Goal: Transaction & Acquisition: Purchase product/service

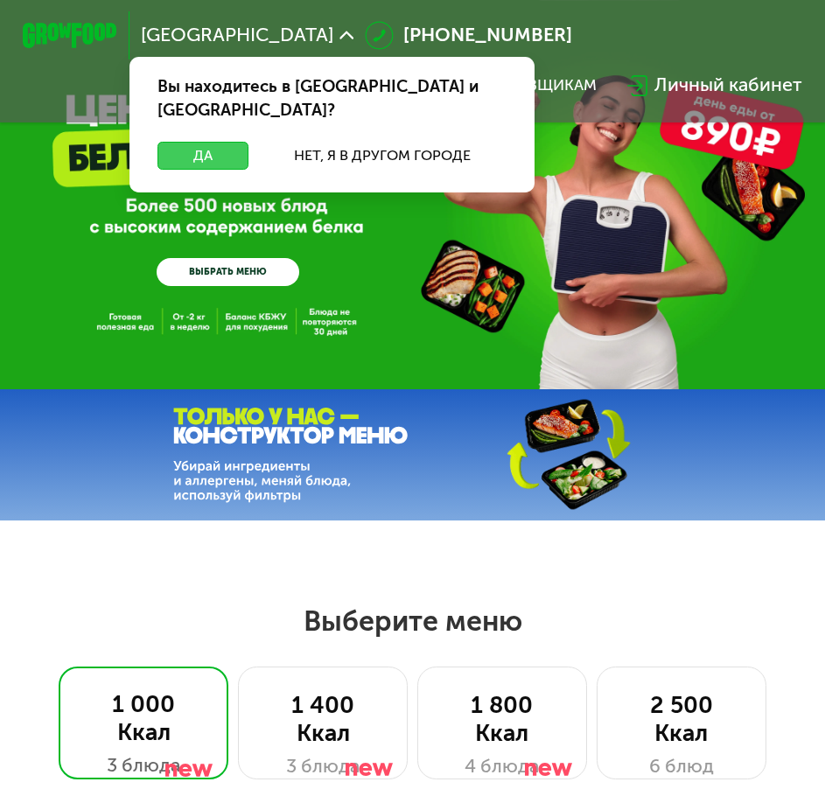
click at [196, 142] on button "Да" at bounding box center [202, 156] width 91 height 28
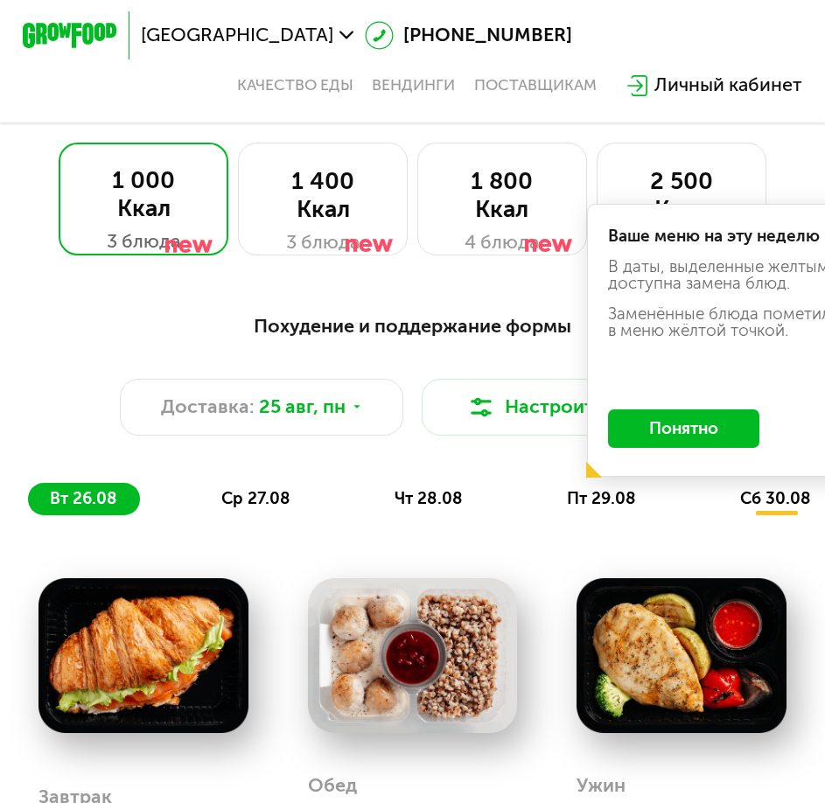
scroll to position [525, 0]
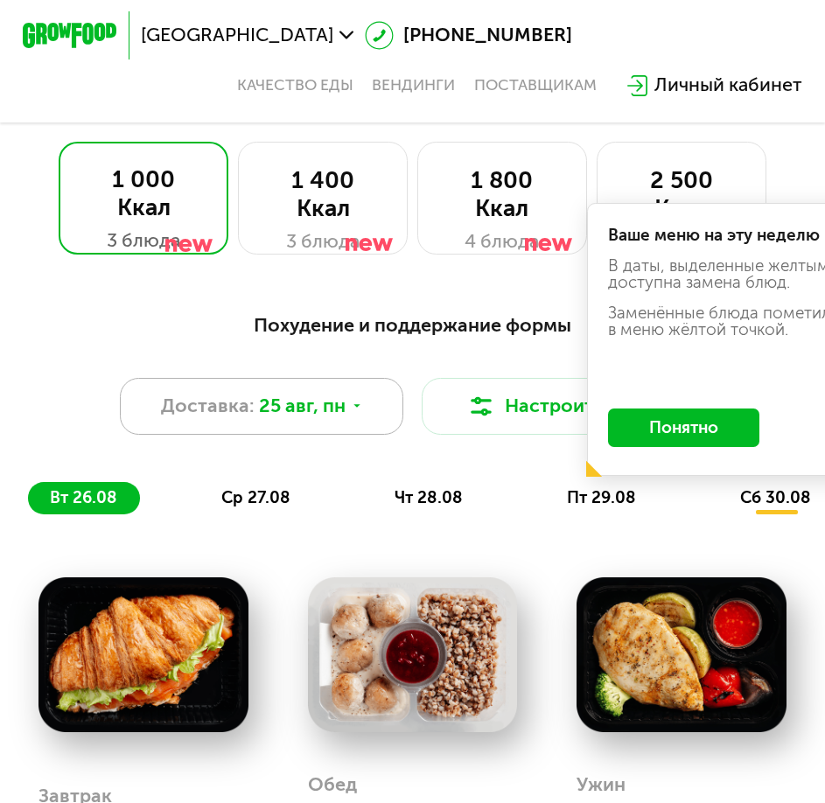
click at [303, 401] on div "Доставка: [DATE]" at bounding box center [261, 406] width 282 height 57
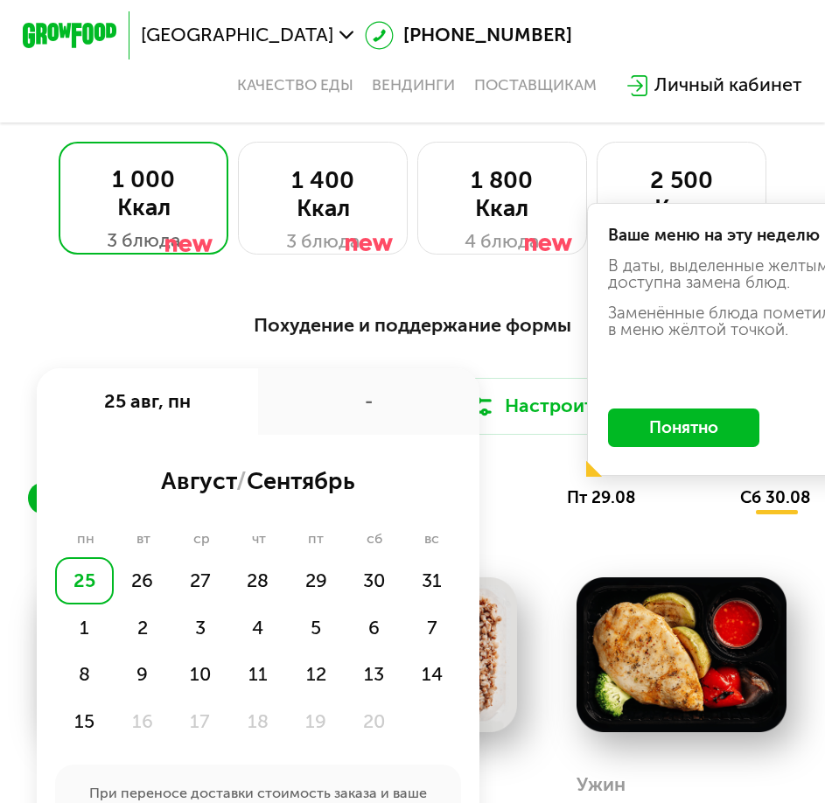
click at [294, 375] on div "Похудение и поддержание формы Доставка: [DATE] авг, пн - август / сентябрь пн в…" at bounding box center [412, 413] width 768 height 204
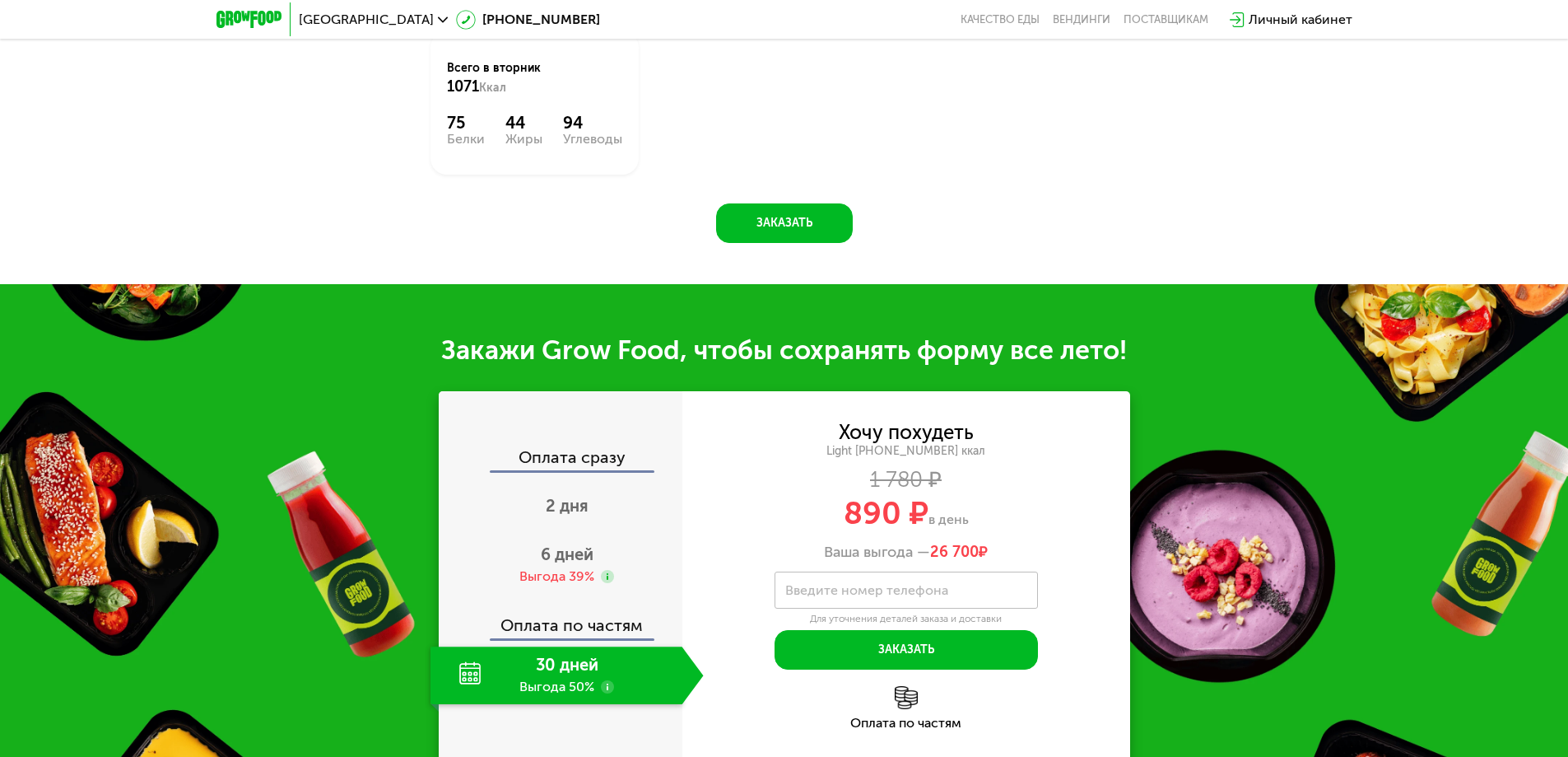
scroll to position [1564, 0]
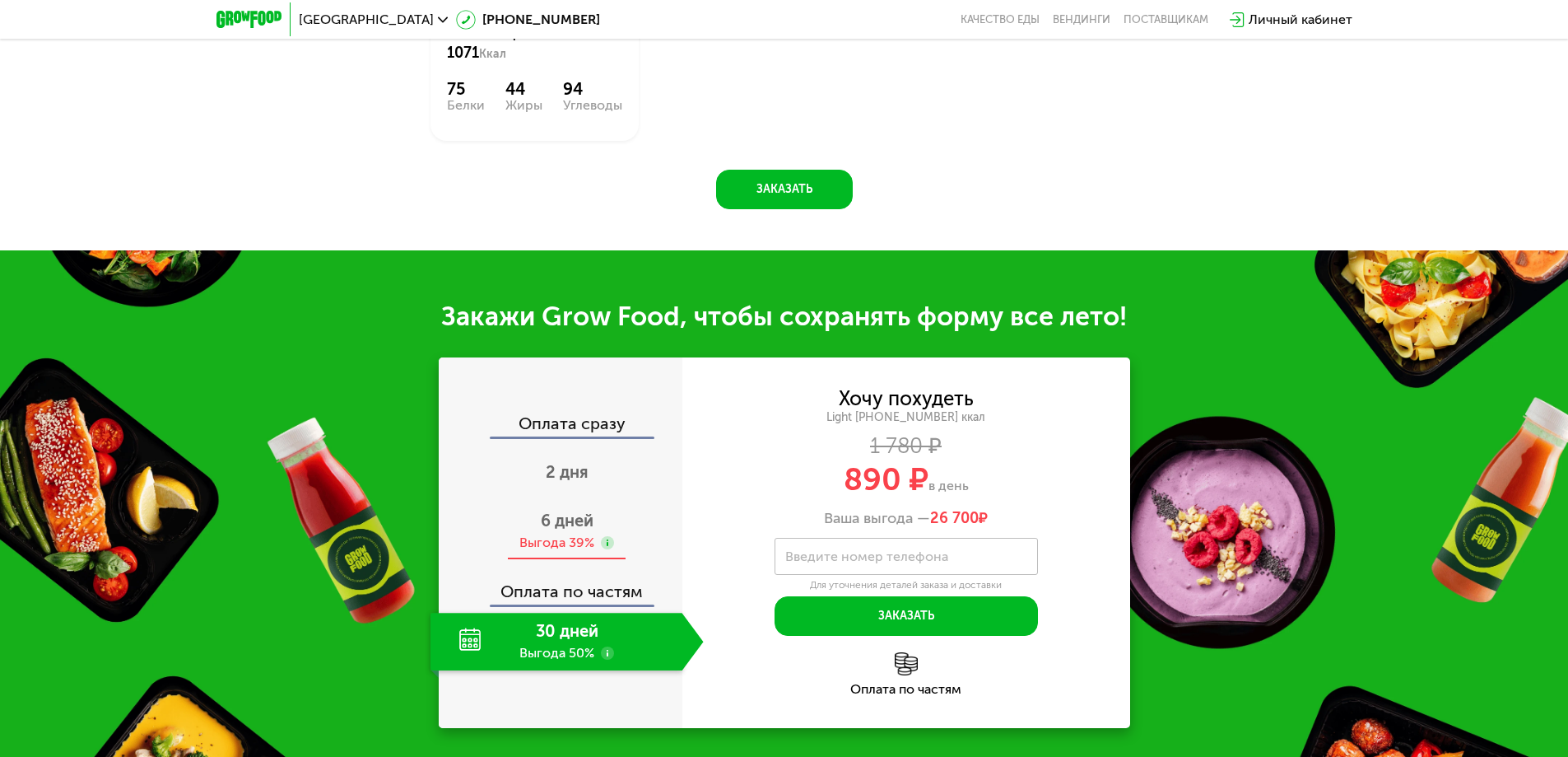
click at [558, 527] on span "6 дней" at bounding box center [567, 520] width 53 height 20
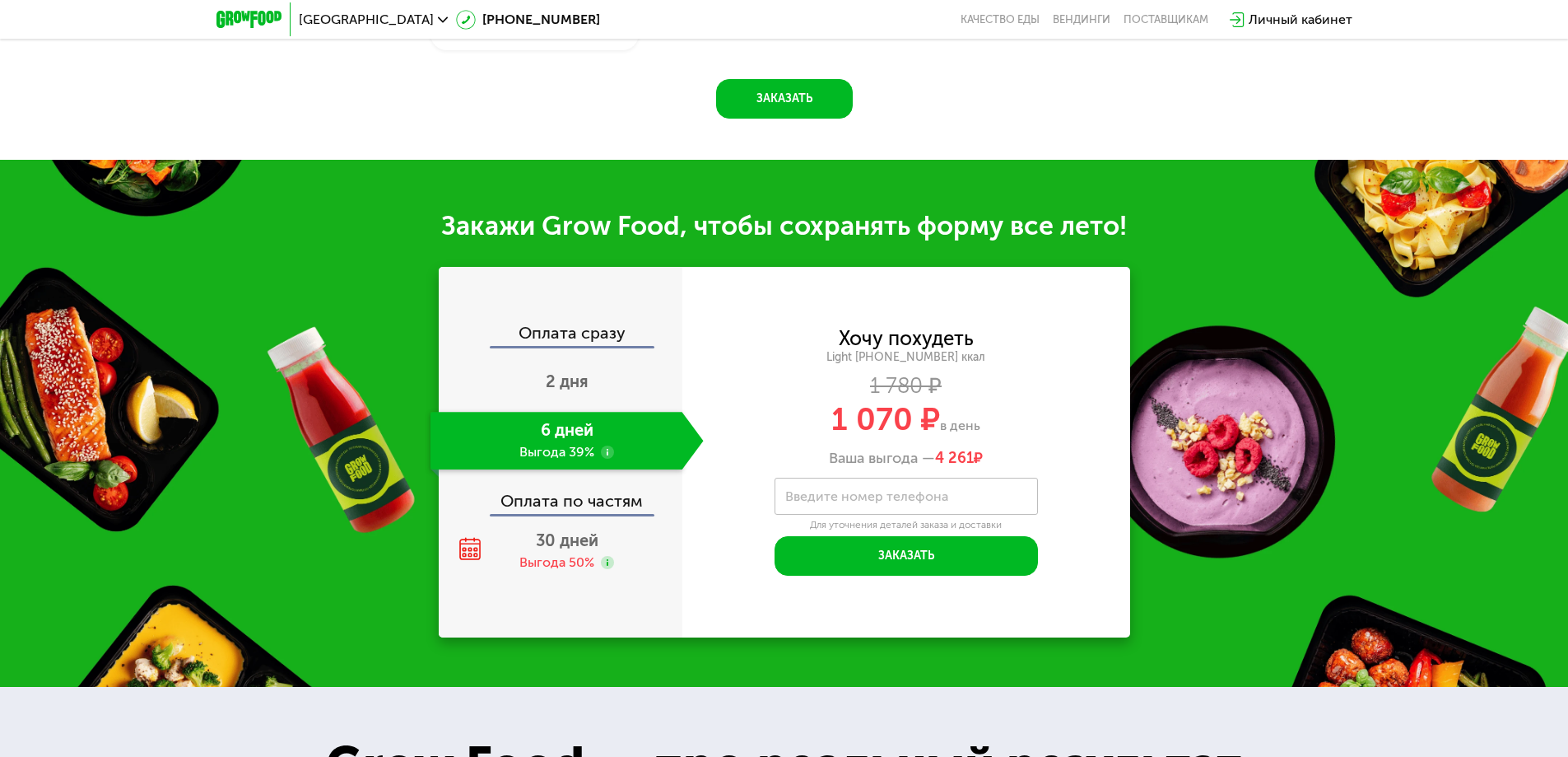
scroll to position [1729, 0]
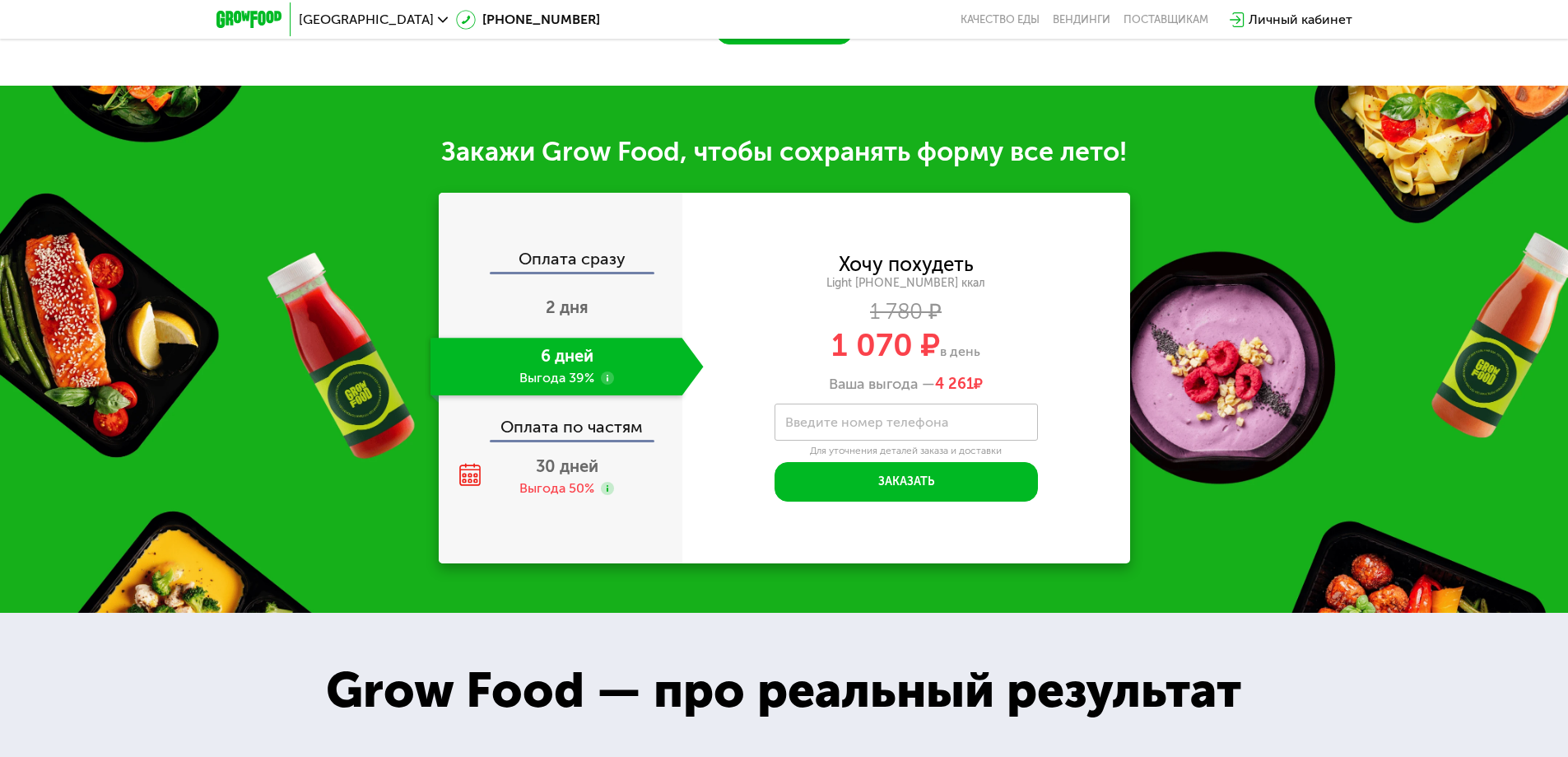
click at [557, 544] on div "Оплата сразу 2 дня 6 дней Выгода 39% Оплата по частям 30 дней Выгода 50%" at bounding box center [560, 378] width 244 height 370
click at [547, 484] on div "30 дней Выгода 50%" at bounding box center [567, 476] width 273 height 57
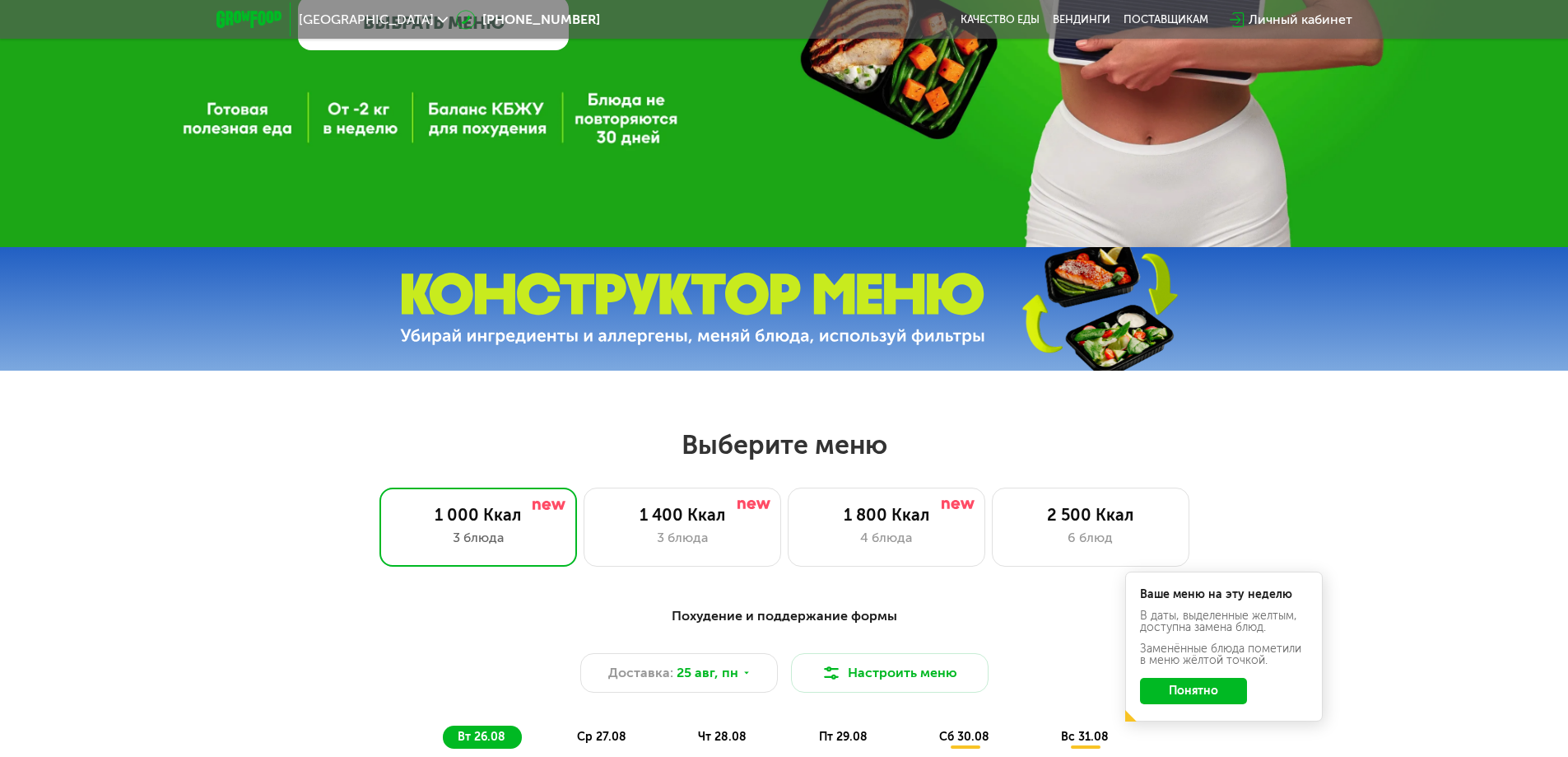
scroll to position [0, 0]
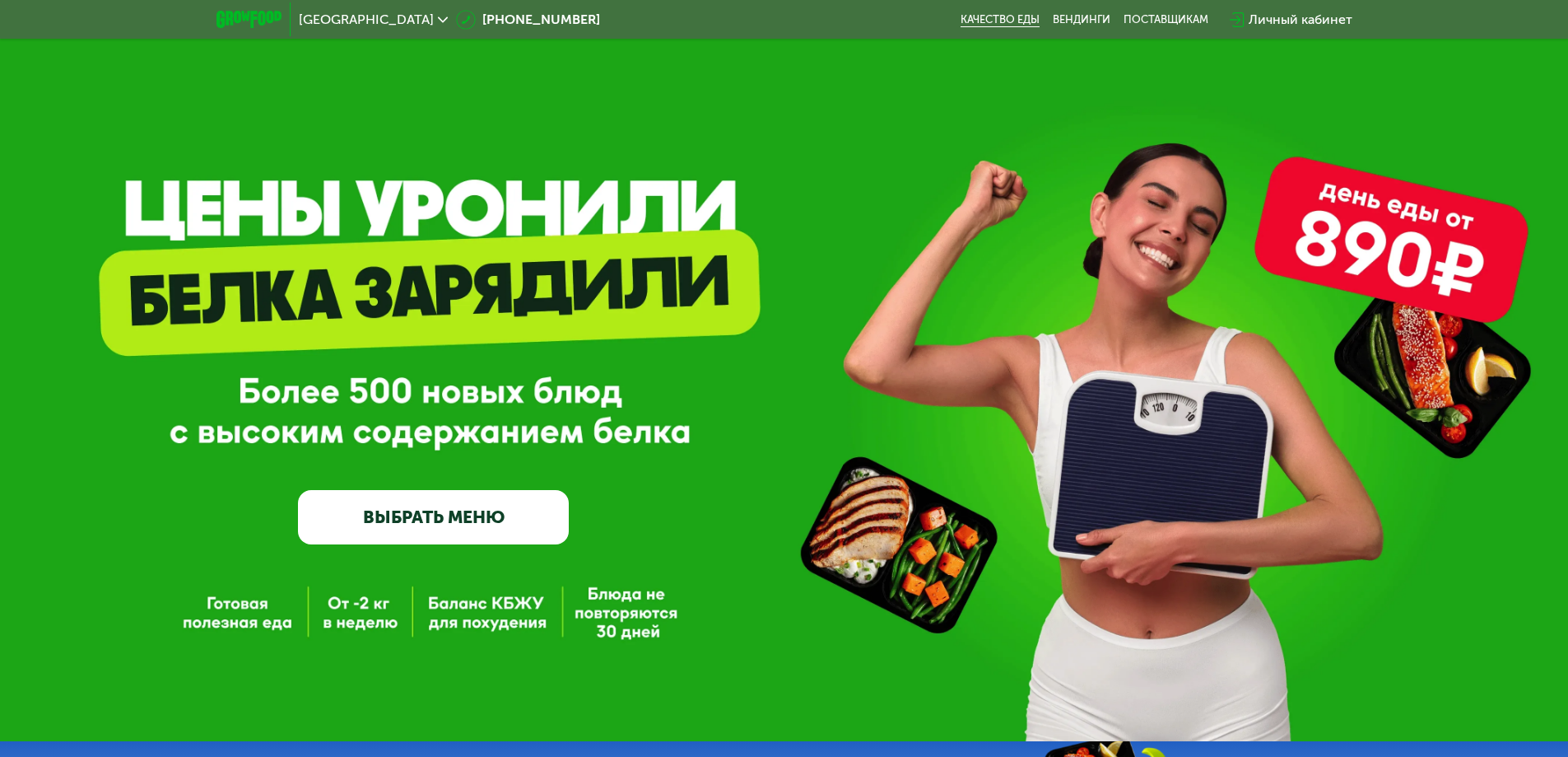
click at [788, 17] on link "Качество еды" at bounding box center [1000, 20] width 79 height 13
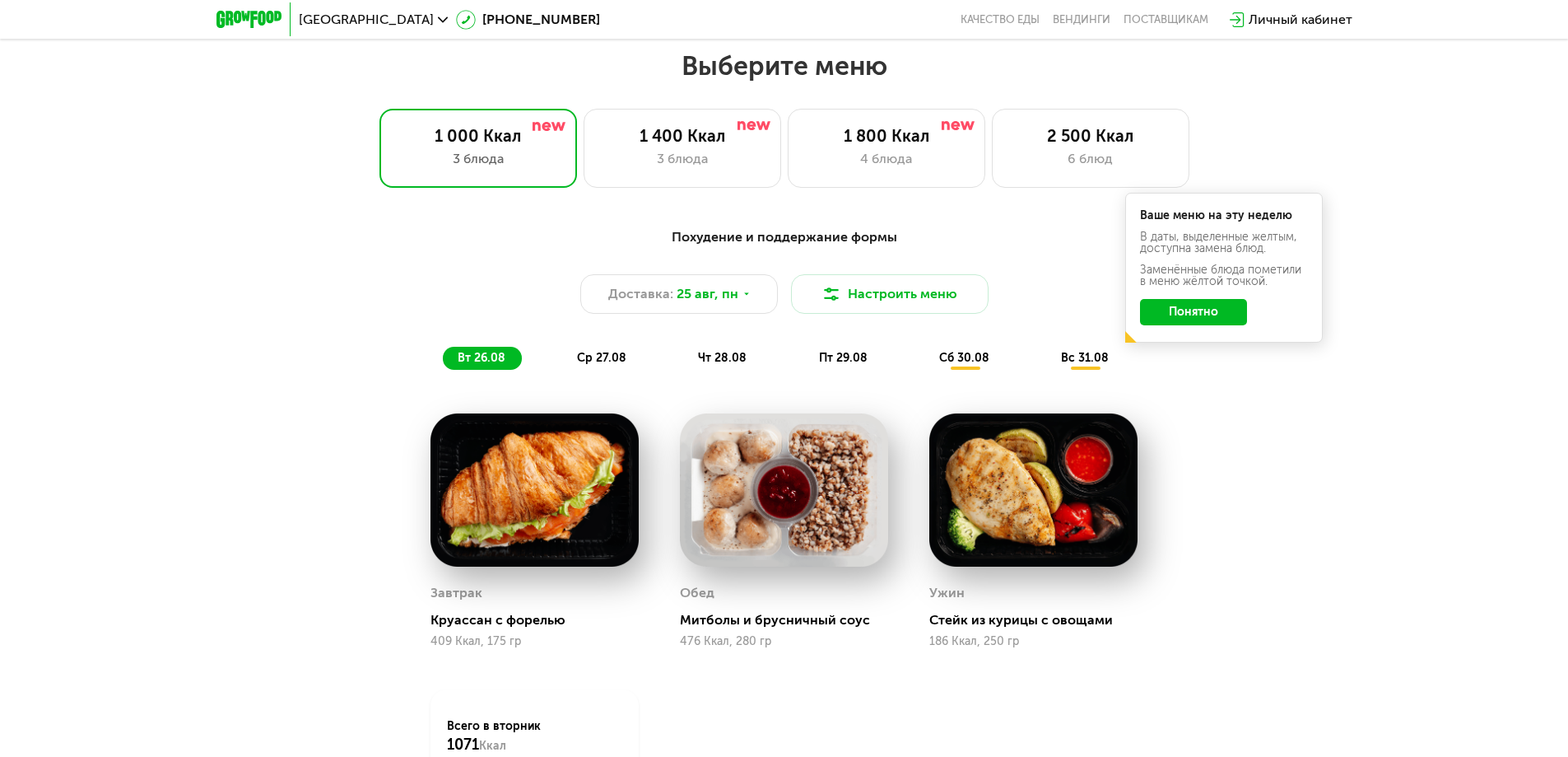
scroll to position [906, 0]
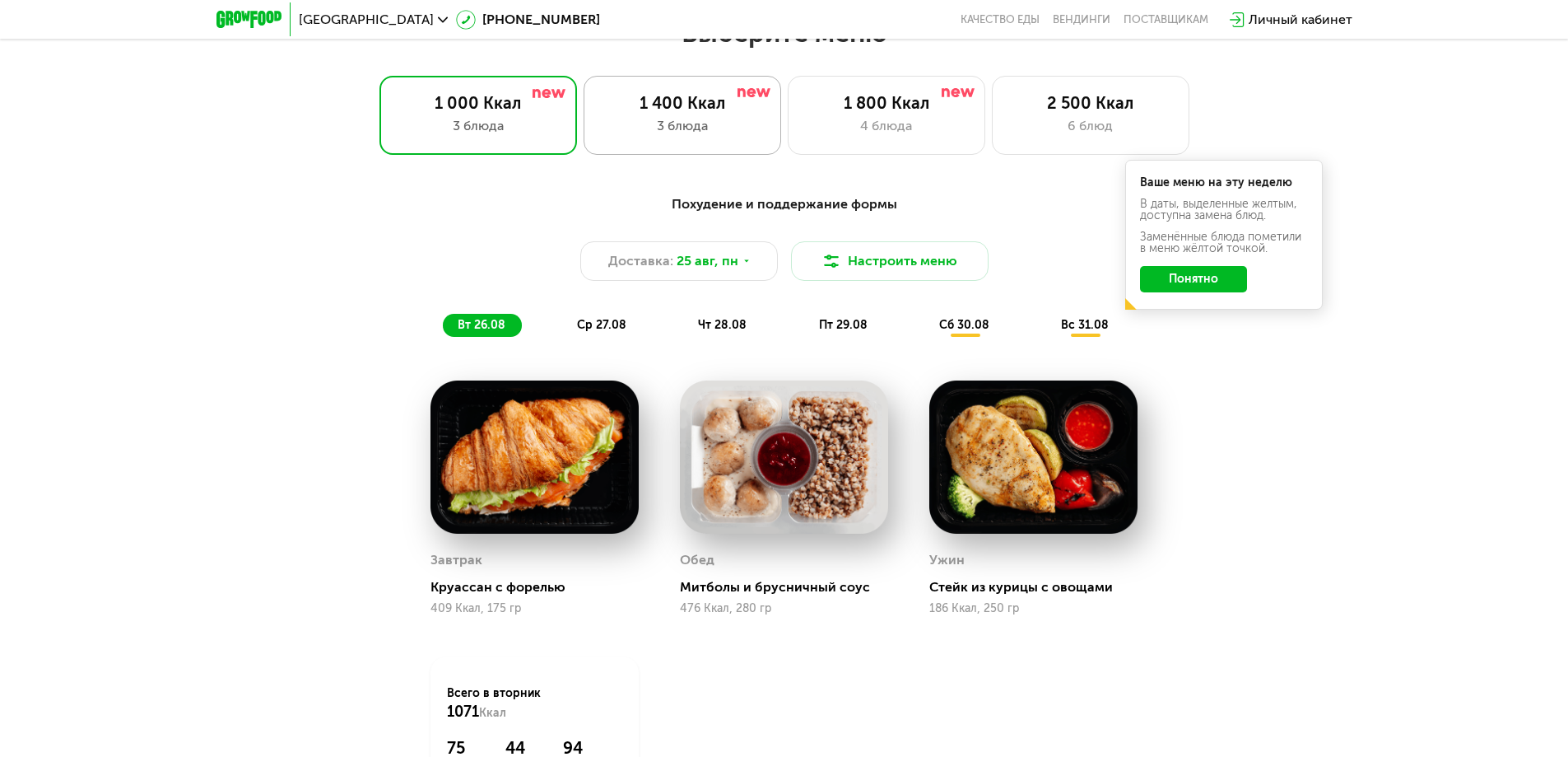
click at [788, 119] on div "1 400 Ккал 3 блюда" at bounding box center [887, 115] width 198 height 79
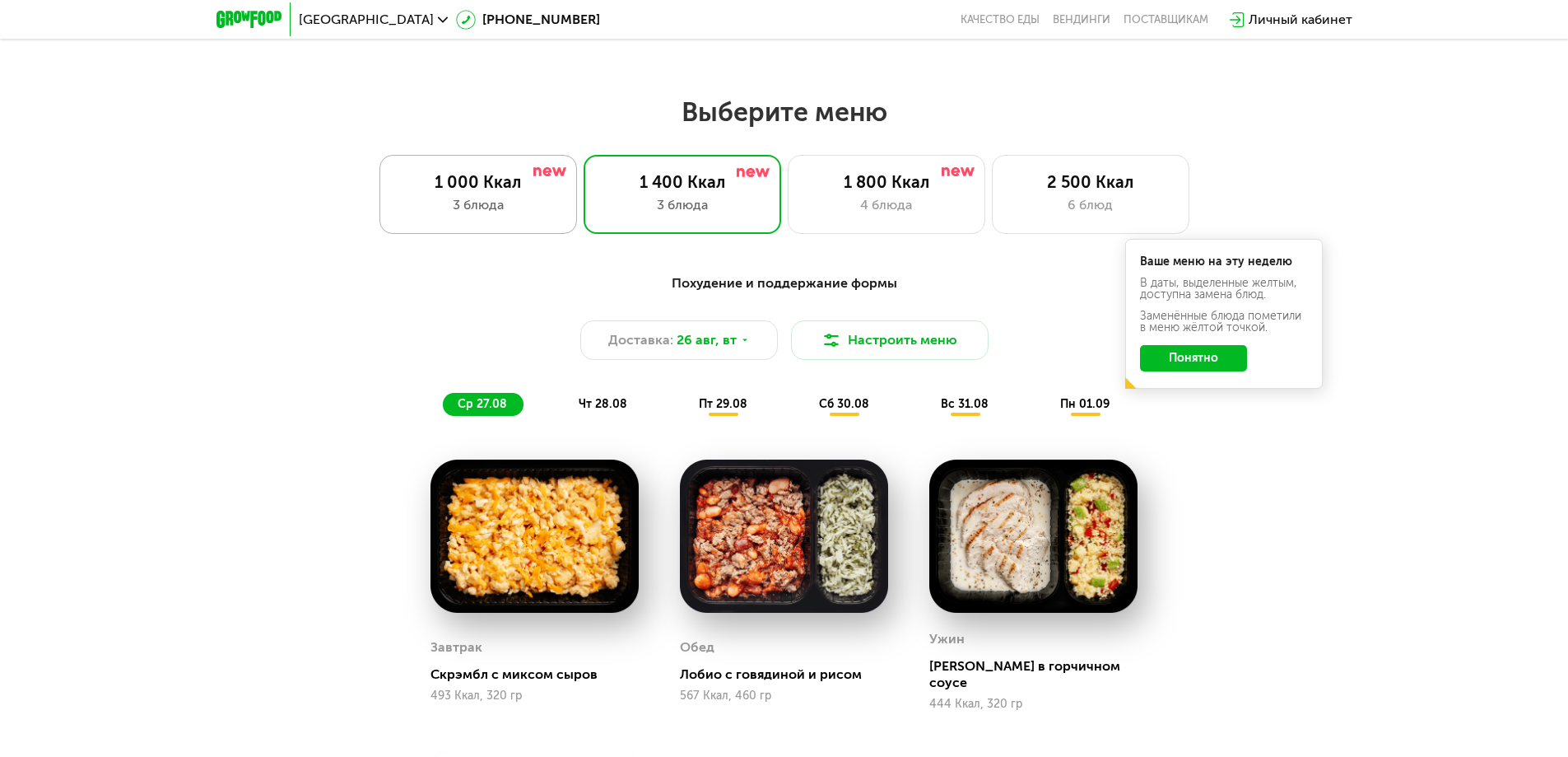
scroll to position [823, 0]
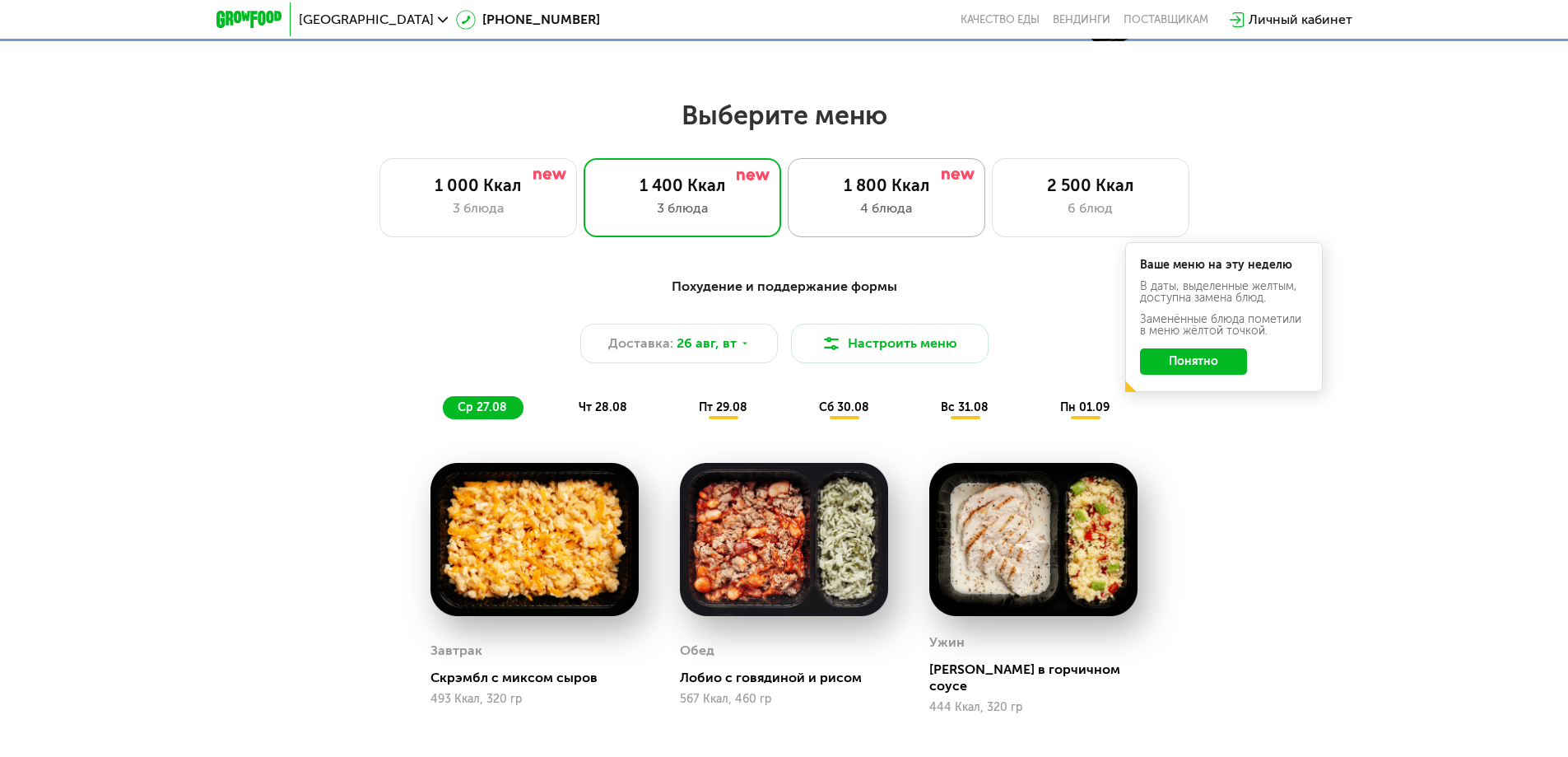
click at [842, 186] on div "1 800 Ккал" at bounding box center [886, 185] width 163 height 20
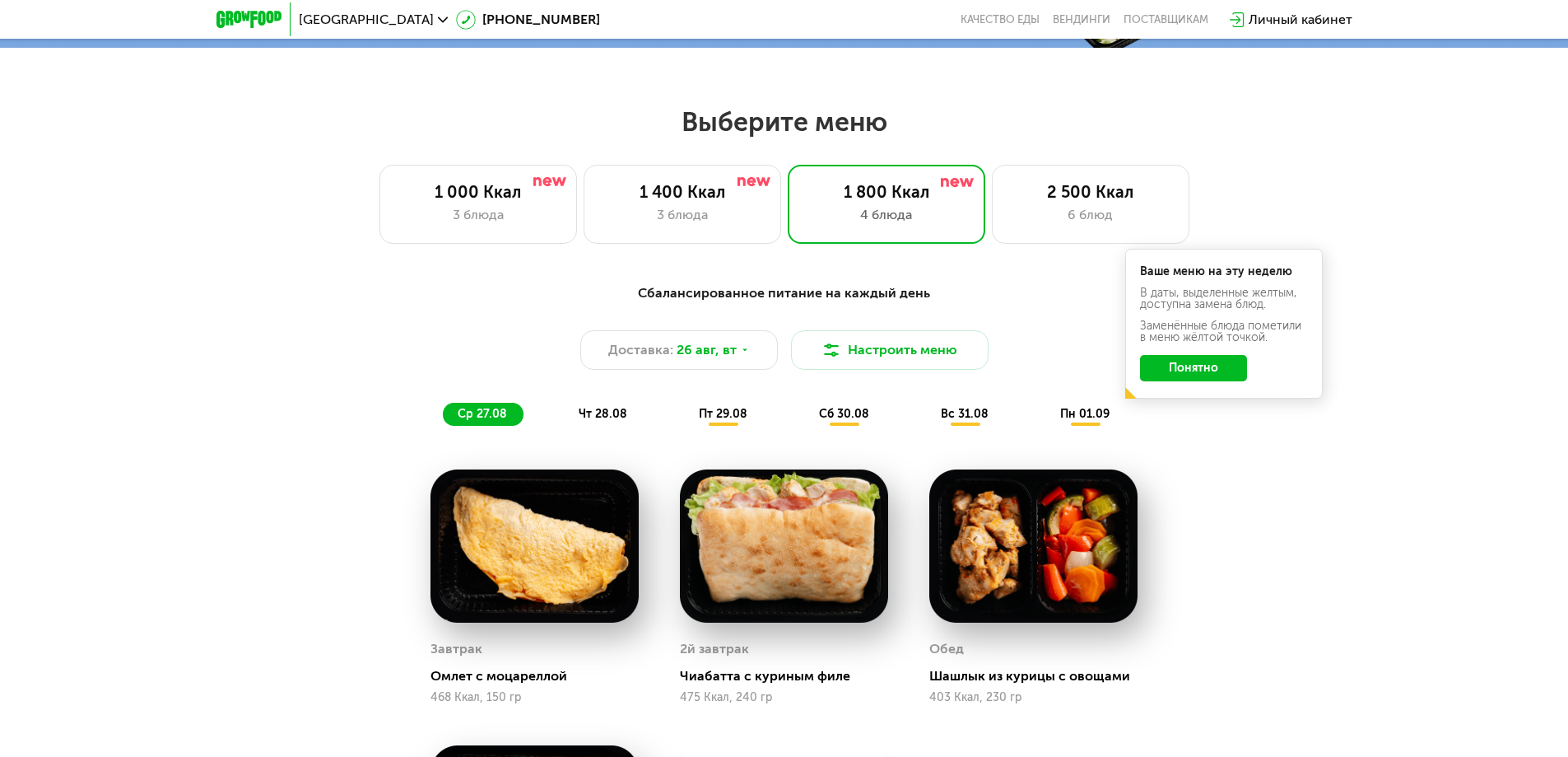
scroll to position [741, 0]
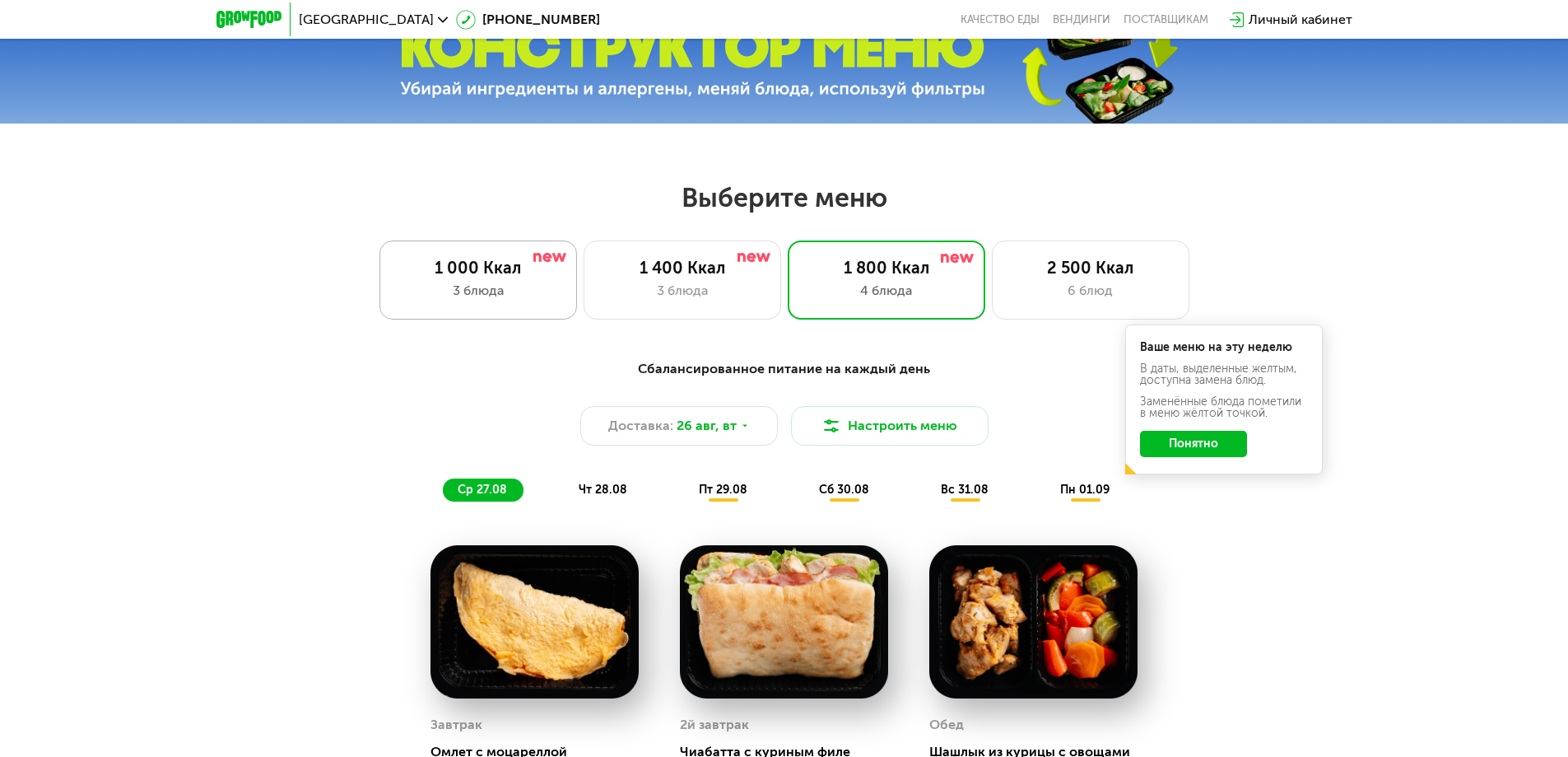
click at [547, 293] on div "3 блюда" at bounding box center [477, 290] width 163 height 20
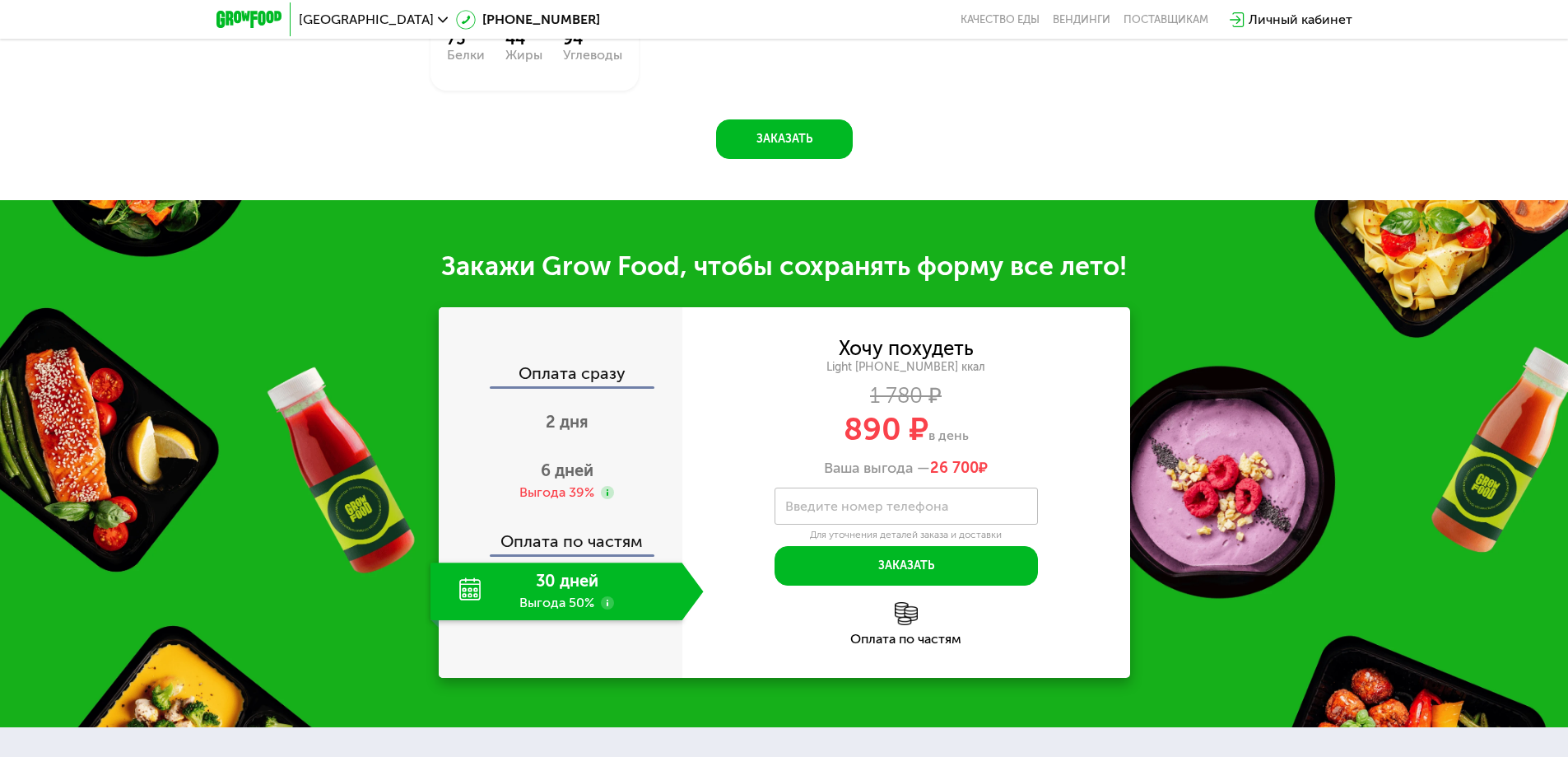
scroll to position [1647, 0]
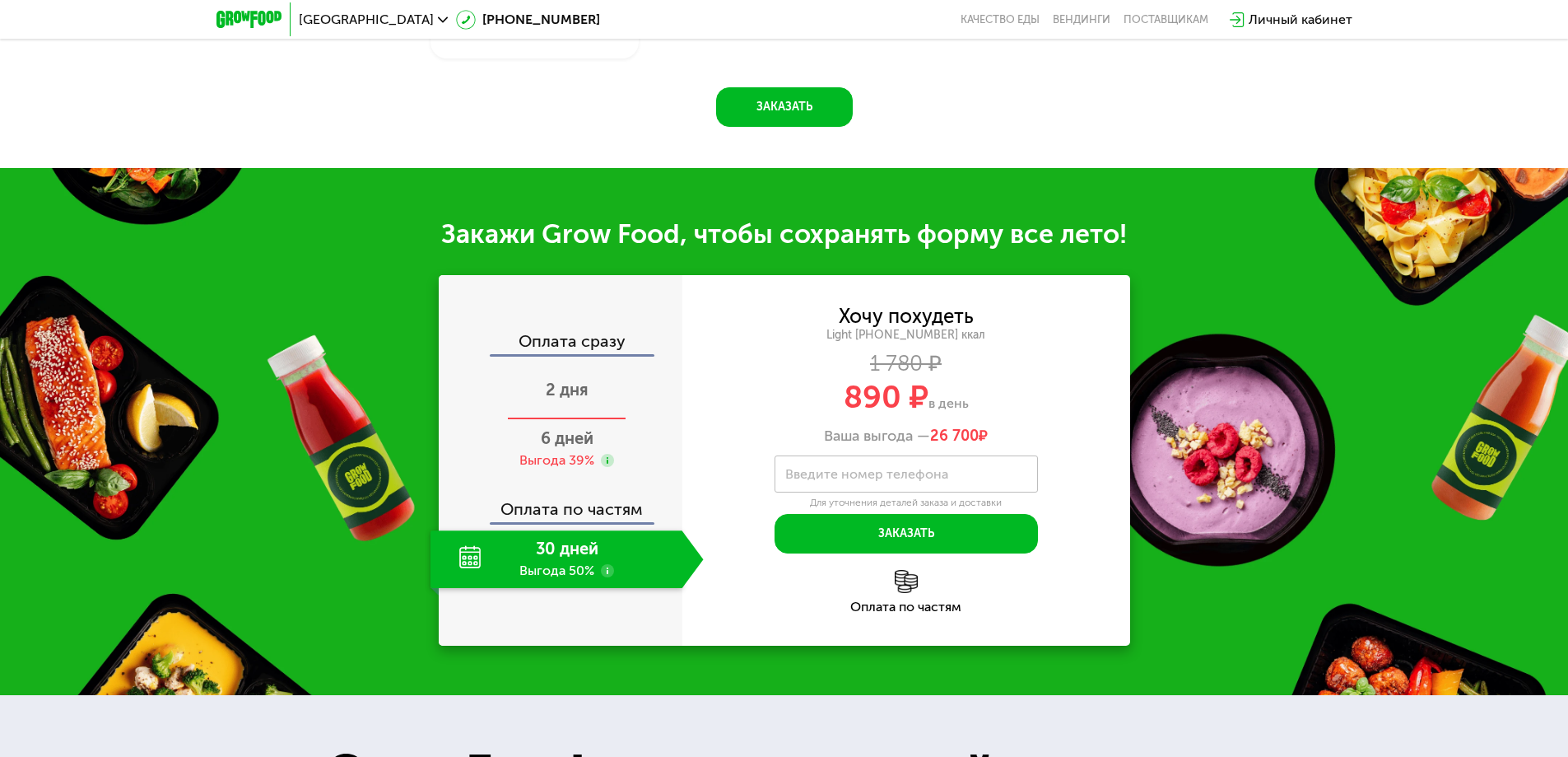
click at [584, 385] on div "2 дня" at bounding box center [567, 391] width 273 height 57
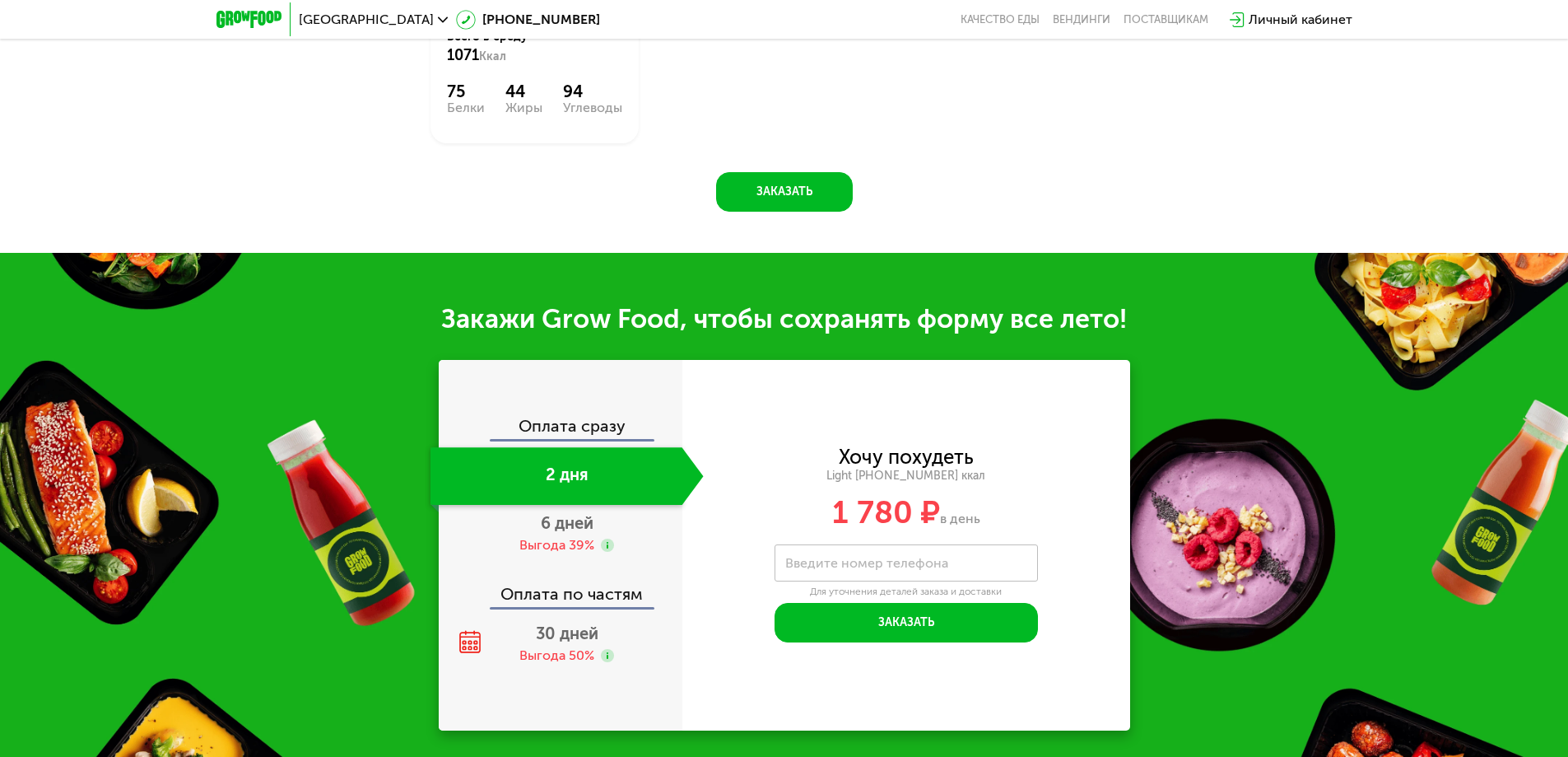
scroll to position [1564, 0]
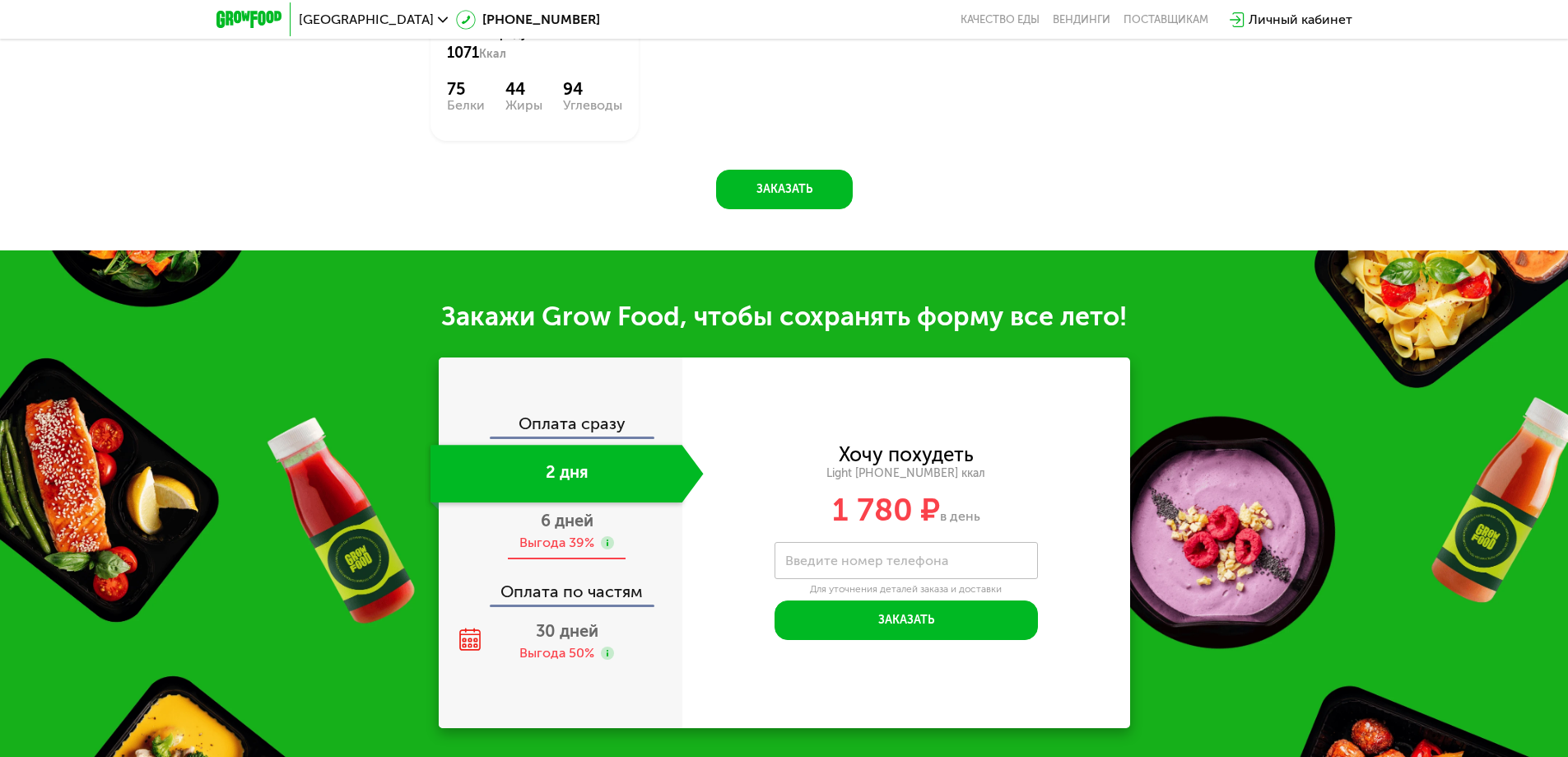
click at [552, 516] on span "6 дней" at bounding box center [567, 520] width 53 height 20
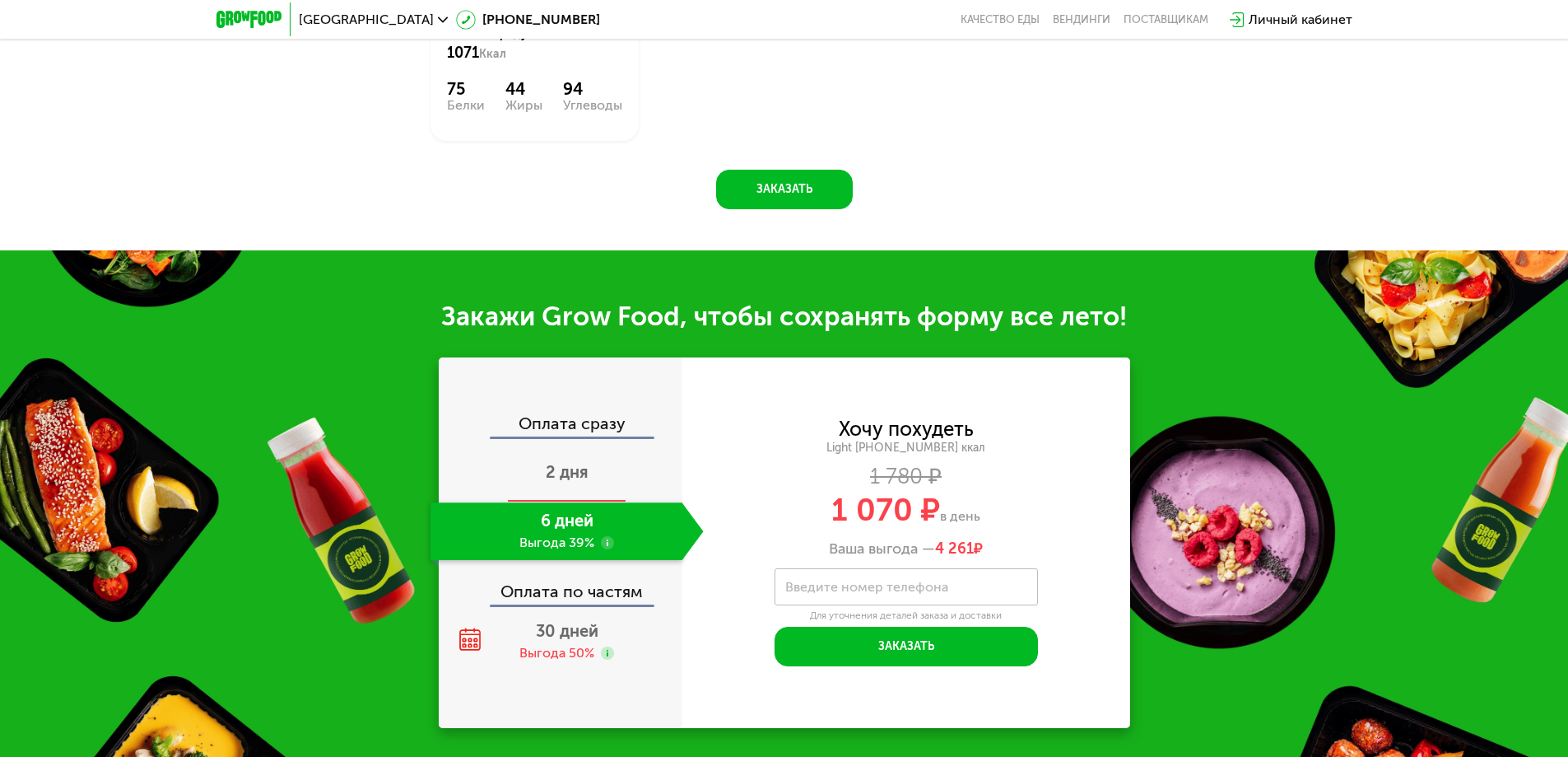
click at [546, 482] on span "2 дня" at bounding box center [567, 472] width 42 height 20
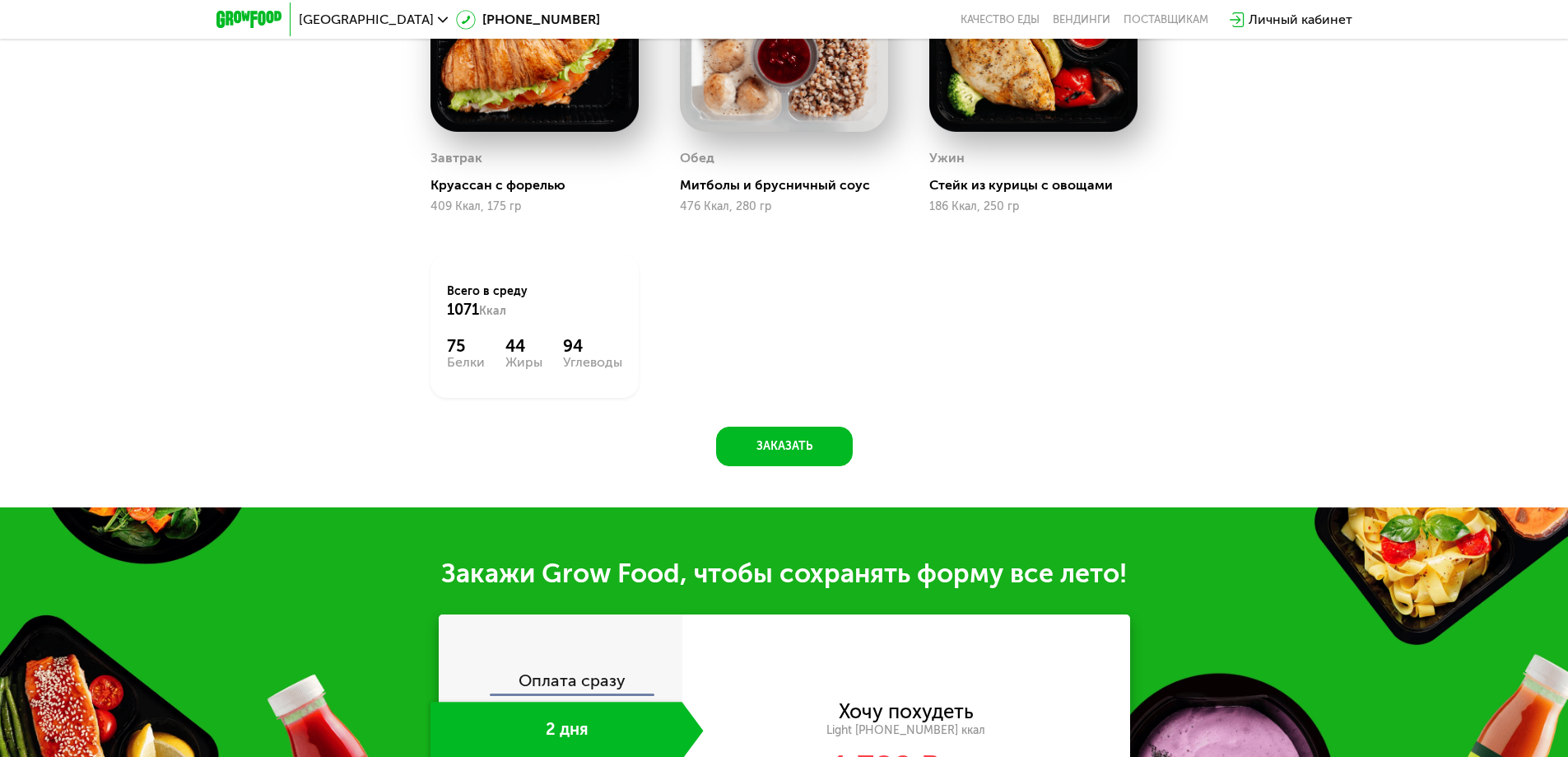
scroll to position [1235, 0]
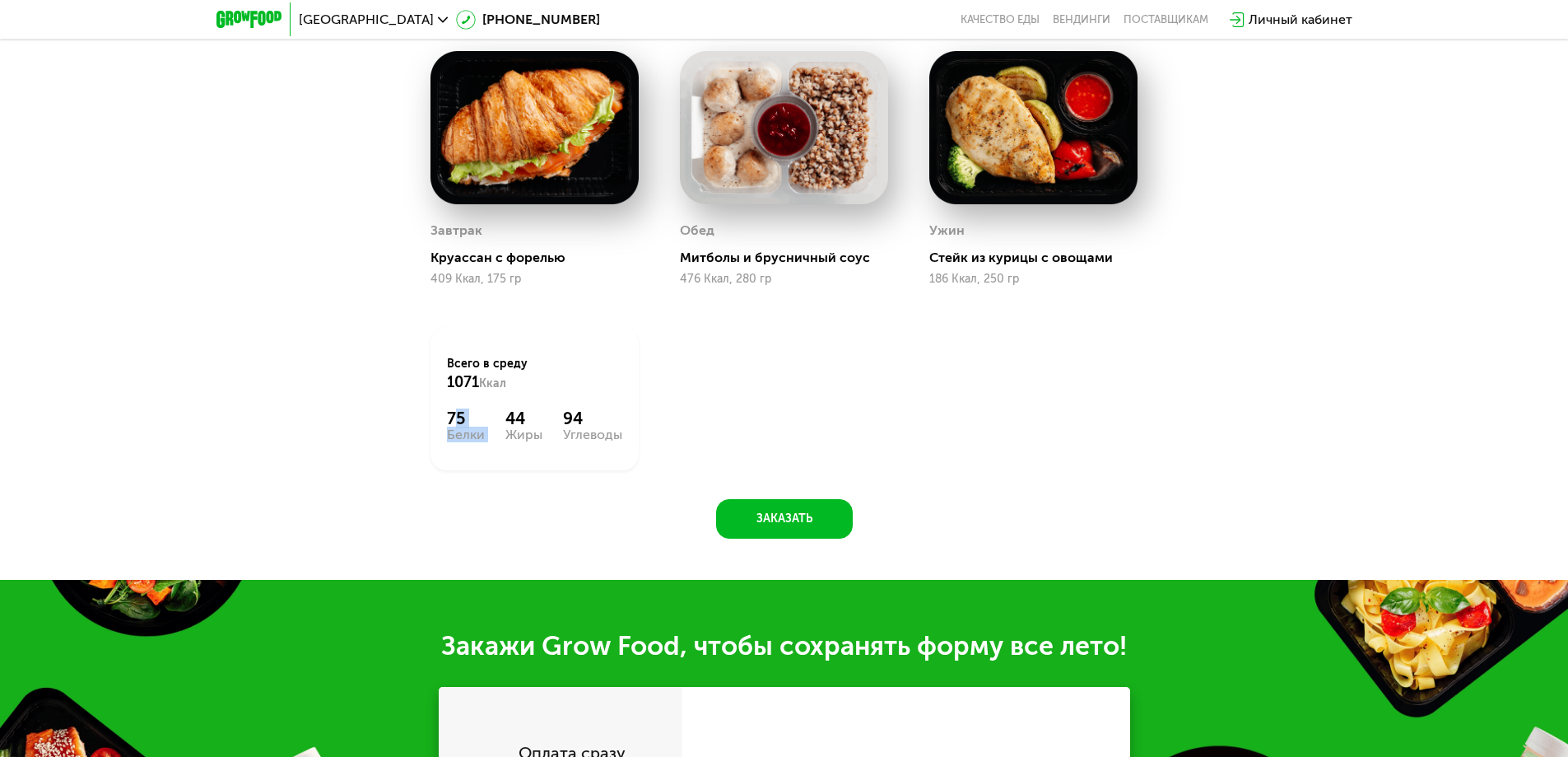
drag, startPoint x: 458, startPoint y: 422, endPoint x: 534, endPoint y: 411, distance: 76.8
click at [513, 423] on div "75 Белки 44 Жиры 94 Углеводы" at bounding box center [535, 425] width 175 height 33
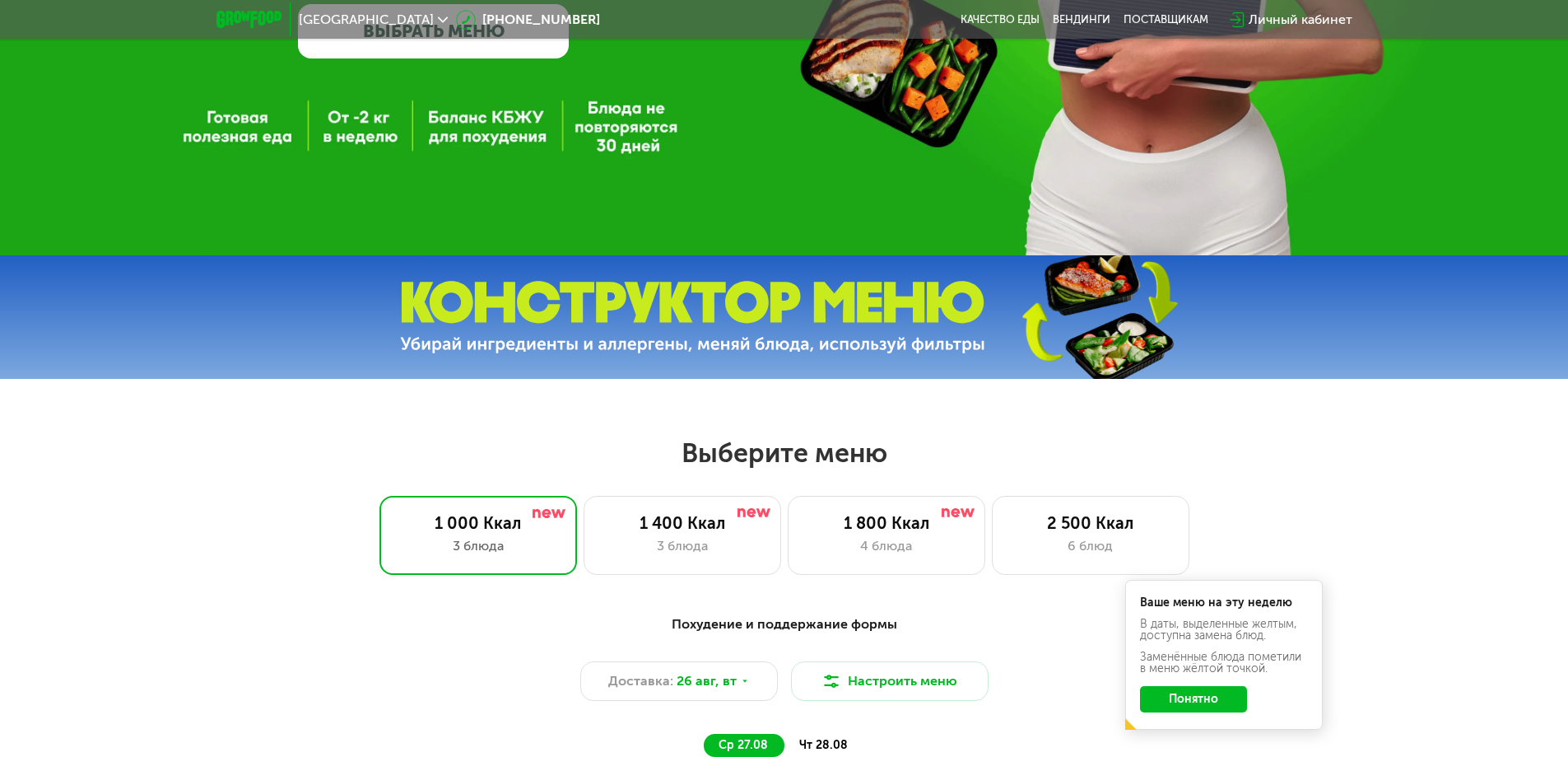
scroll to position [494, 0]
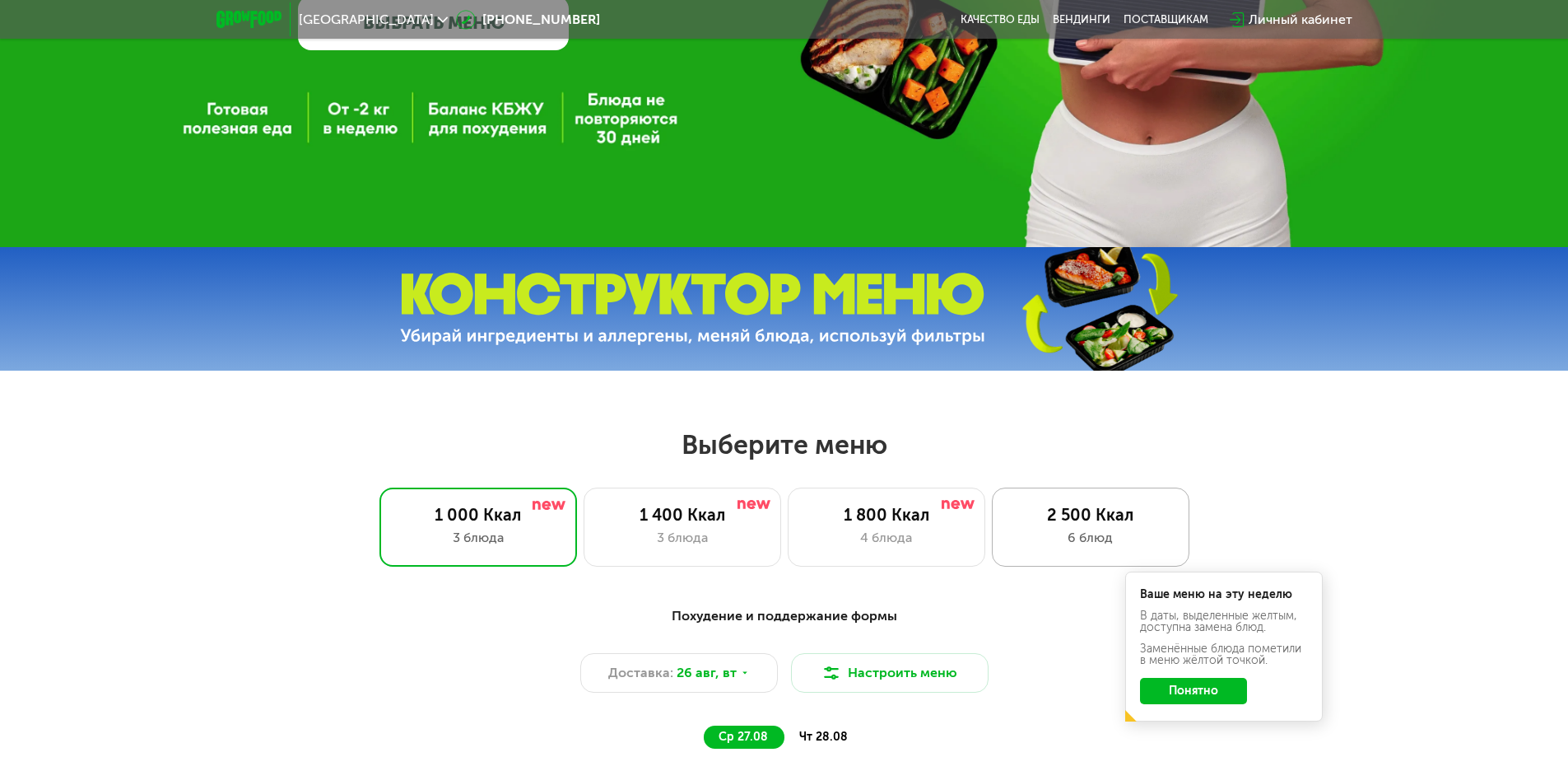
click at [997, 534] on div "2 500 Ккал 6 блюд" at bounding box center [1091, 527] width 198 height 79
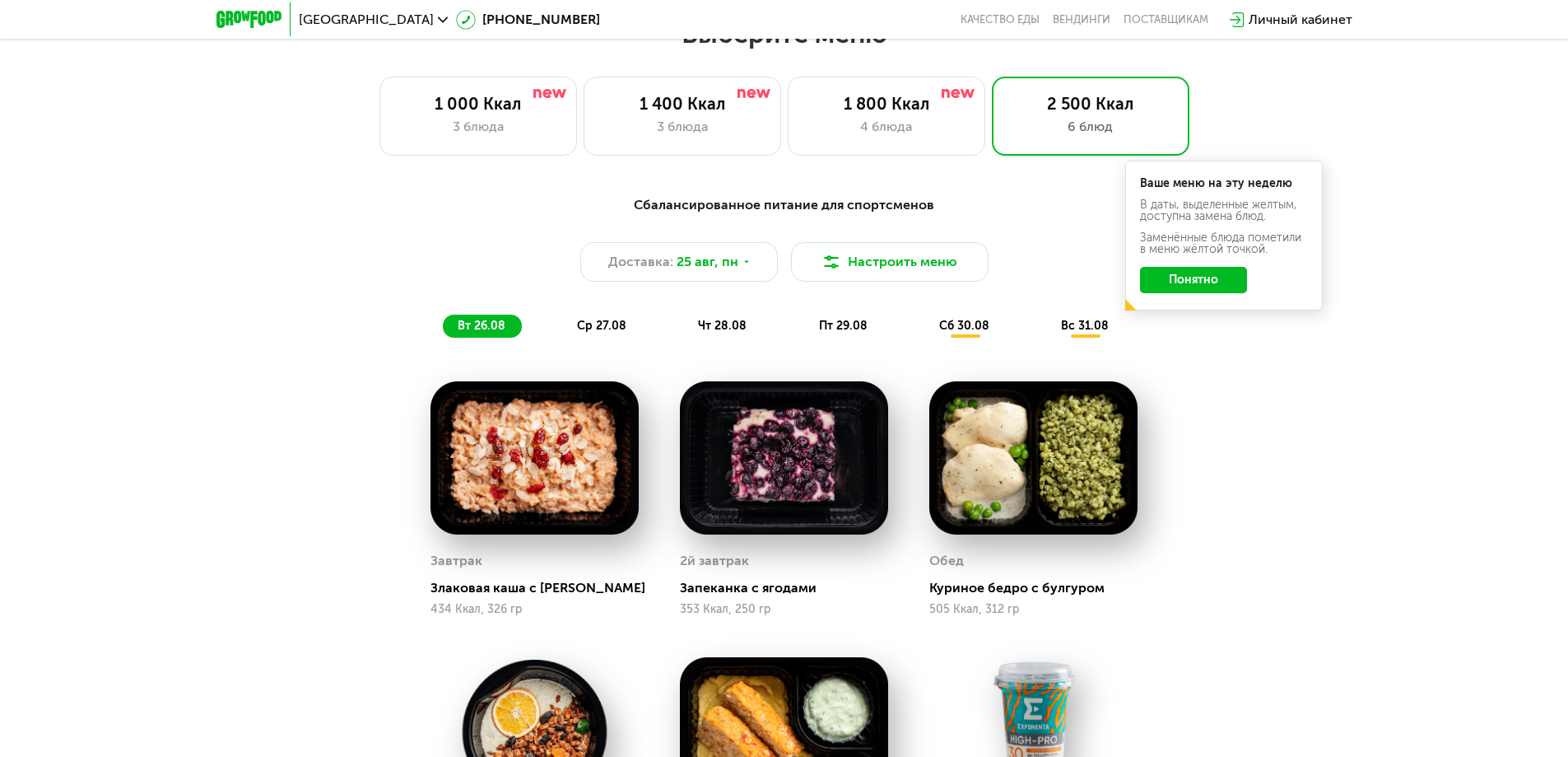
scroll to position [823, 0]
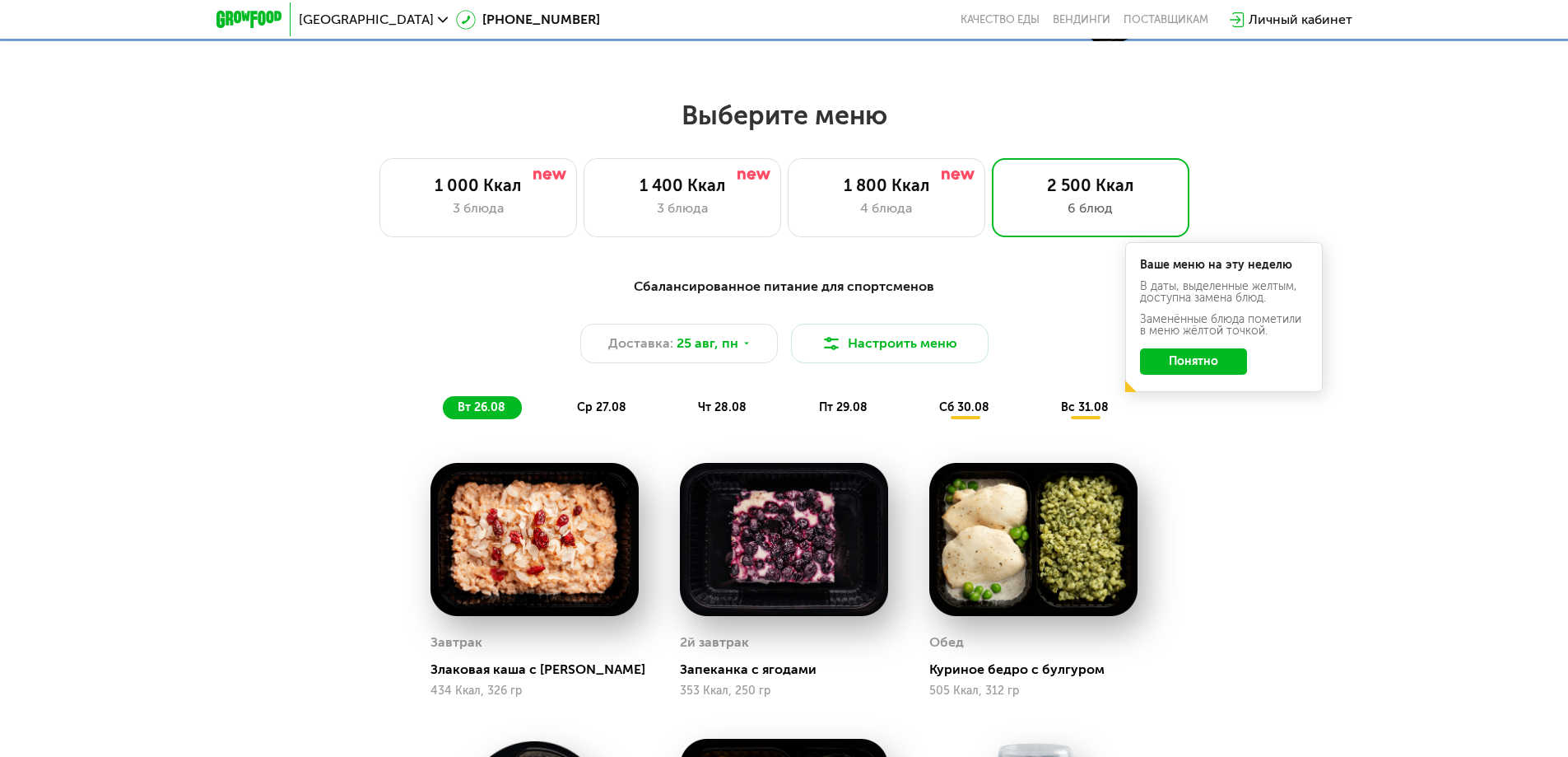
click at [683, 409] on div "ср 27.08" at bounding box center [723, 408] width 80 height 23
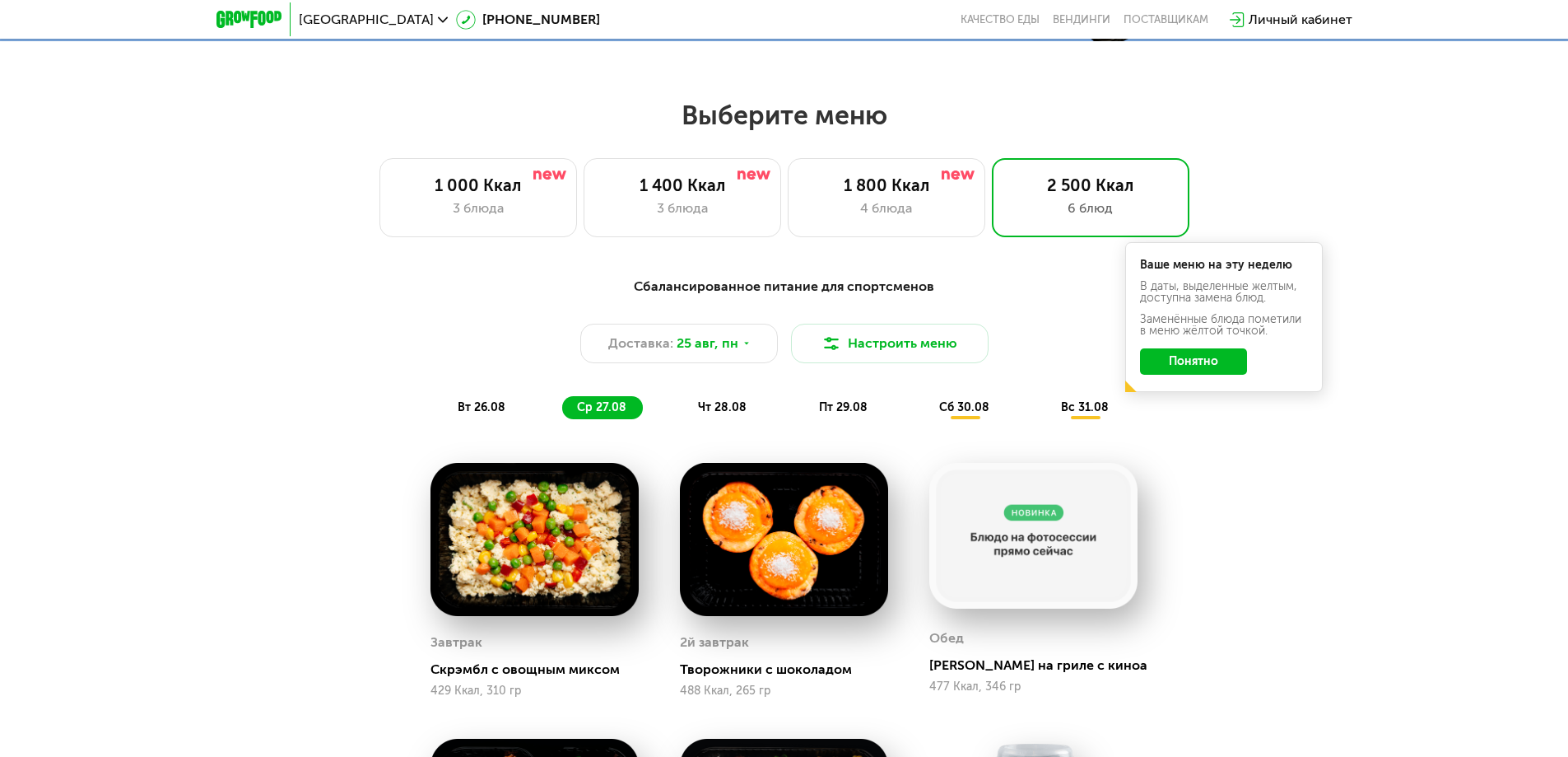
click at [706, 412] on span "чт 28.08" at bounding box center [722, 407] width 49 height 14
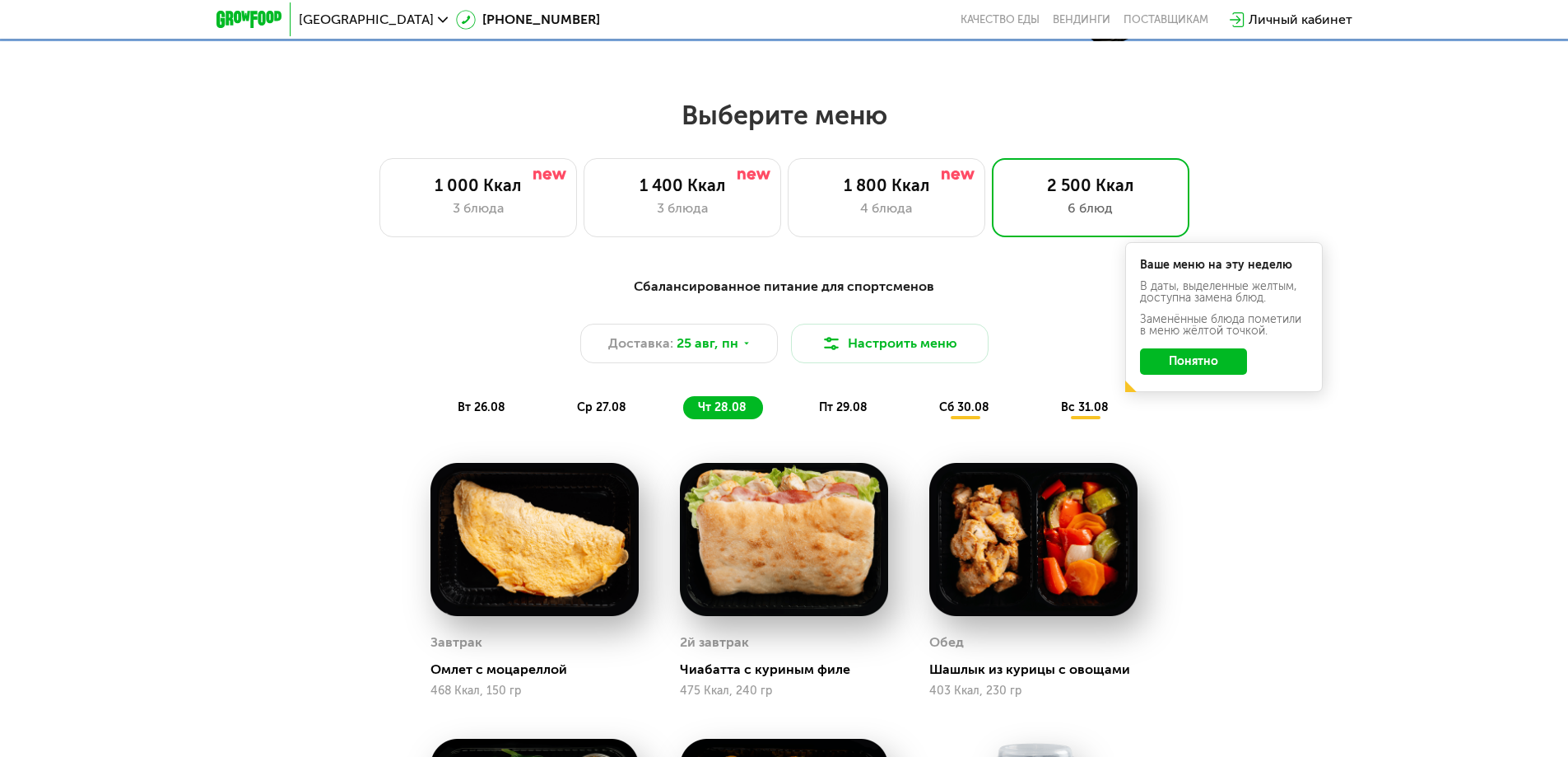
click at [562, 411] on div "вт 26.08" at bounding box center [602, 408] width 81 height 23
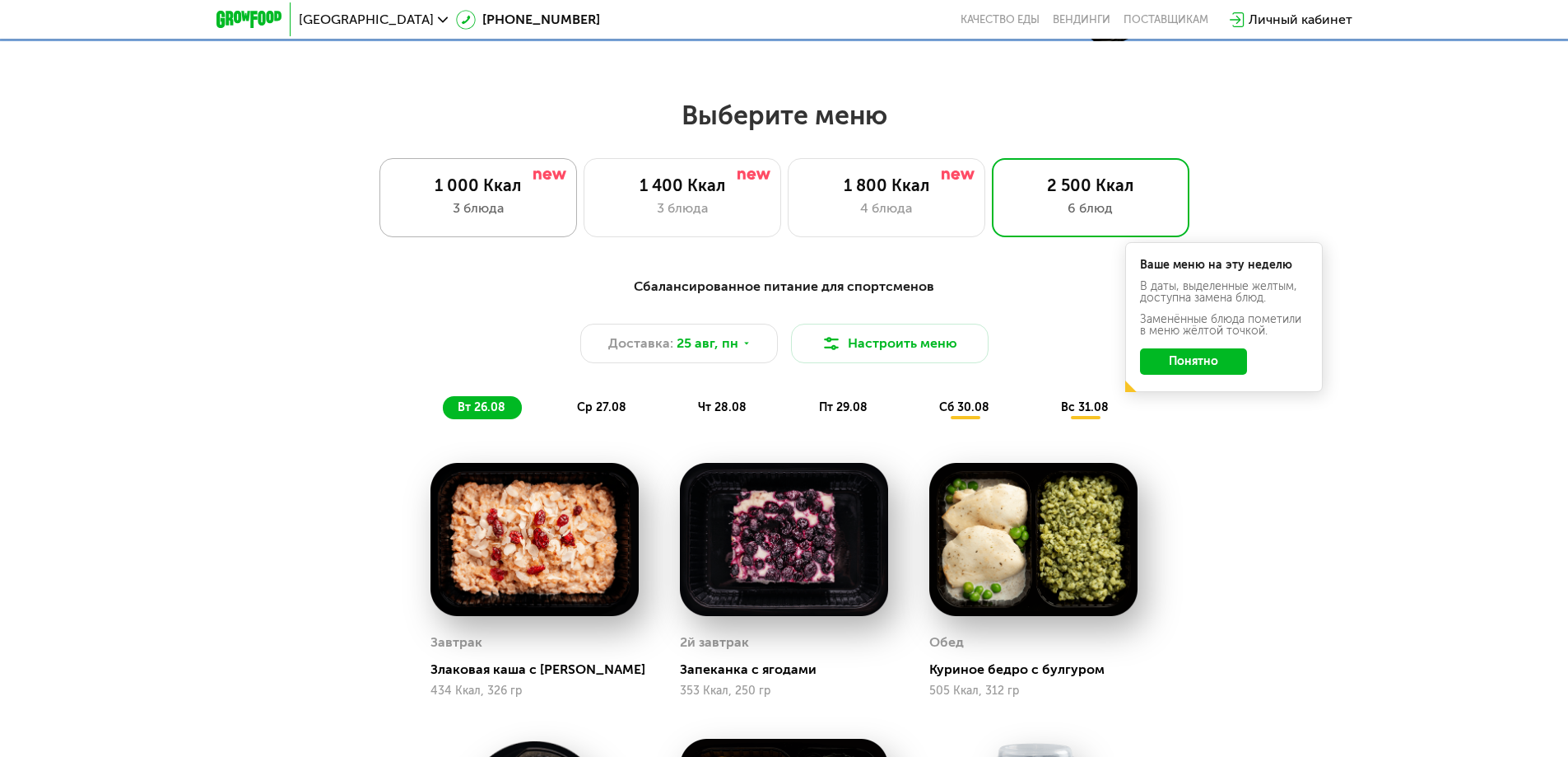
click at [584, 226] on div "1 000 Ккал 3 блюда" at bounding box center [682, 198] width 198 height 79
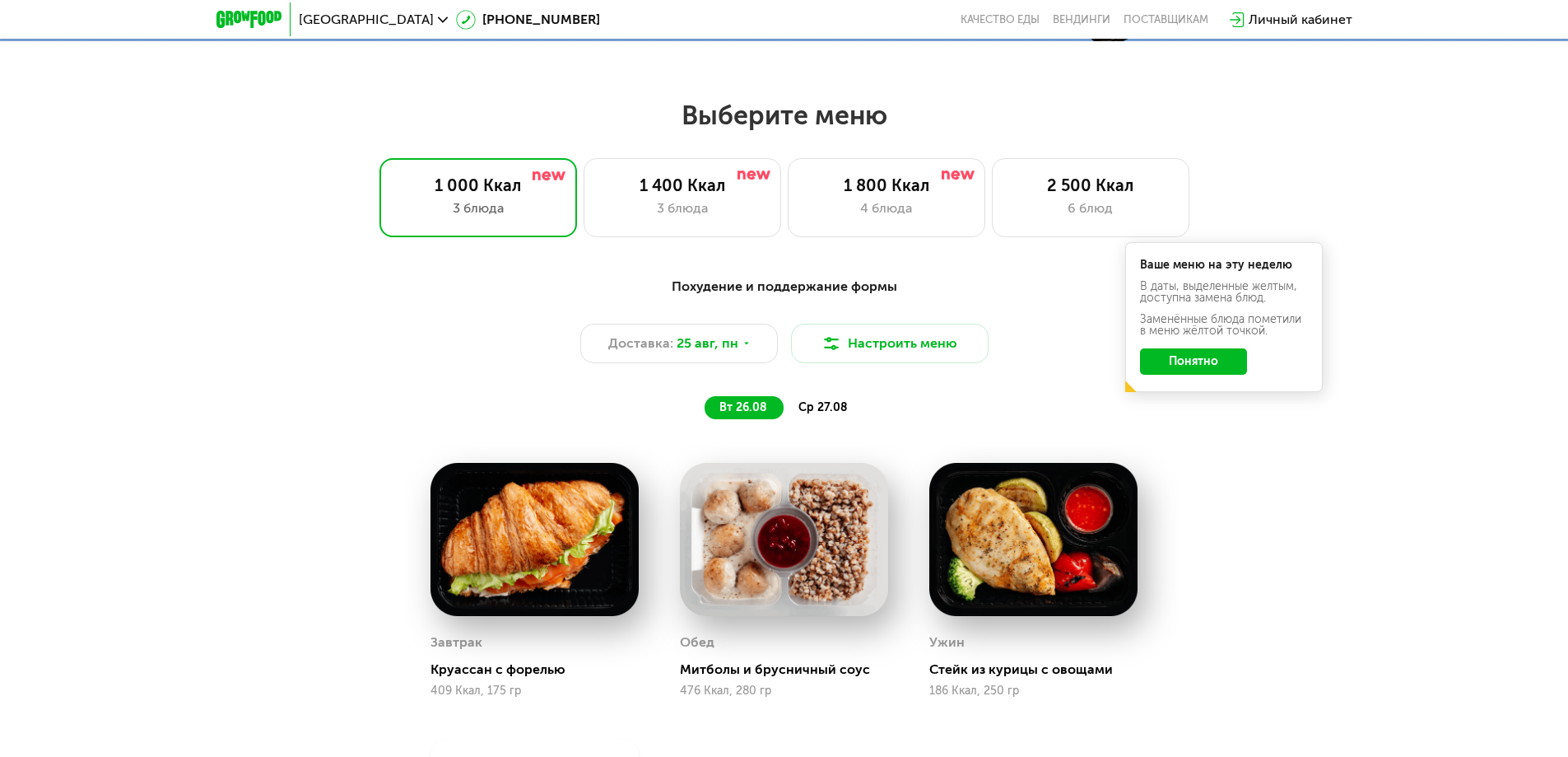
click at [613, 453] on div "Завтрак Круассан с форелью 409 Ккал, 175 гр" at bounding box center [534, 581] width 249 height 277
click at [817, 411] on span "ср 27.08" at bounding box center [823, 407] width 49 height 14
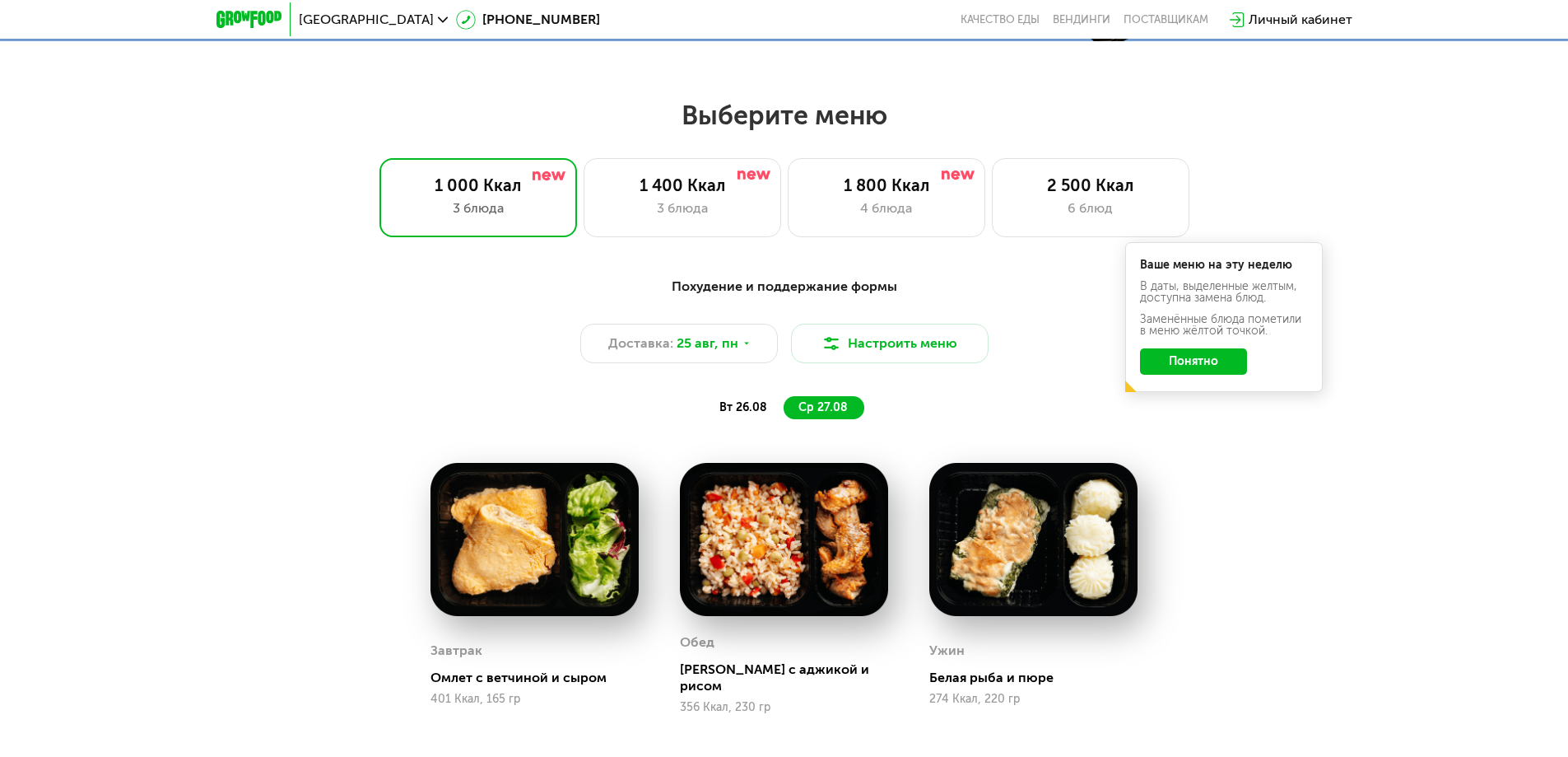
click at [783, 411] on div "вт 26.08" at bounding box center [824, 408] width 81 height 23
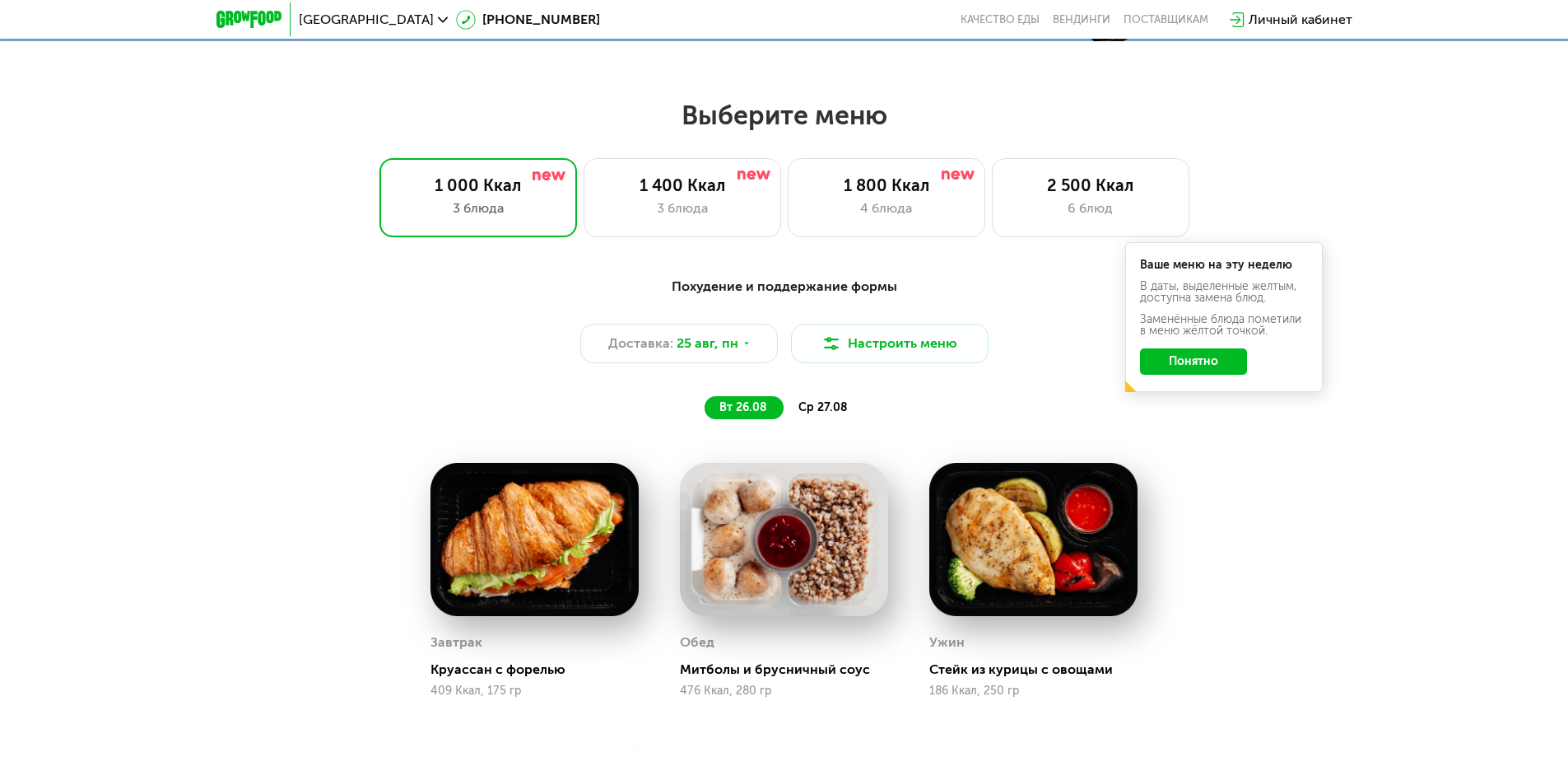
click at [790, 411] on div "ср 27.08" at bounding box center [824, 408] width 81 height 23
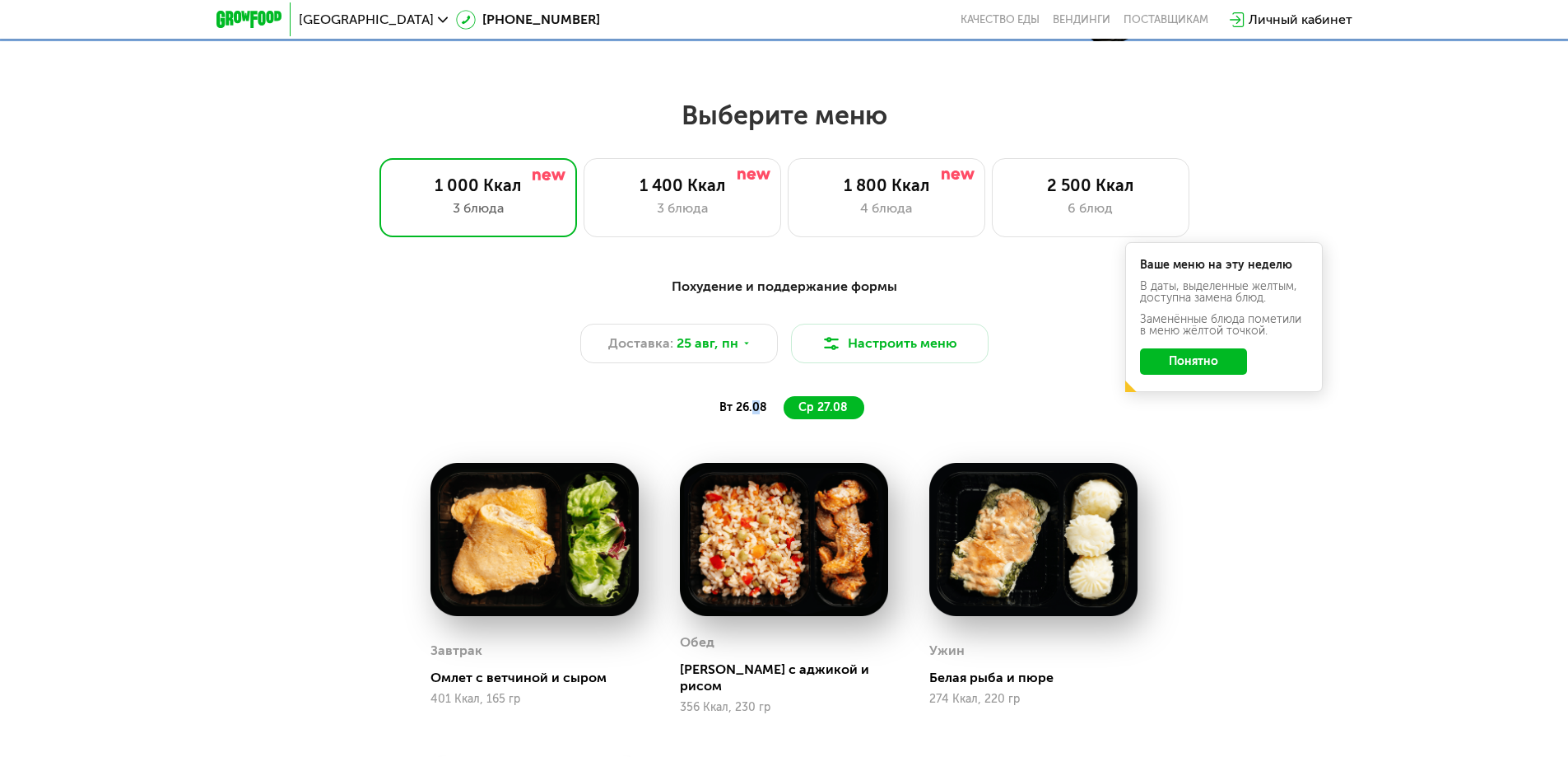
click at [756, 396] on div "Похудение и поддержание формы Доставка: 25 авг, пн Настроить меню вт 26.08 ср 2…" at bounding box center [784, 347] width 974 height 142
click at [744, 411] on span "вт 26.08" at bounding box center [743, 407] width 48 height 14
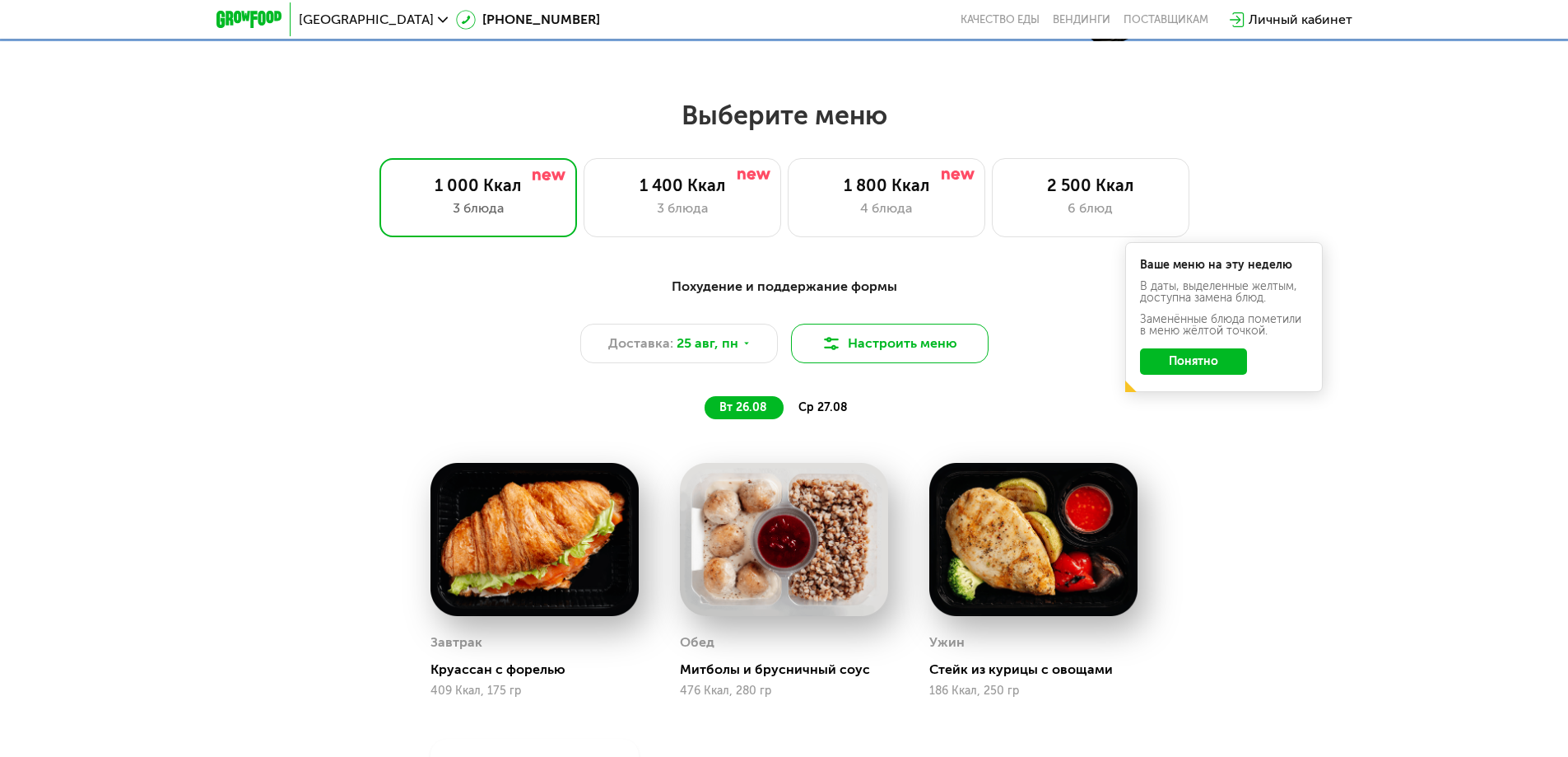
click at [829, 352] on img at bounding box center [831, 343] width 20 height 20
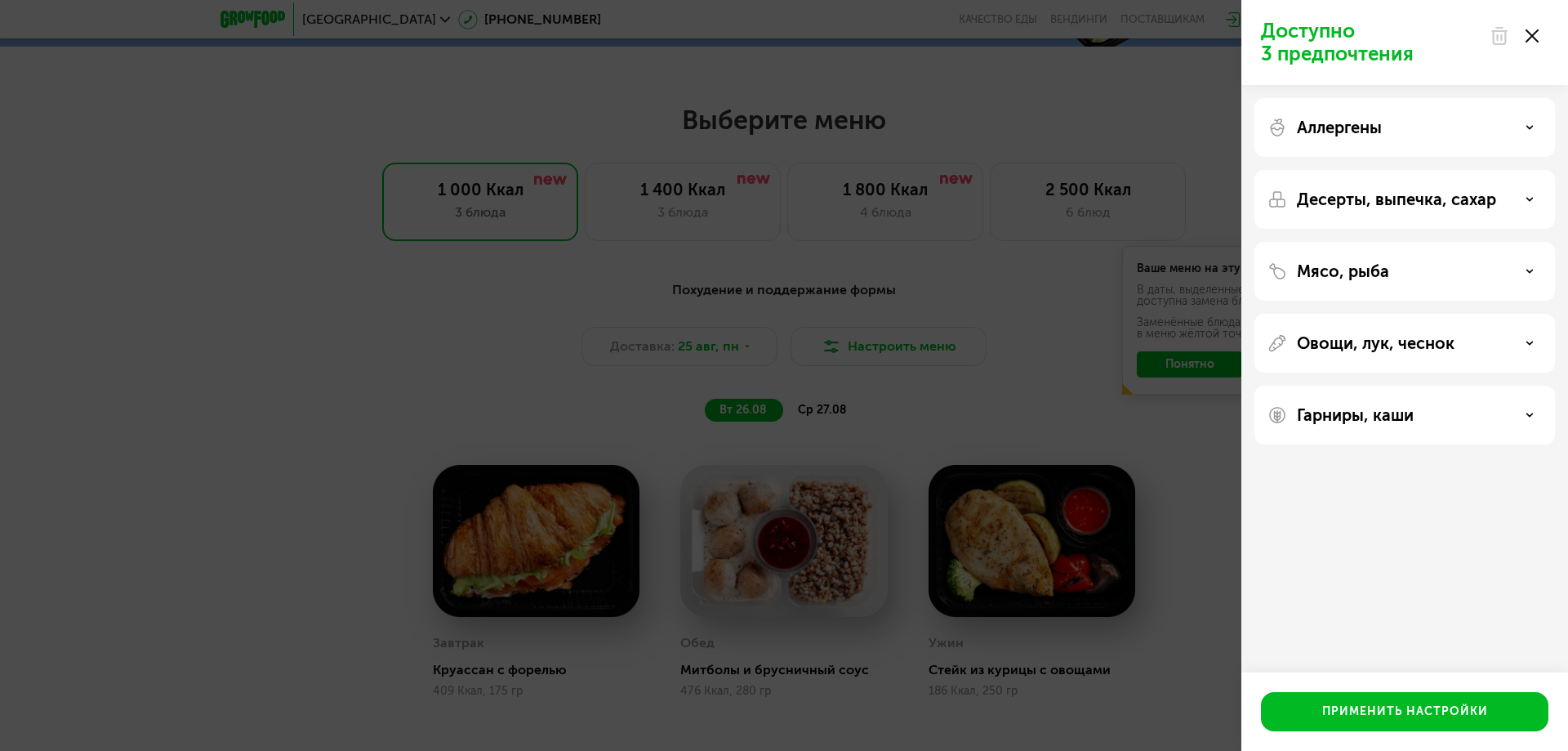
click at [817, 349] on div "Доступно 3 предпочтения Аллергены Десерты, выпечка, сахар Мясо, рыба Овощи, лук…" at bounding box center [784, 376] width 1568 height 751
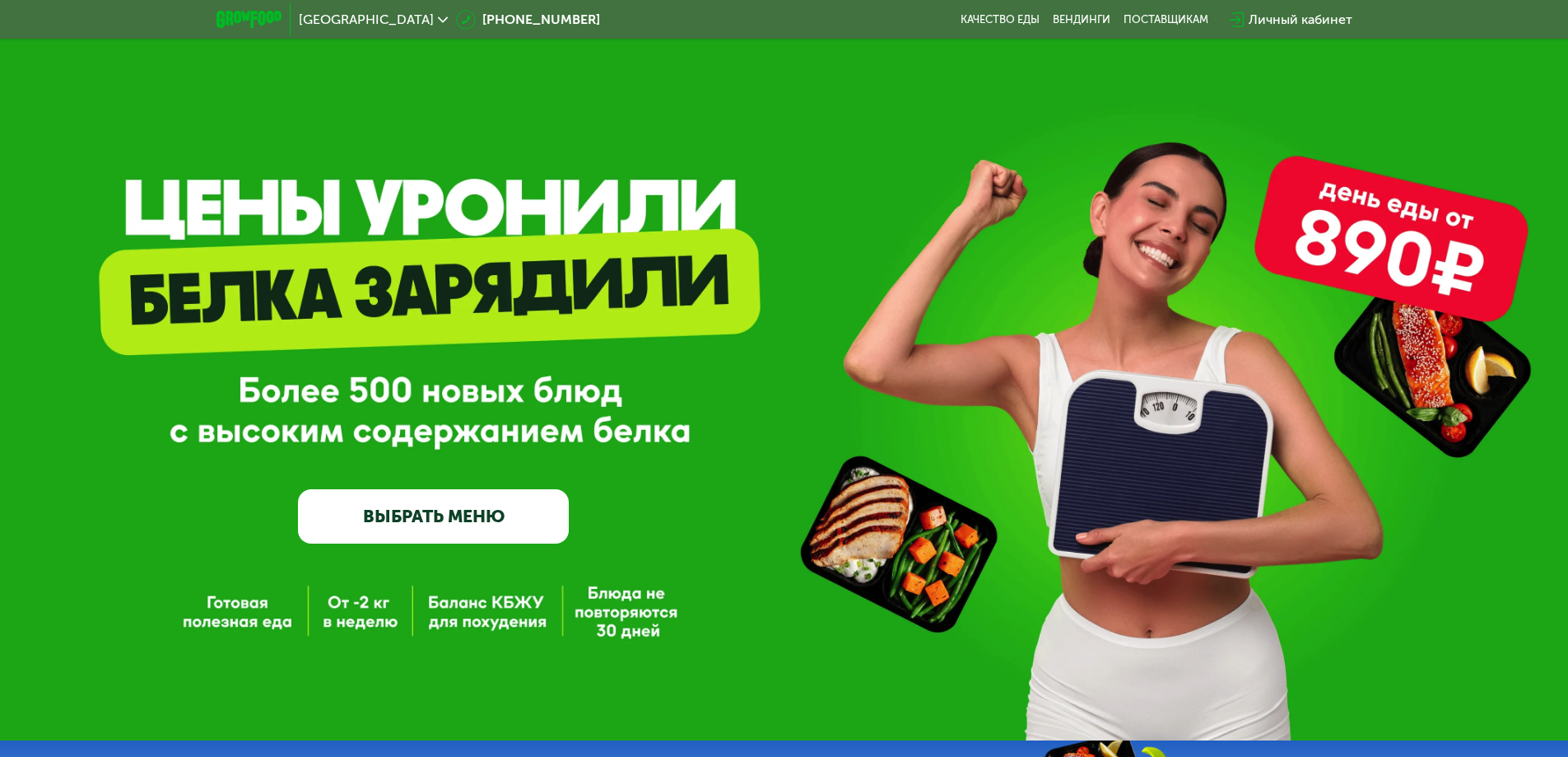
scroll to position [0, 0]
click at [1086, 22] on link "Вендинги" at bounding box center [1080, 20] width 57 height 13
click at [1151, 19] on div "поставщикам" at bounding box center [1166, 20] width 85 height 13
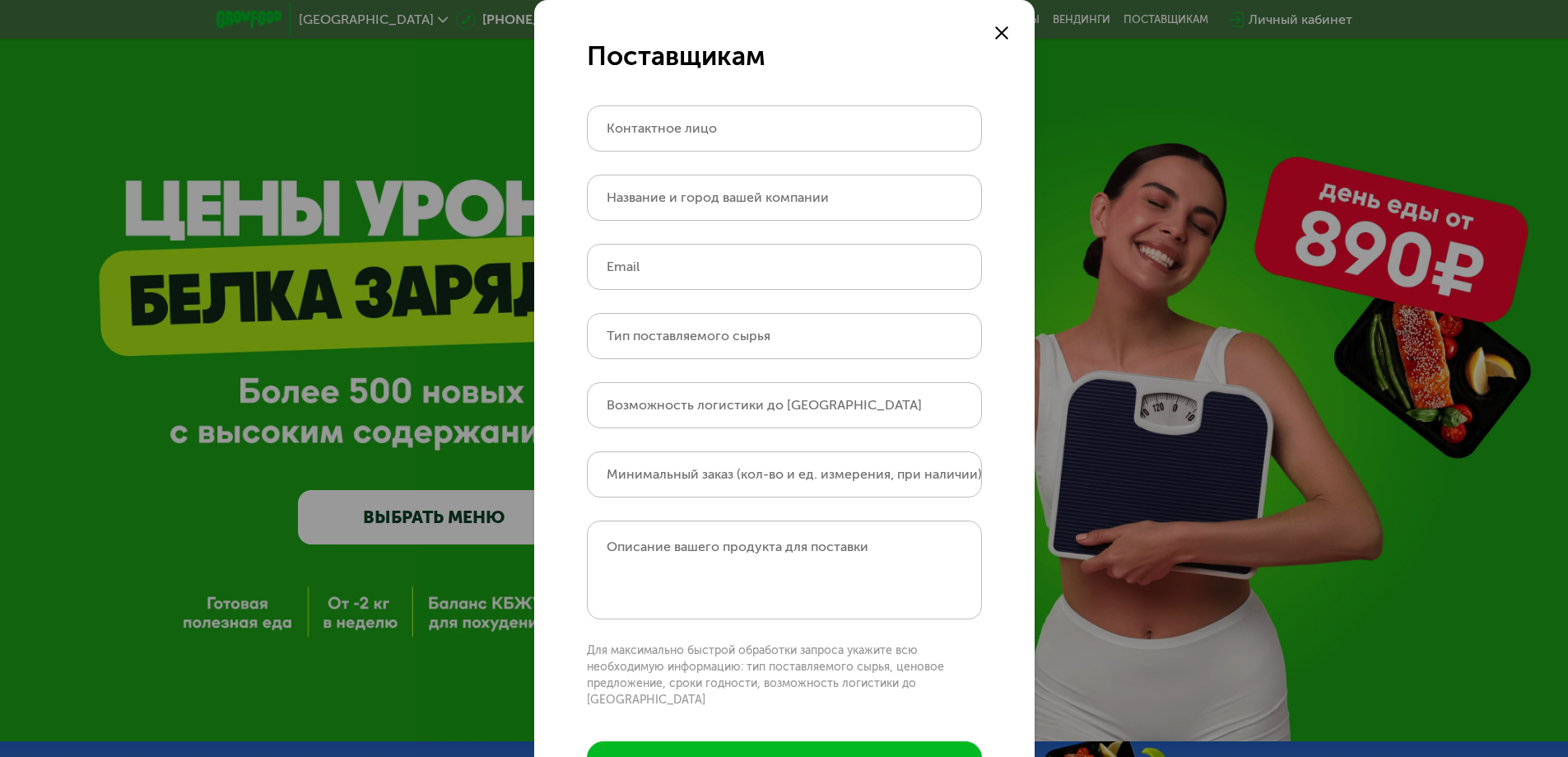
click at [995, 24] on div at bounding box center [1001, 32] width 20 height 20
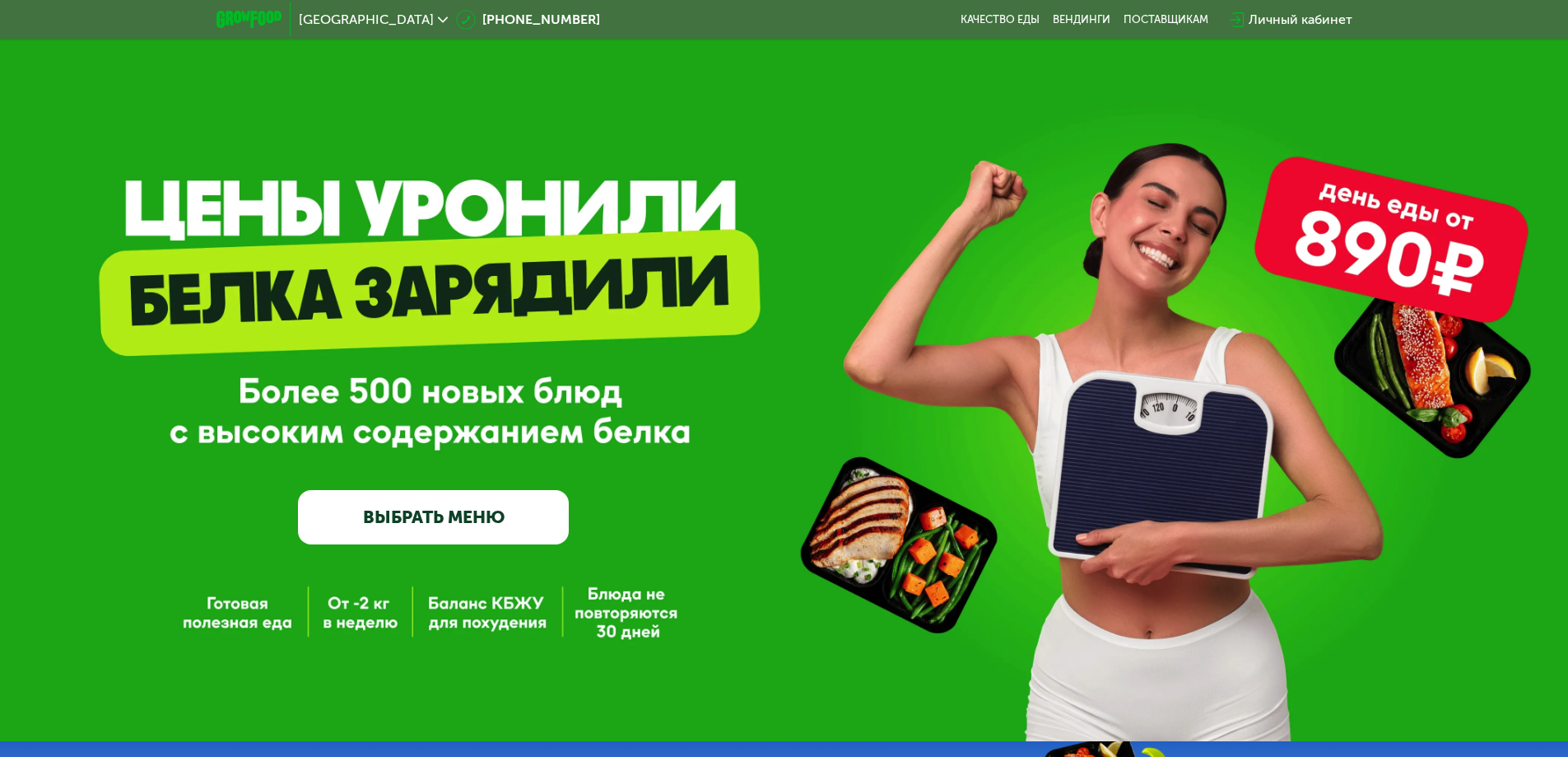
click at [264, 12] on img at bounding box center [248, 19] width 65 height 17
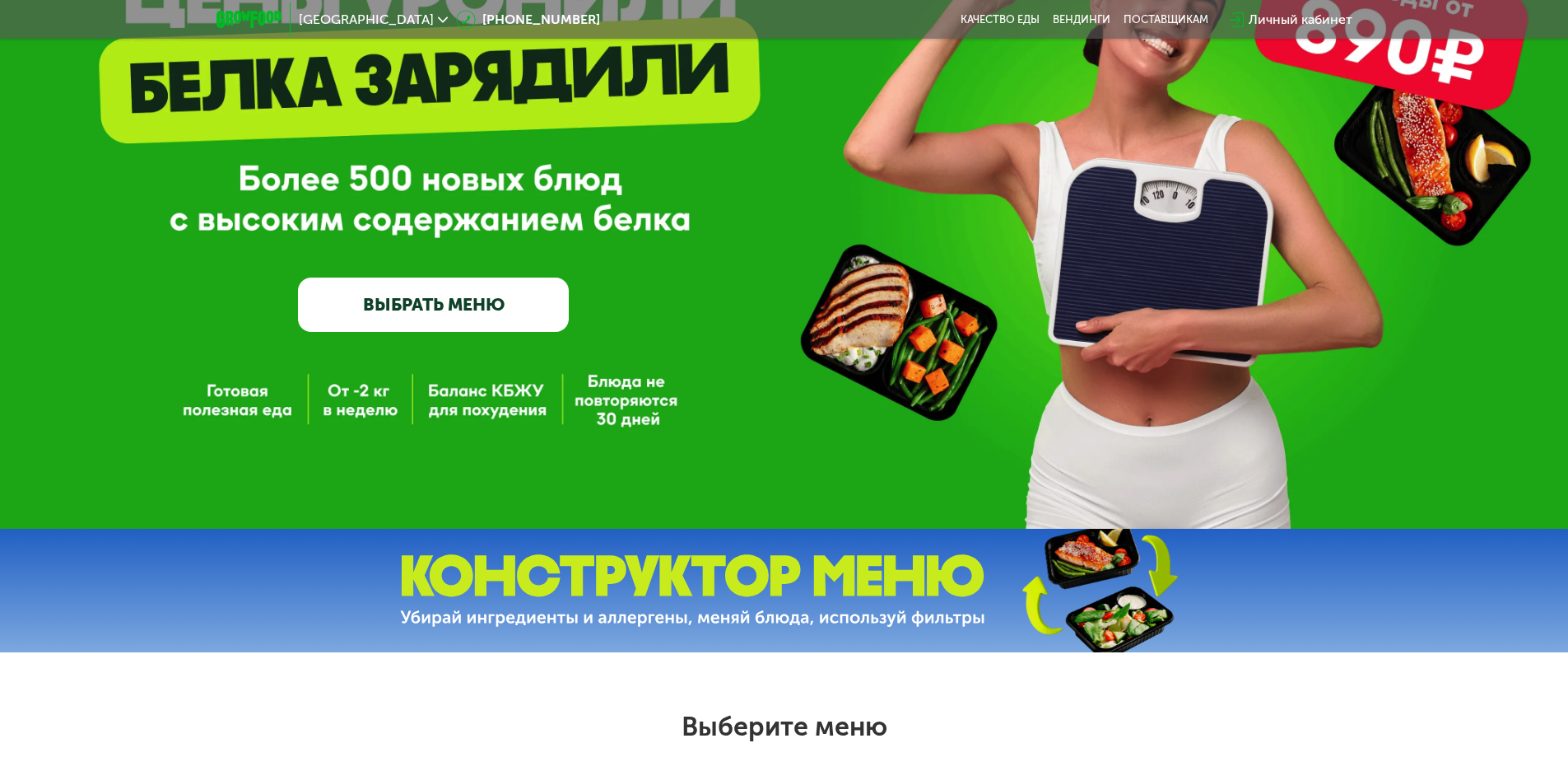
scroll to position [165, 0]
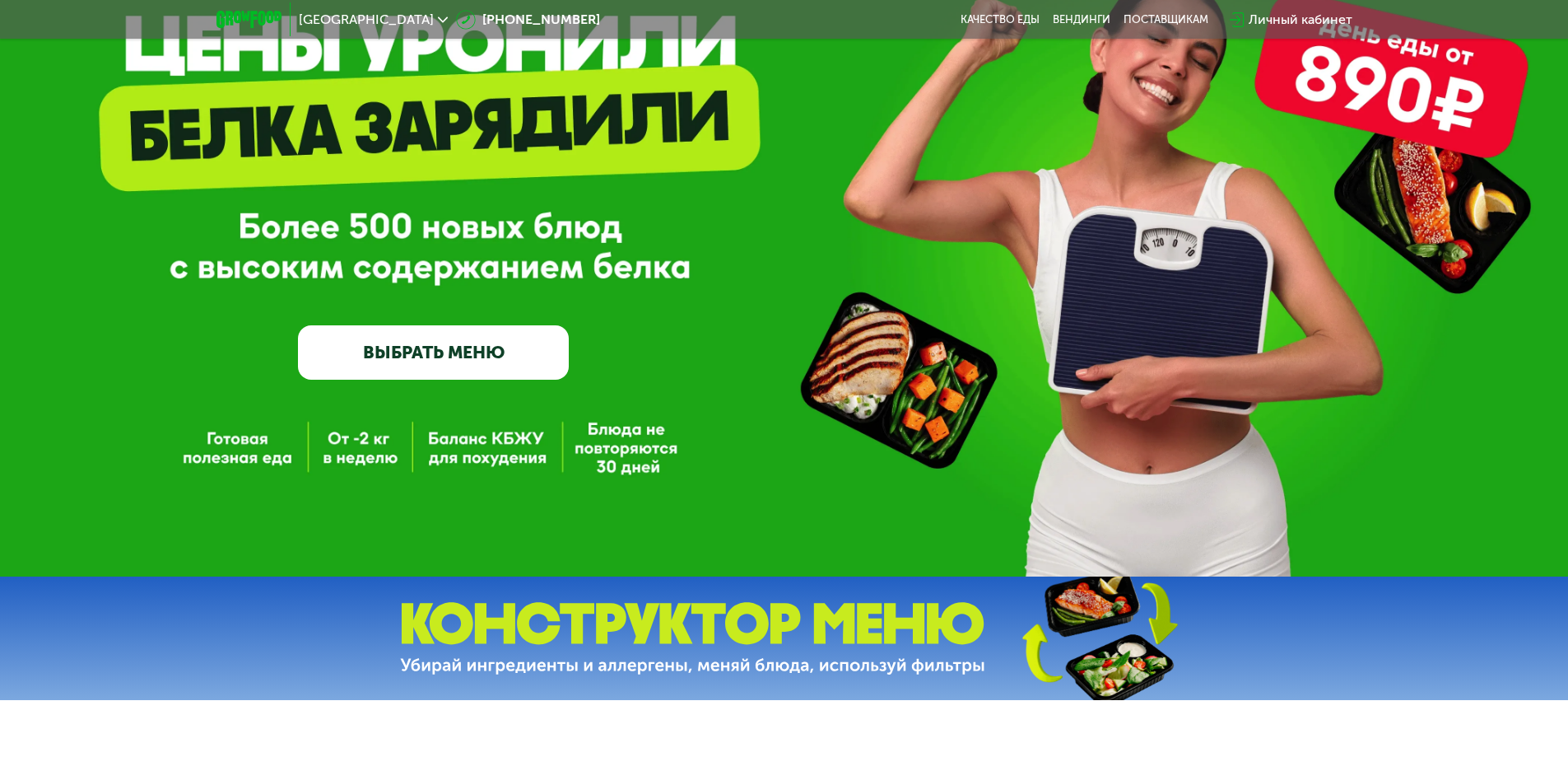
click at [433, 325] on div "GrowFood — доставка правильного питания ВЫБРАТЬ МЕНЮ" at bounding box center [434, 233] width 271 height 294
click at [443, 341] on link "ВЫБРАТЬ МЕНЮ" at bounding box center [434, 352] width 271 height 55
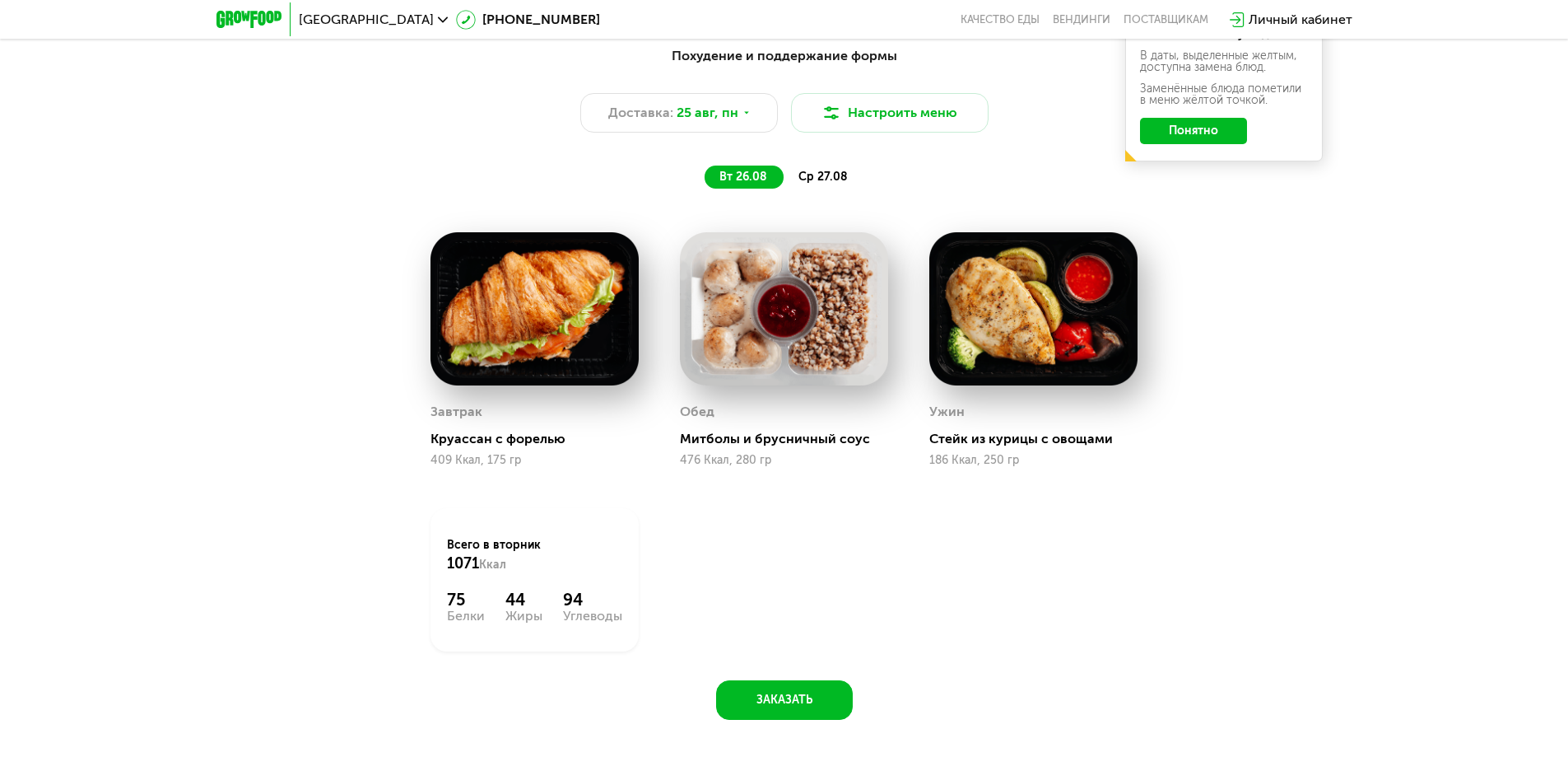
scroll to position [1548, 0]
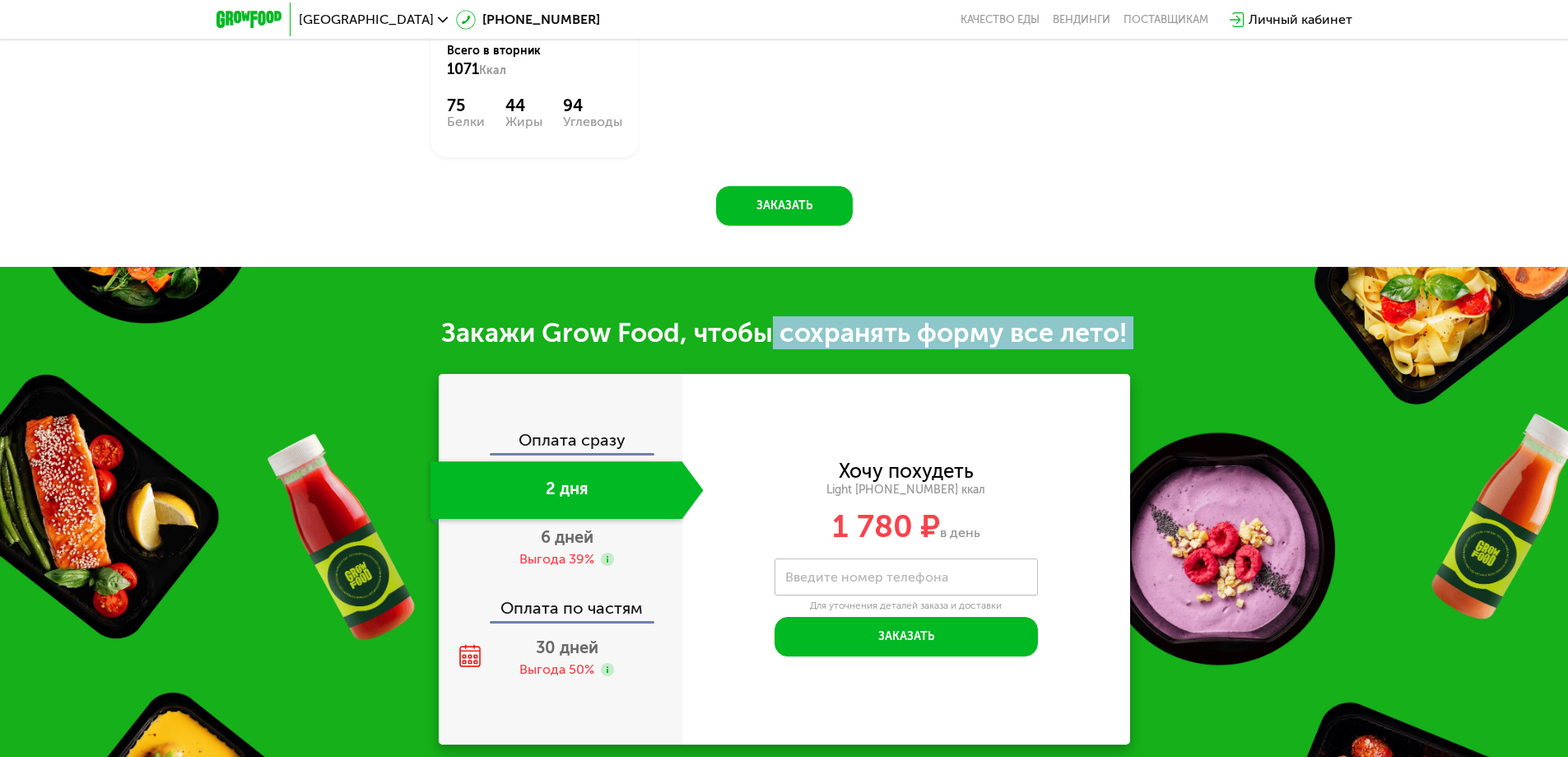
drag, startPoint x: 501, startPoint y: 356, endPoint x: 770, endPoint y: 350, distance: 269.1
click at [770, 350] on div "Закажи Grow Food, чтобы сохранять форму все лето! Оплата сразу 2 дня 6 дней Выг…" at bounding box center [784, 530] width 1568 height 527
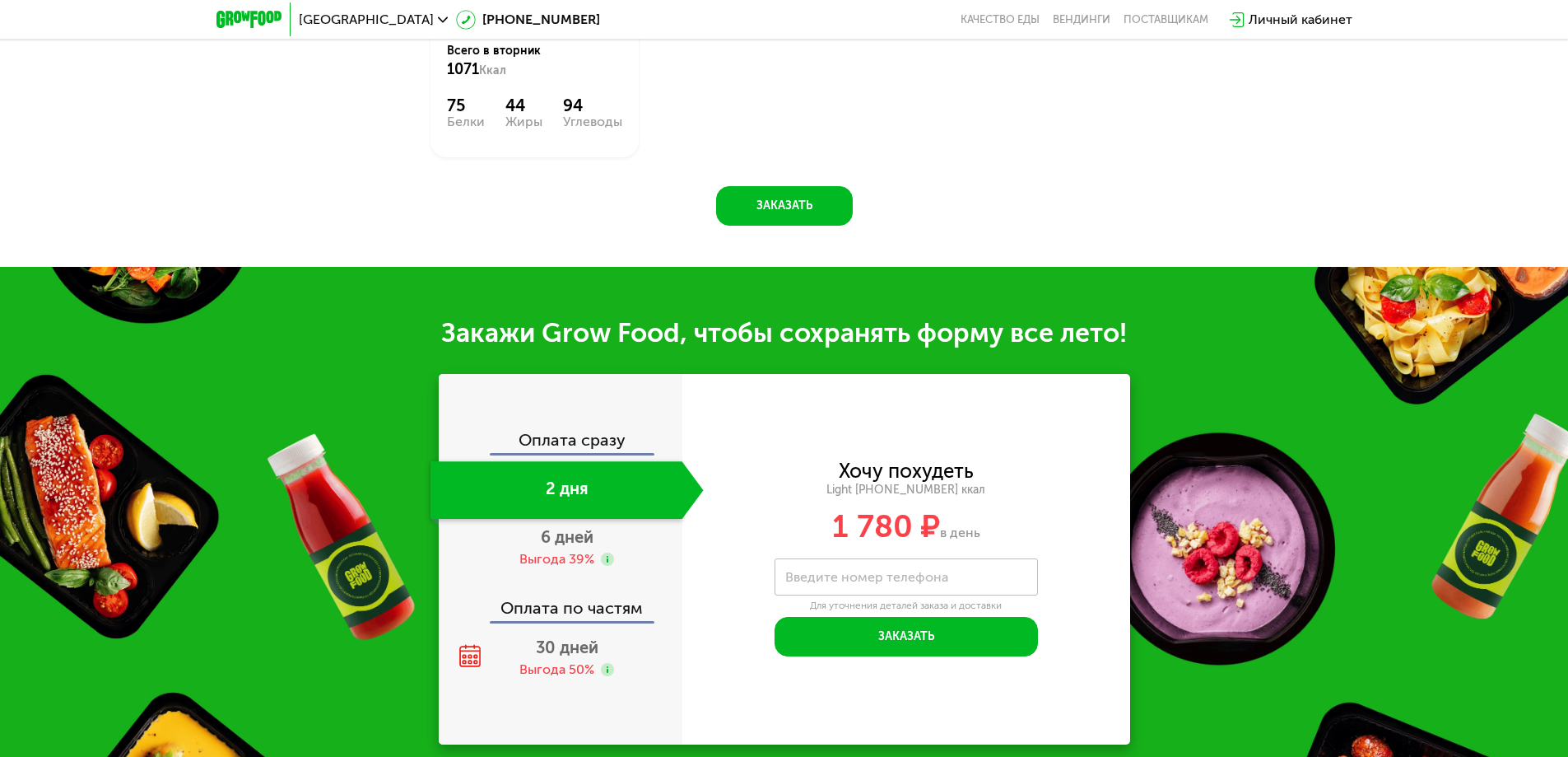
click at [744, 381] on div "Хочу похудеть Light 1000 ~1000 ккал 1 780 ₽ в день Введите свой номер телефона …" at bounding box center [906, 558] width 448 height 370
click at [642, 528] on div "6 дней Выгода 39%" at bounding box center [567, 547] width 273 height 57
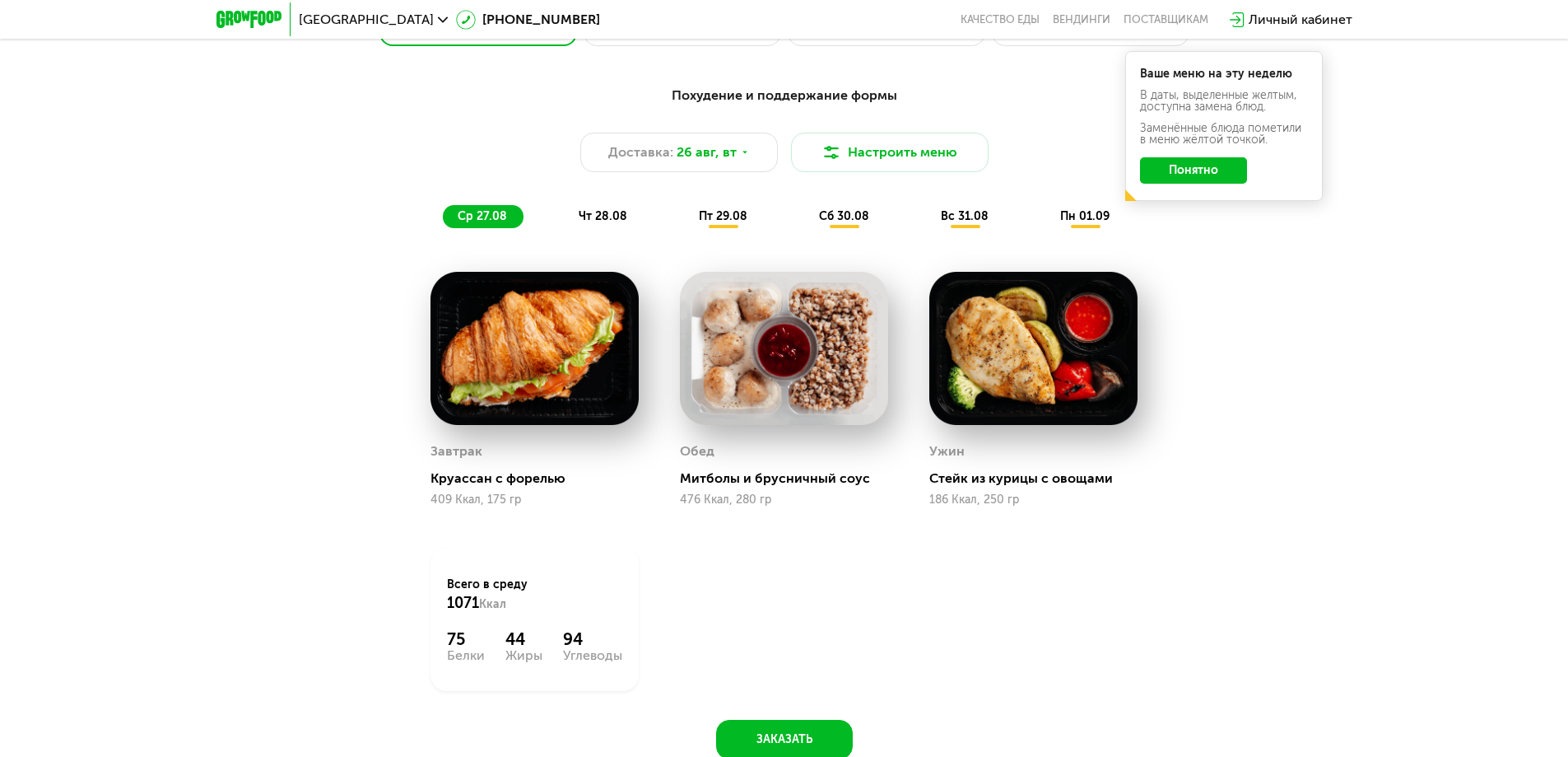
scroll to position [972, 0]
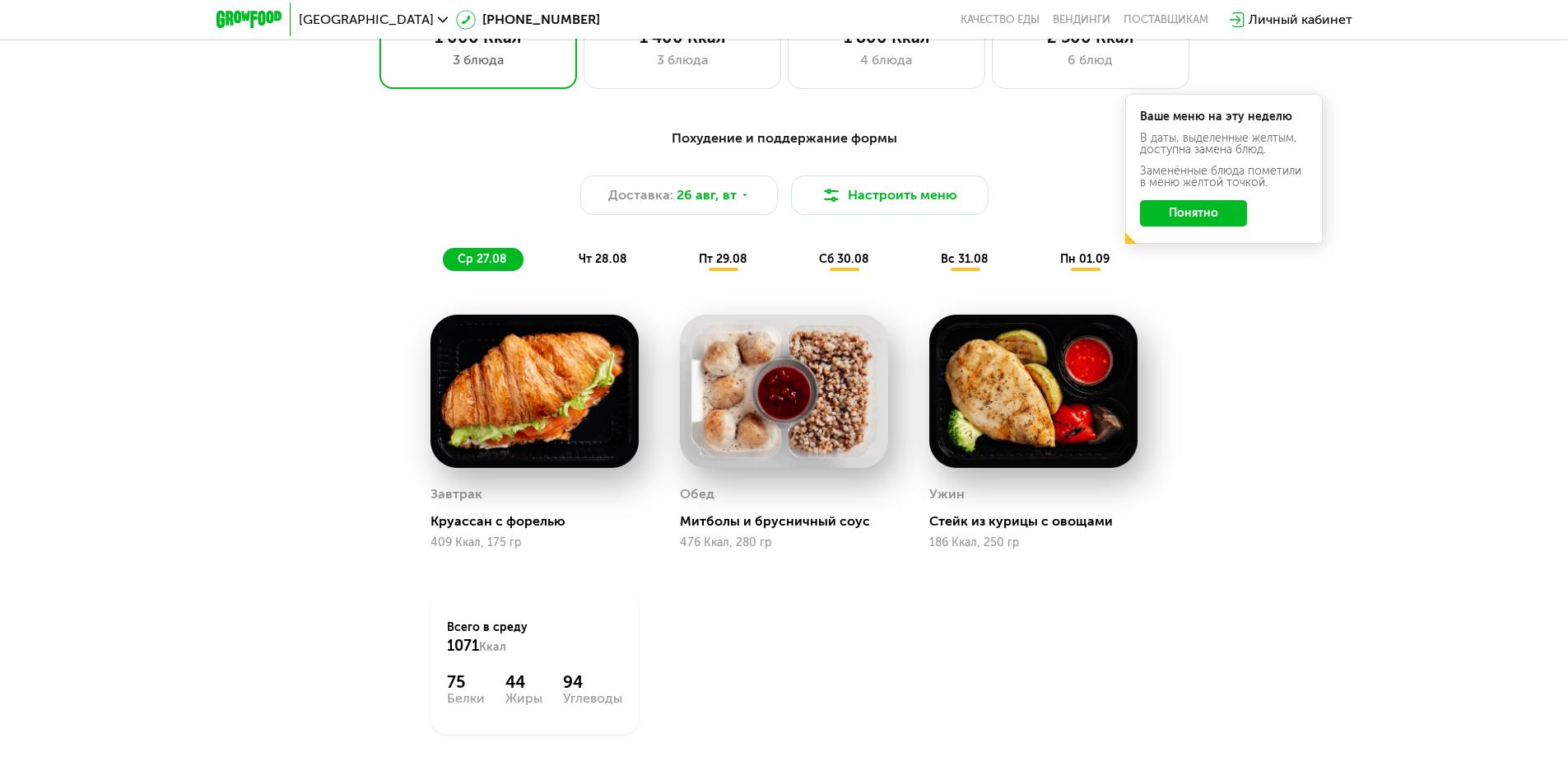
click at [1064, 266] on span "пн 01.09" at bounding box center [1084, 259] width 49 height 14
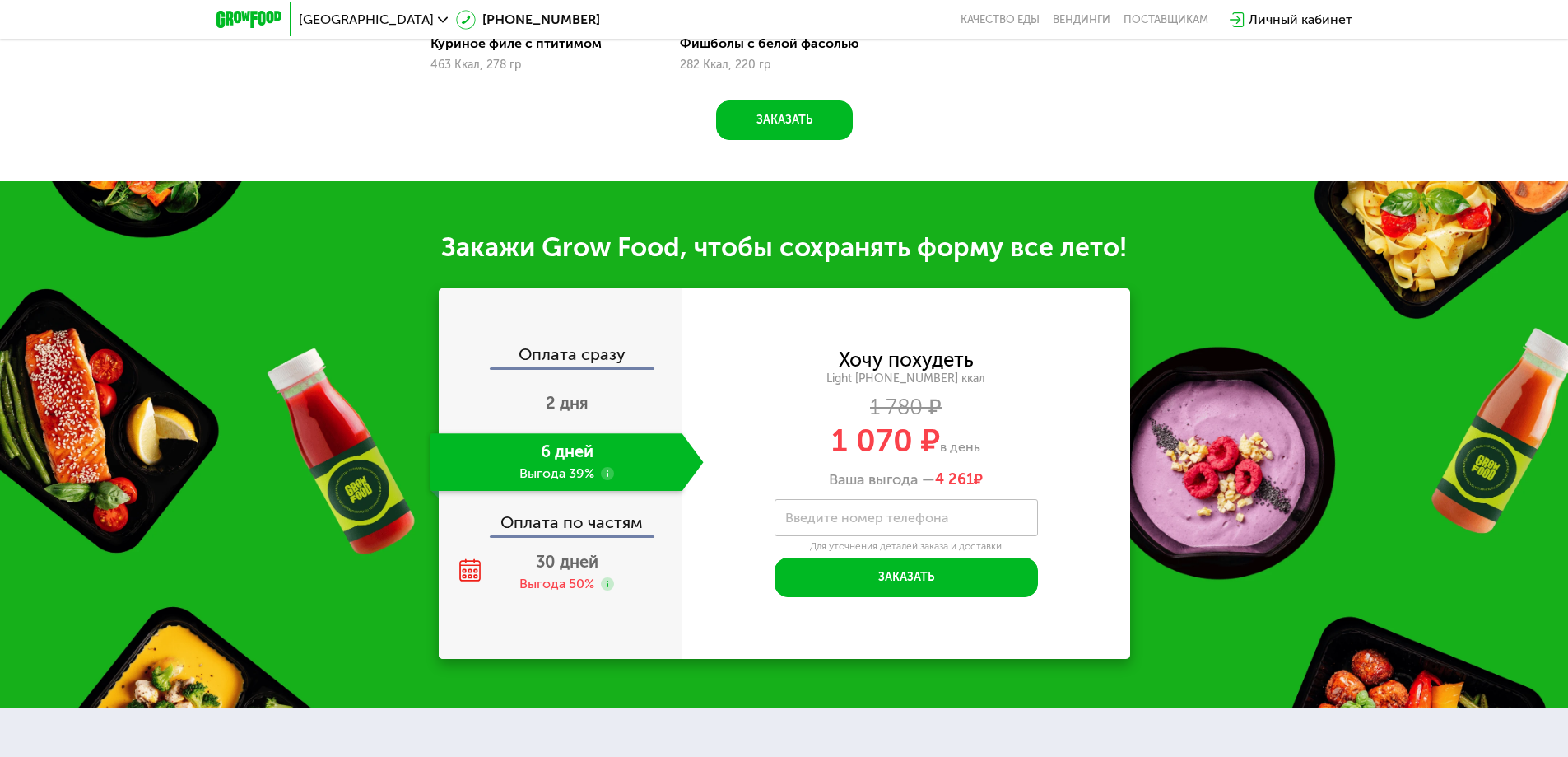
scroll to position [2042, 0]
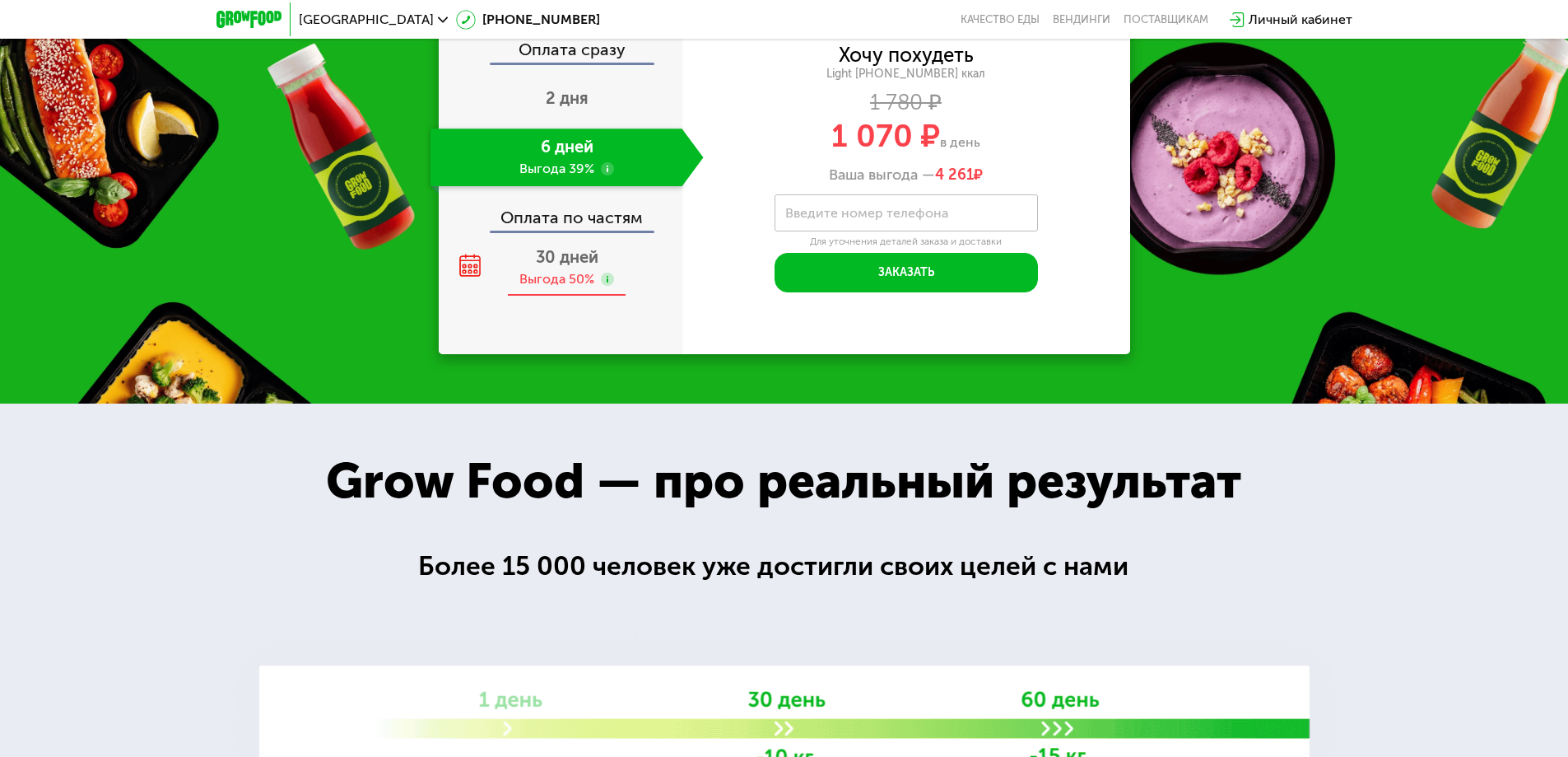
click at [537, 288] on div "Выгода 50%" at bounding box center [557, 279] width 75 height 18
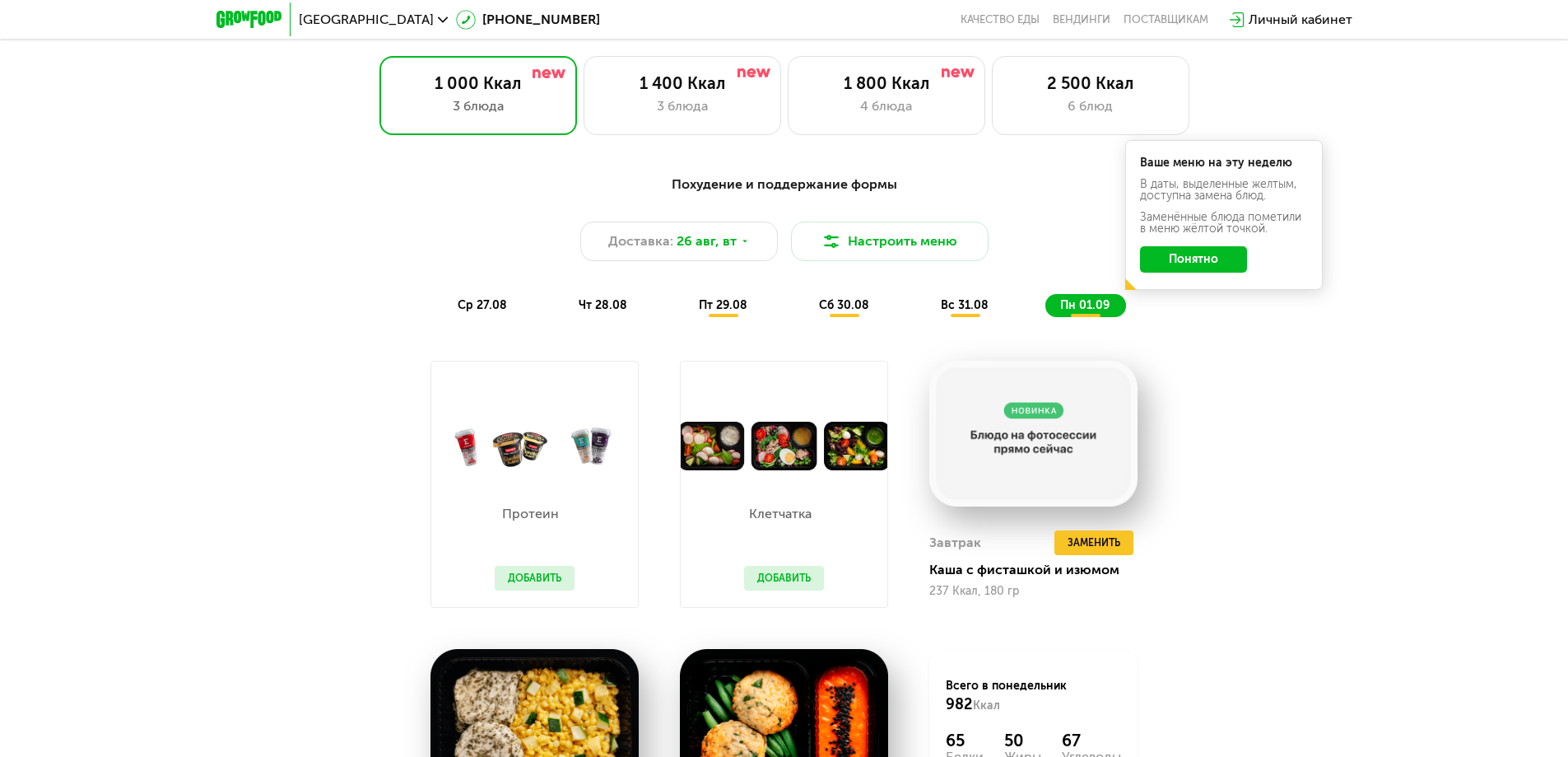
scroll to position [972, 0]
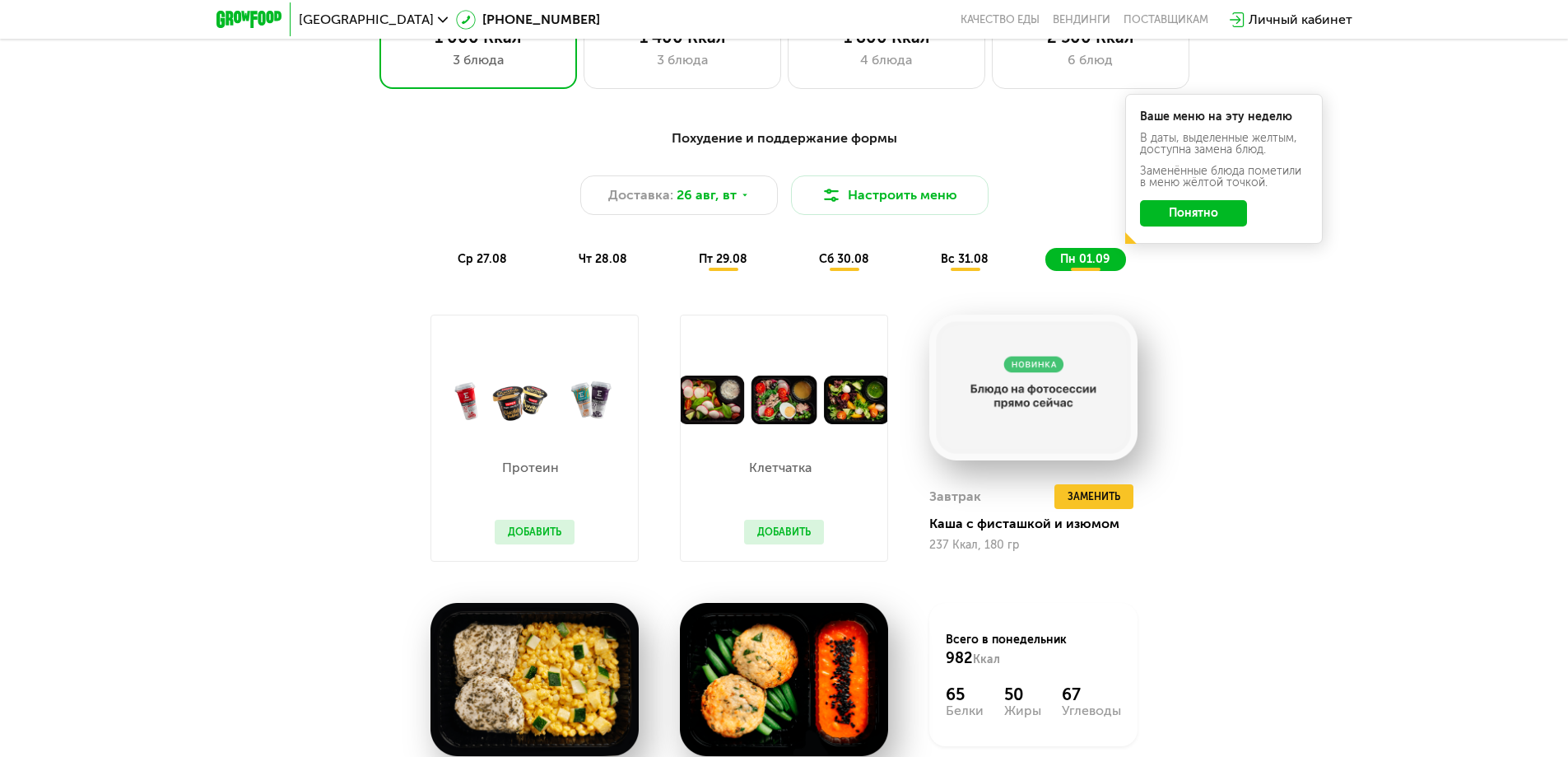
click at [495, 250] on div "Похудение и поддержание формы Доставка: 26 авг, вт Настроить меню ср 27.08 чт 2…" at bounding box center [784, 199] width 974 height 142
click at [495, 259] on span "ср 27.08" at bounding box center [482, 259] width 49 height 14
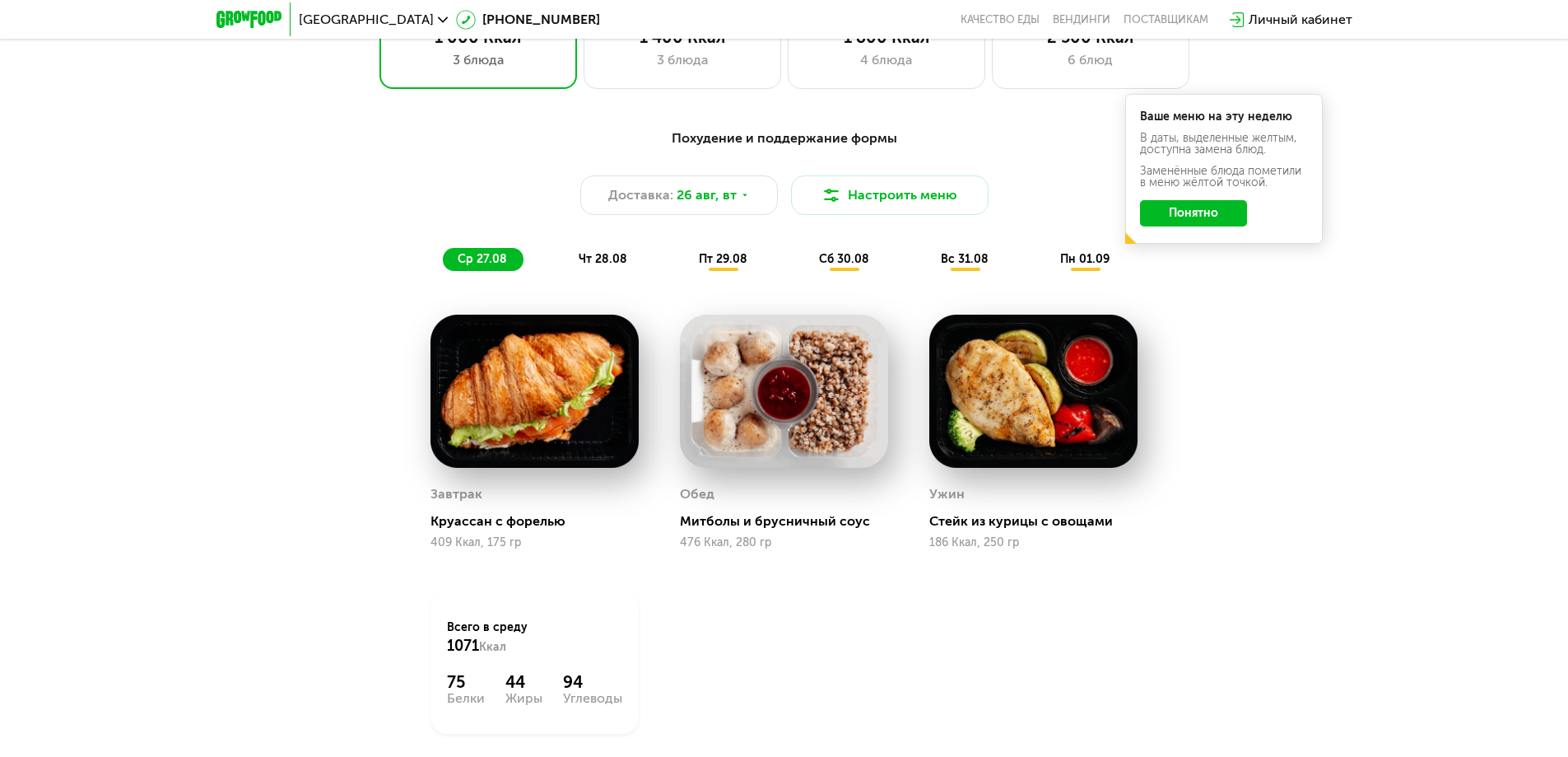
click at [1013, 271] on div "ср 27.08 чт 28.08 пт 29.08 сб 30.08 вс 31.08 пн 01.09" at bounding box center [784, 259] width 683 height 23
click at [926, 266] on div "сб 30.08" at bounding box center [966, 259] width 79 height 23
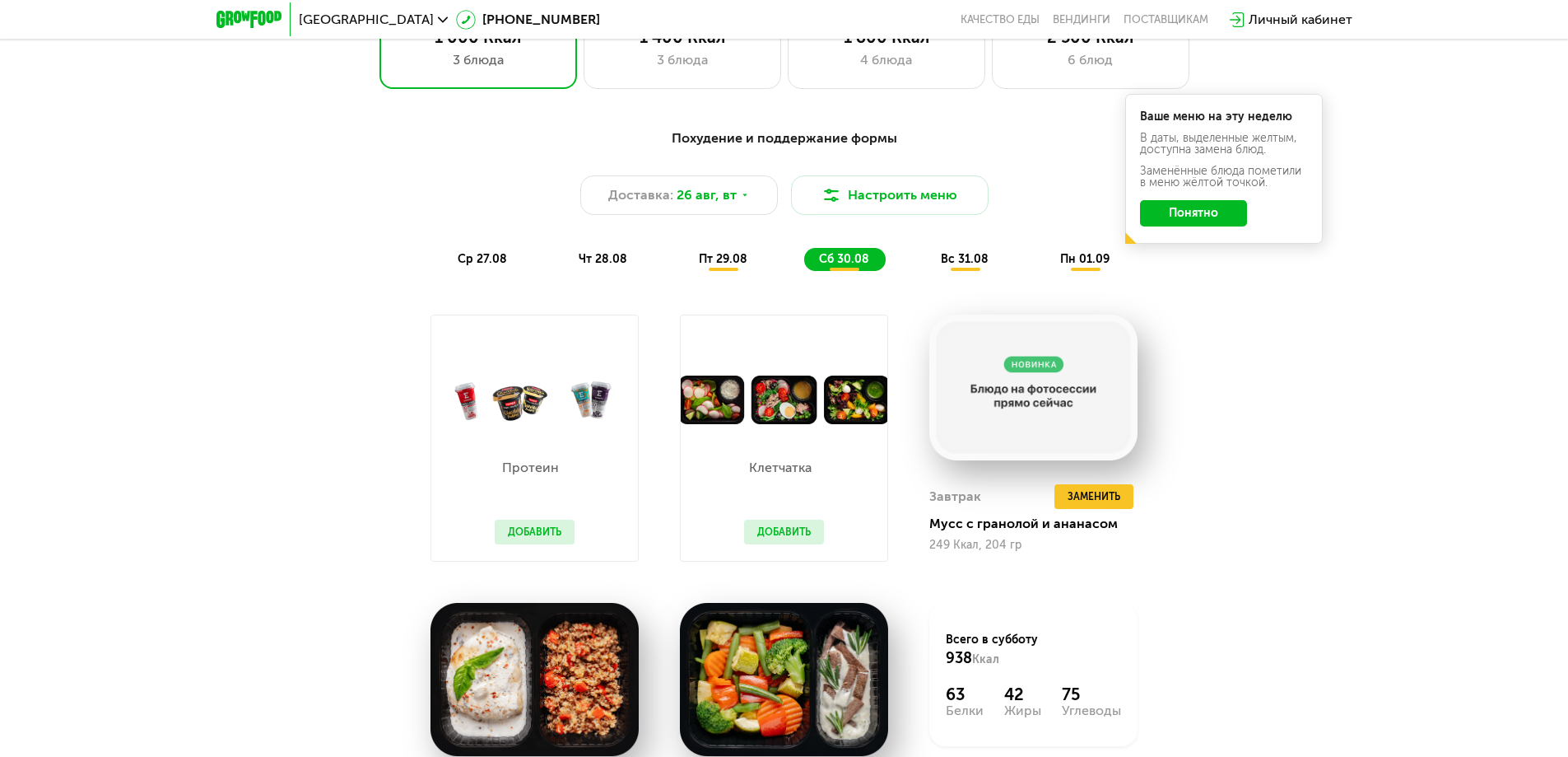
click at [953, 266] on span "вс 31.08" at bounding box center [964, 259] width 48 height 14
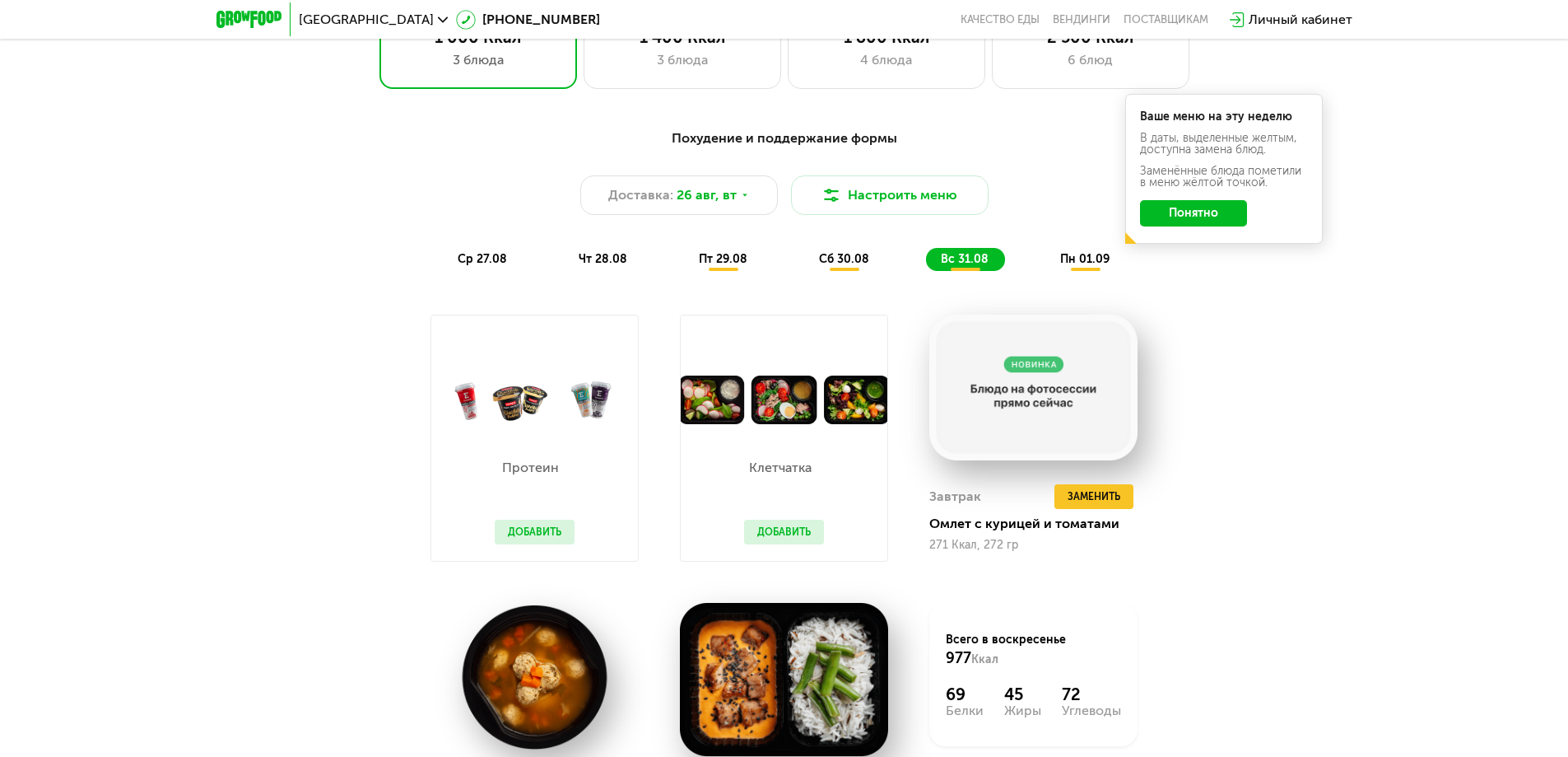
click at [1064, 266] on span "пн 01.09" at bounding box center [1084, 259] width 49 height 14
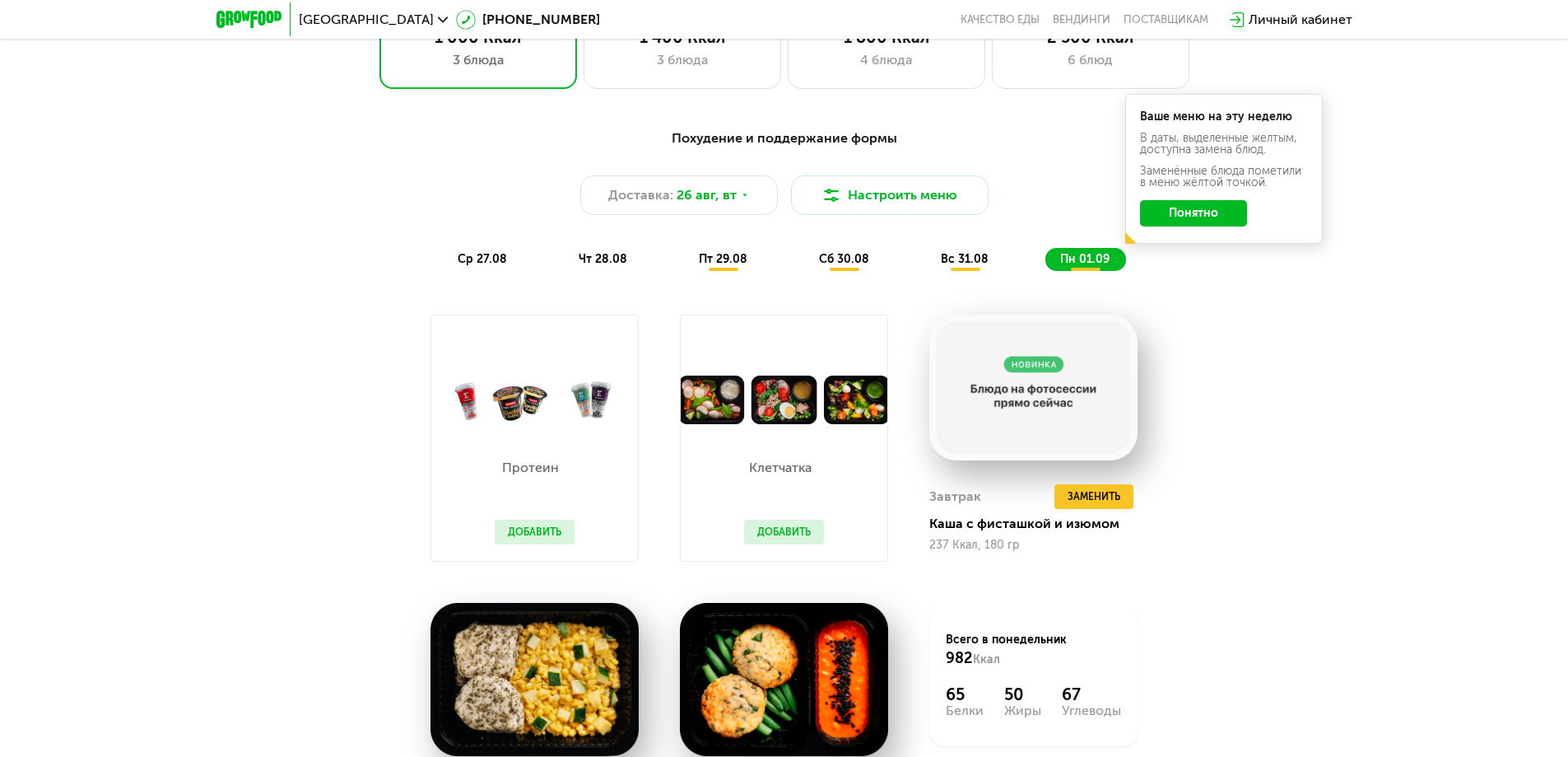
click at [1203, 219] on button "Понятно" at bounding box center [1193, 213] width 107 height 26
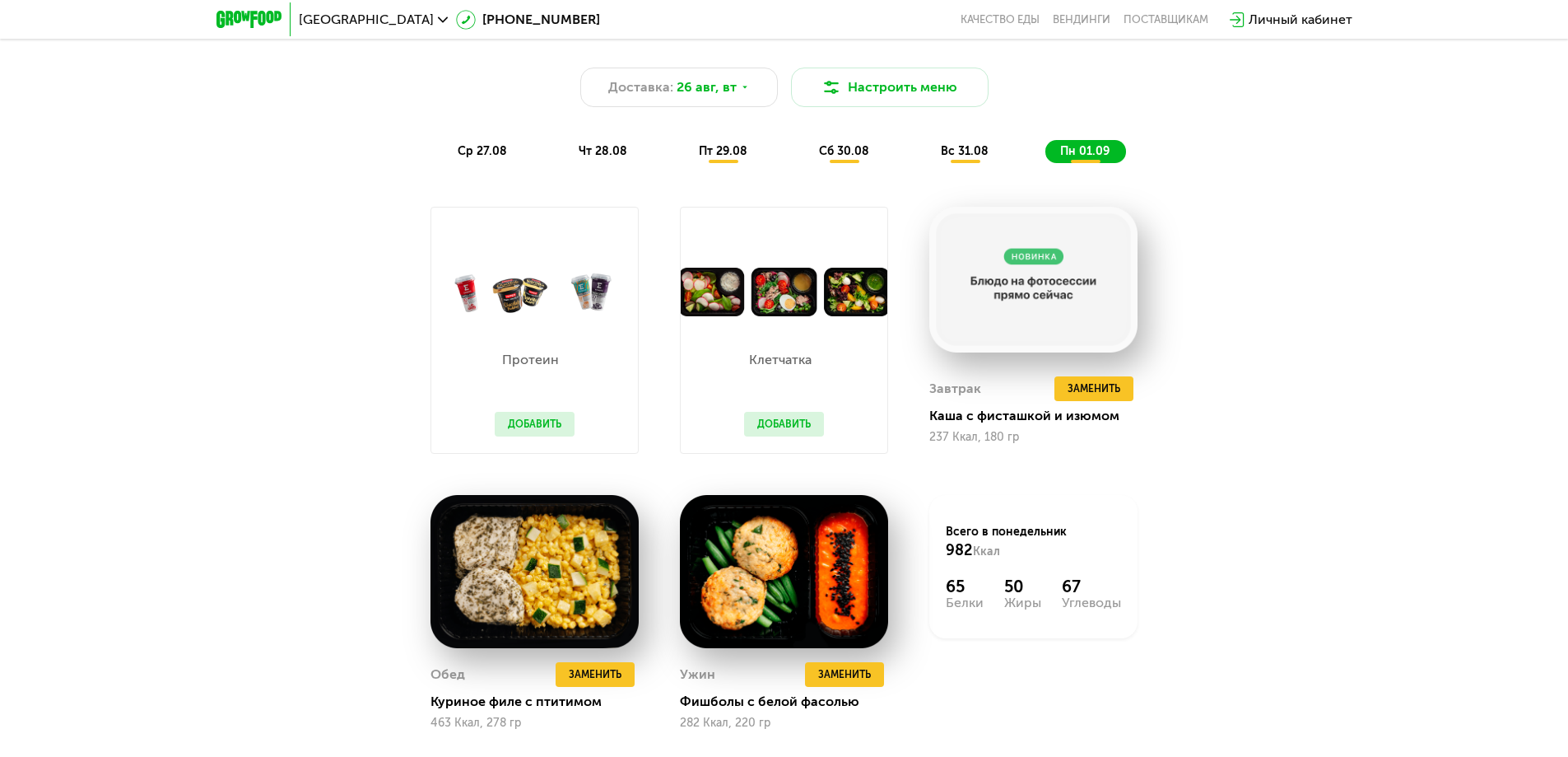
scroll to position [1054, 0]
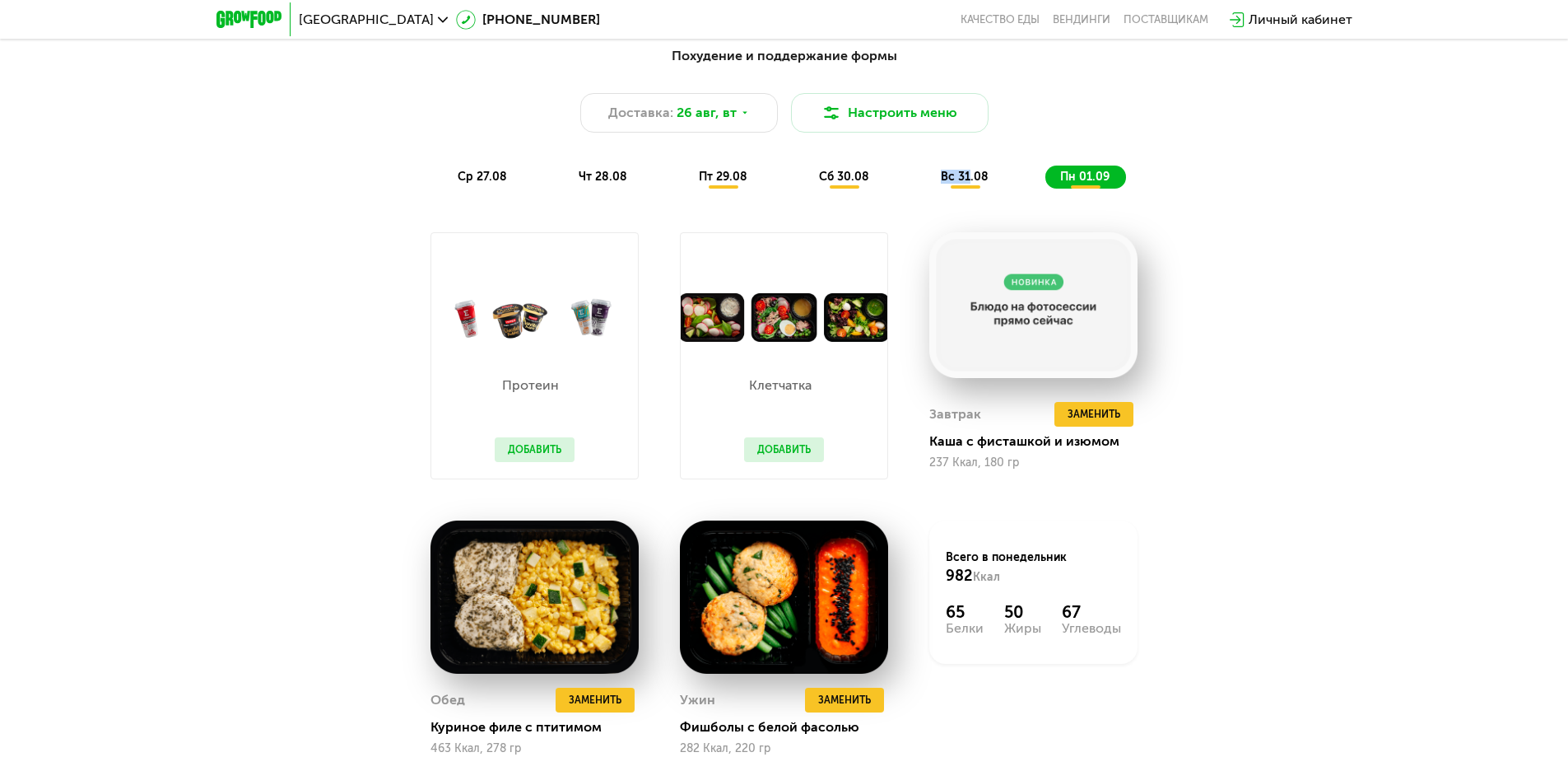
click at [1045, 186] on div "вс 31.08" at bounding box center [1085, 177] width 81 height 23
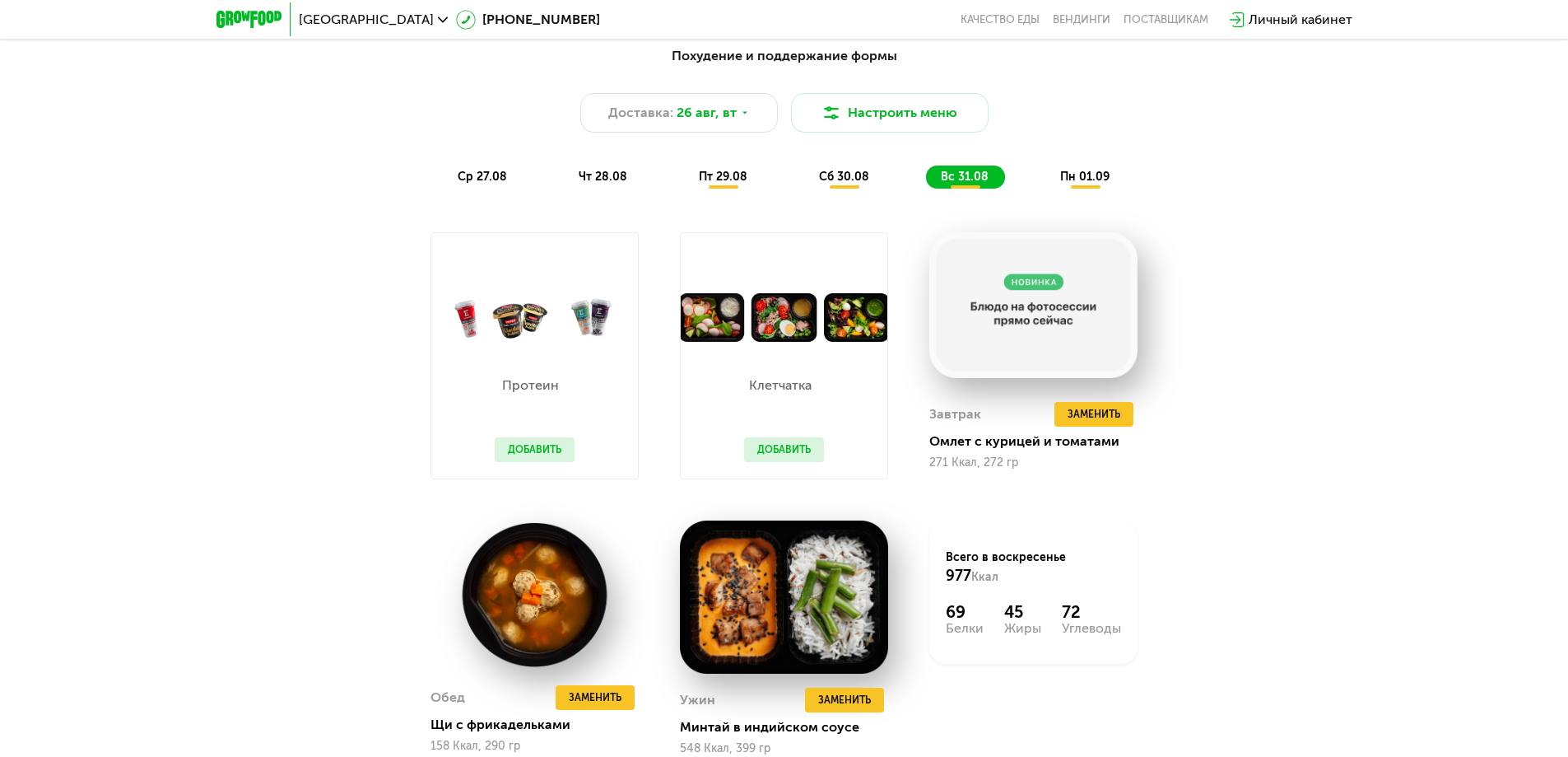
click at [869, 169] on div "Похудение и поддержание формы Доставка: 26 авг, вт Настроить меню ср 27.08 чт 2…" at bounding box center [784, 117] width 974 height 142
click at [926, 176] on div "сб 30.08" at bounding box center [966, 177] width 79 height 23
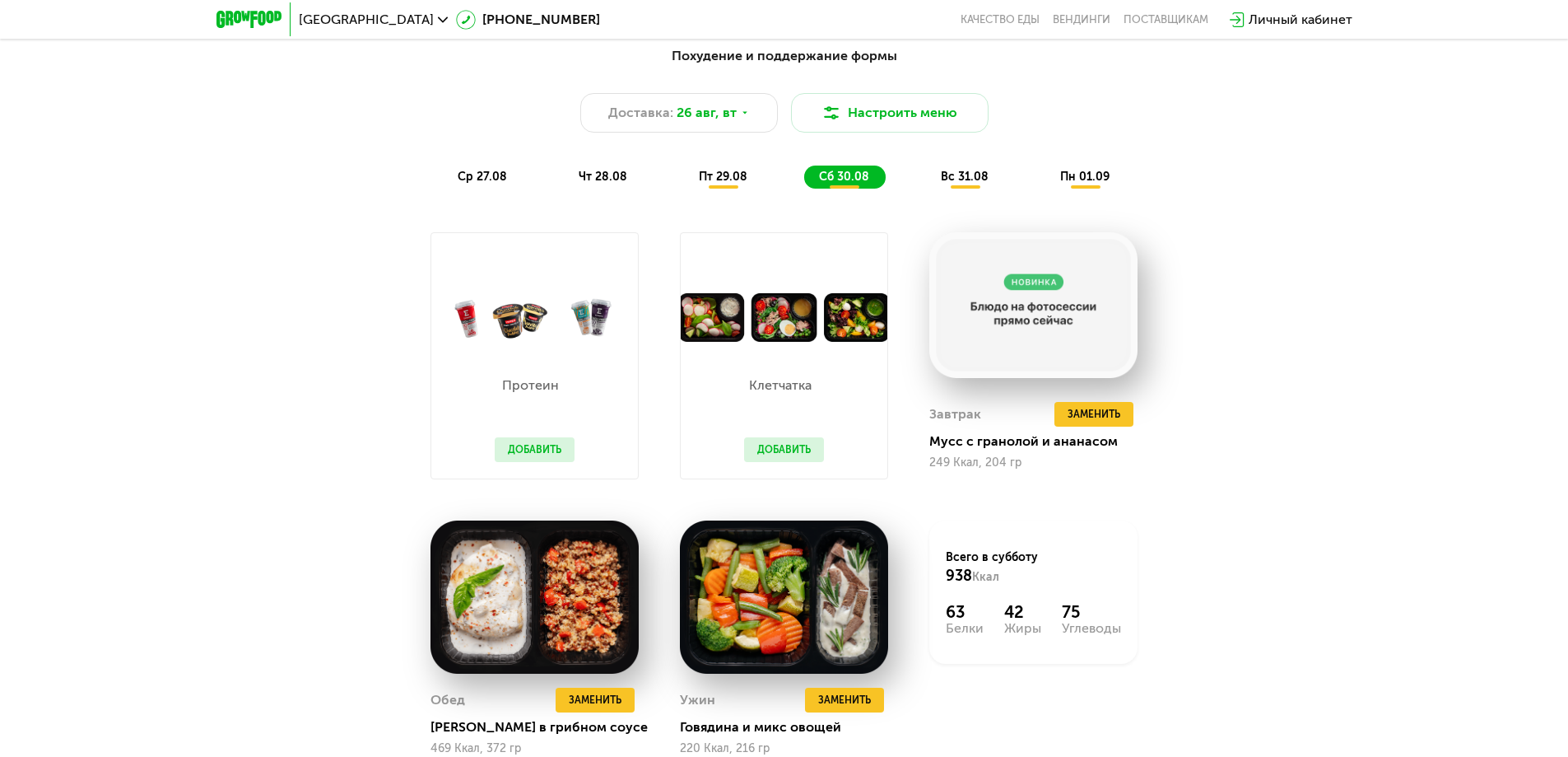
click at [737, 174] on span "пт 29.08" at bounding box center [723, 176] width 49 height 14
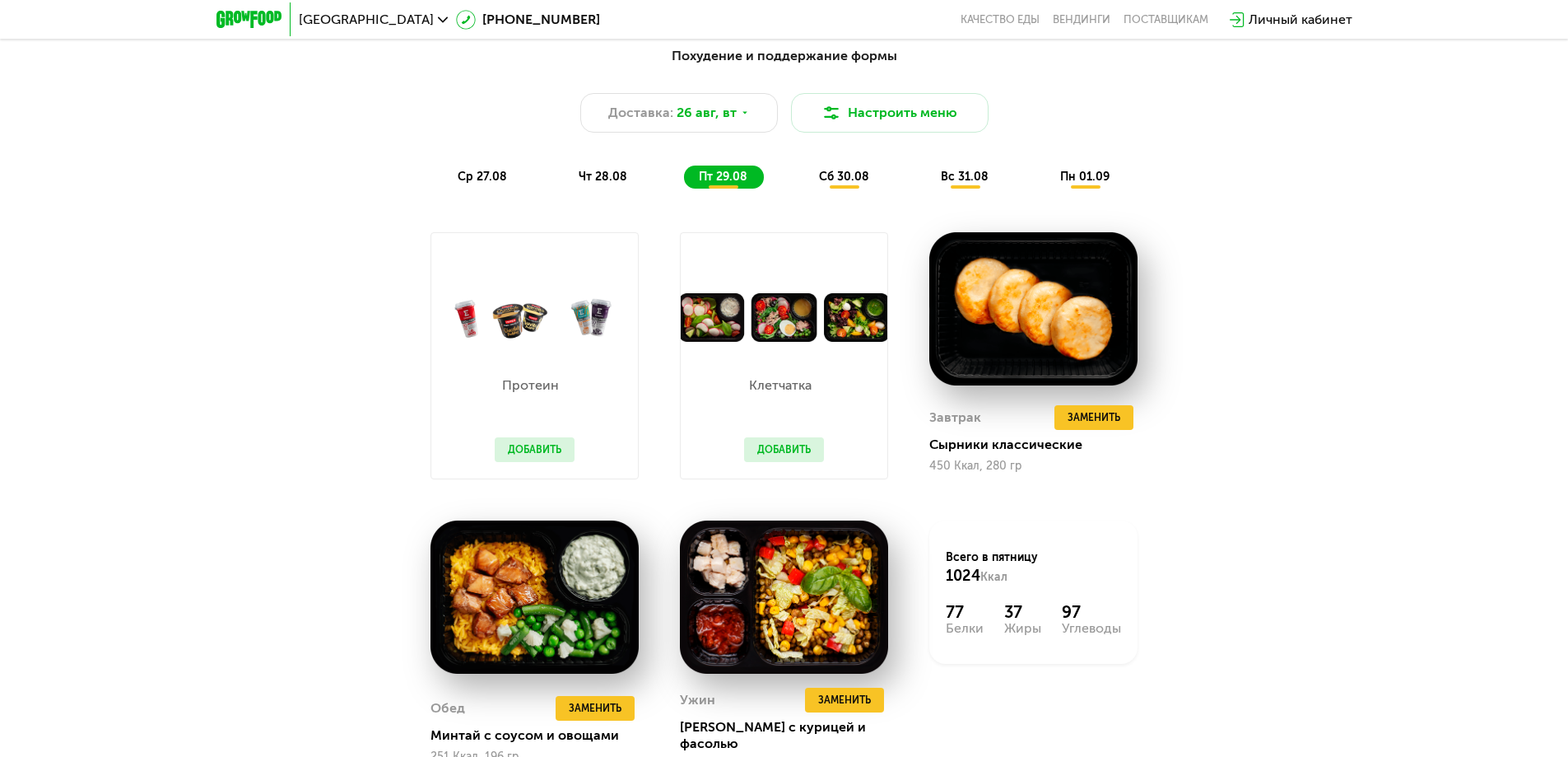
click at [634, 167] on div "Похудение и поддержание формы Доставка: 26 авг, вт Настроить меню ср 27.08 чт 2…" at bounding box center [784, 117] width 974 height 142
click at [684, 171] on div "чт 28.08" at bounding box center [724, 177] width 80 height 23
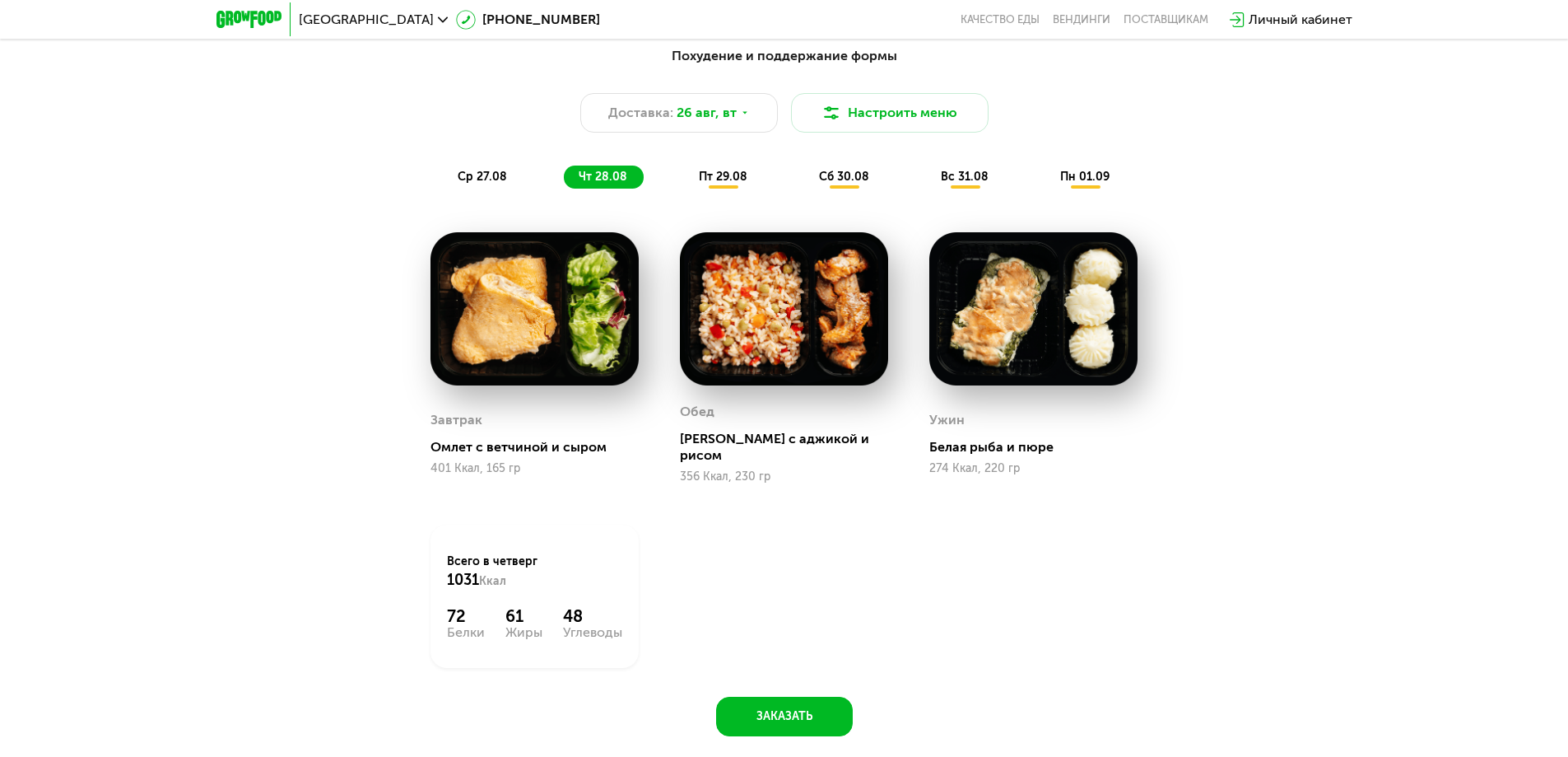
click at [564, 184] on div "ср 27.08" at bounding box center [603, 177] width 80 height 23
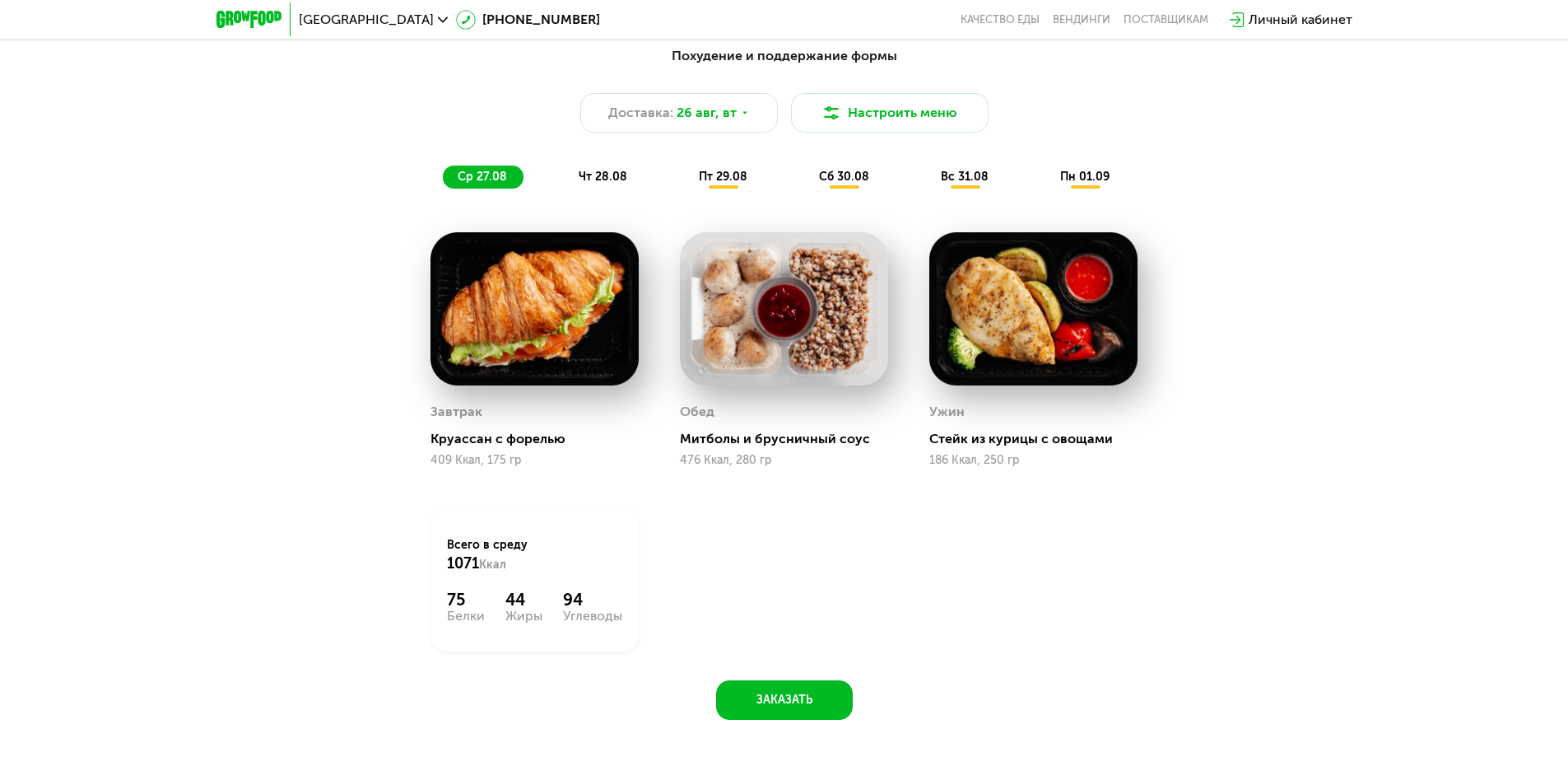
click at [684, 186] on div "чт 28.08" at bounding box center [724, 177] width 80 height 23
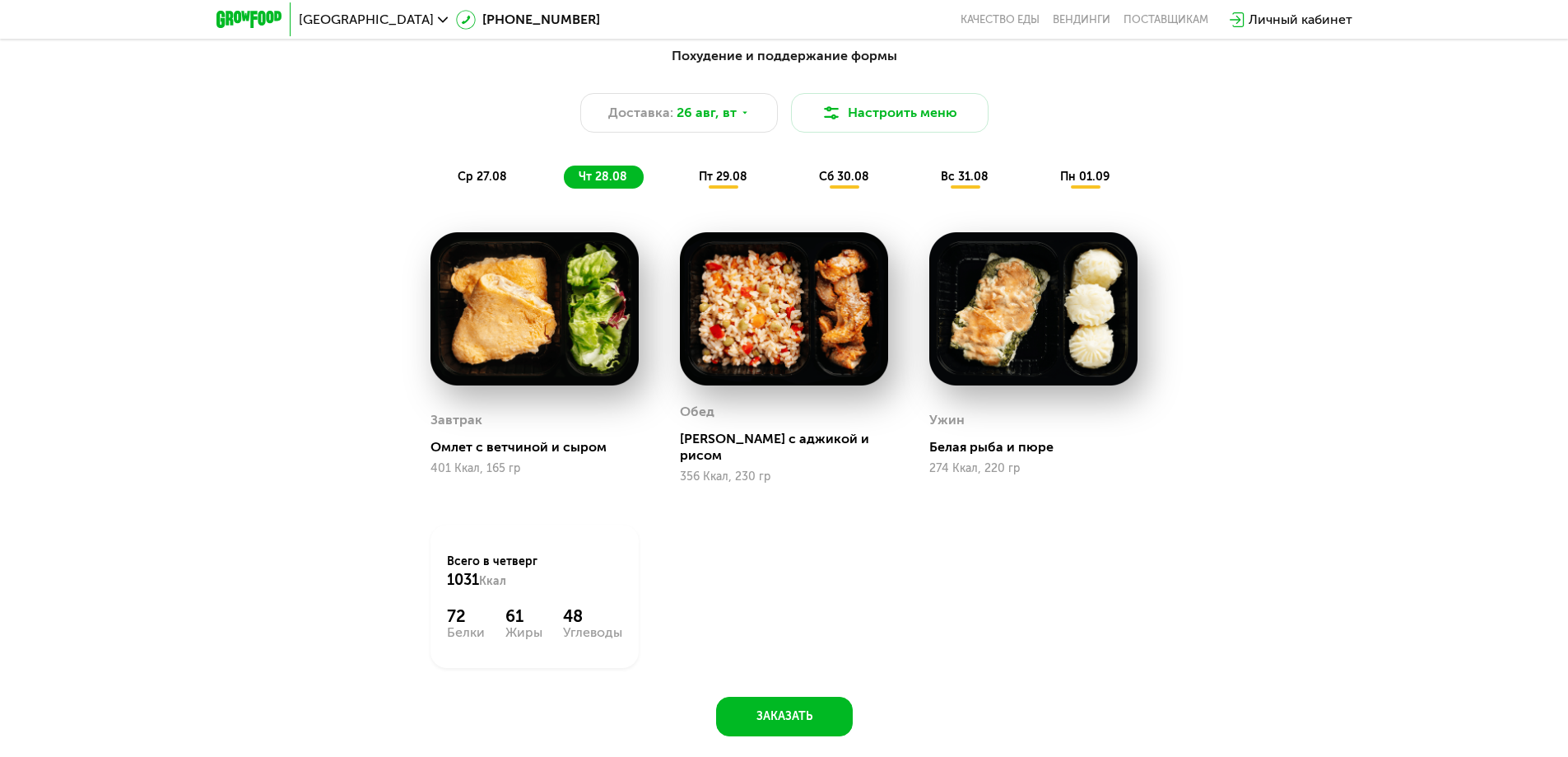
click at [529, 177] on div "ср 27.08 чт 28.08 пт 29.08 сб 30.08 вс 31.08 пн 01.09" at bounding box center [784, 177] width 683 height 23
click at [726, 180] on span "пт 29.08" at bounding box center [723, 176] width 49 height 14
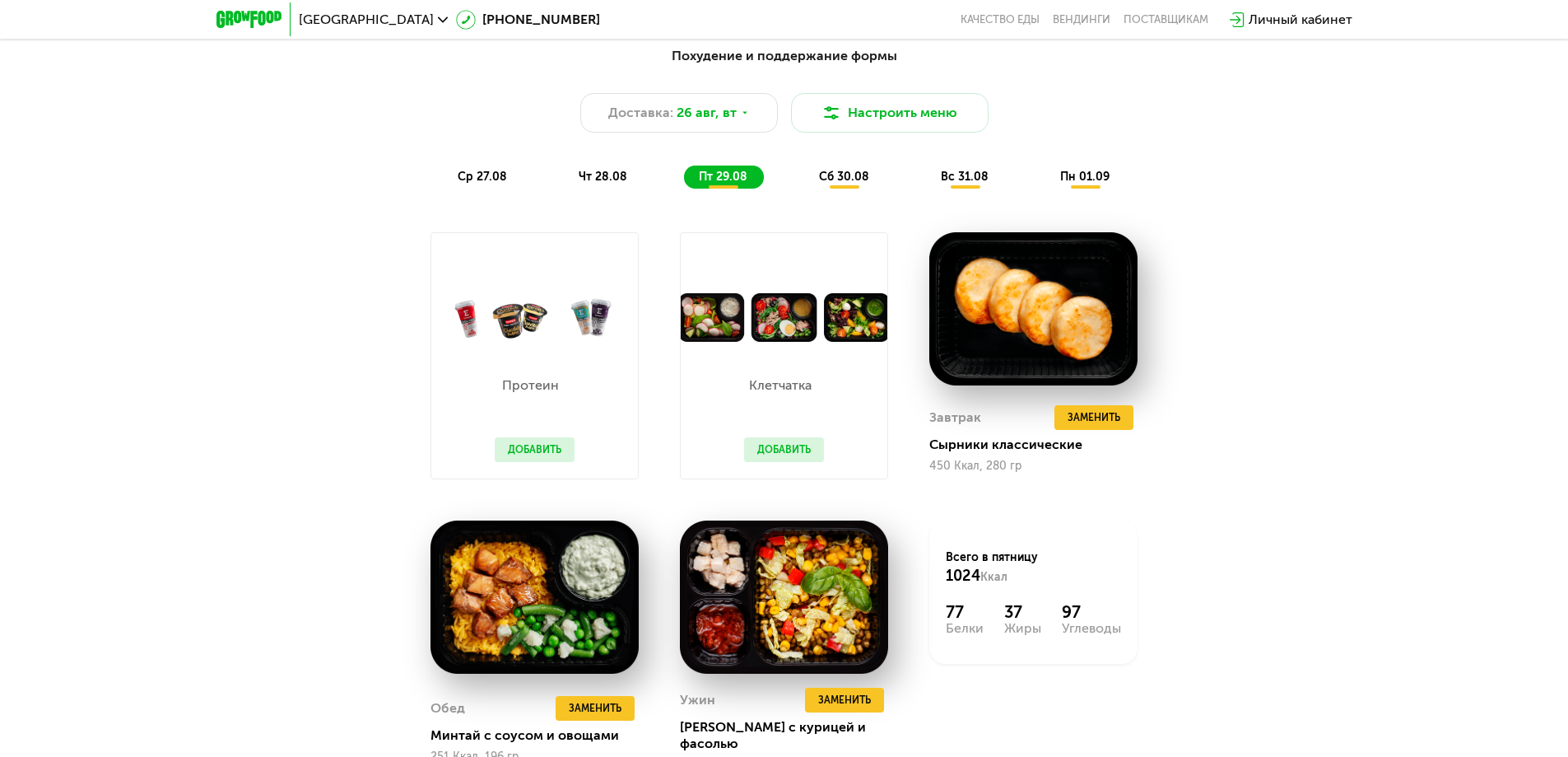
click at [926, 186] on div "сб 30.08" at bounding box center [966, 177] width 79 height 23
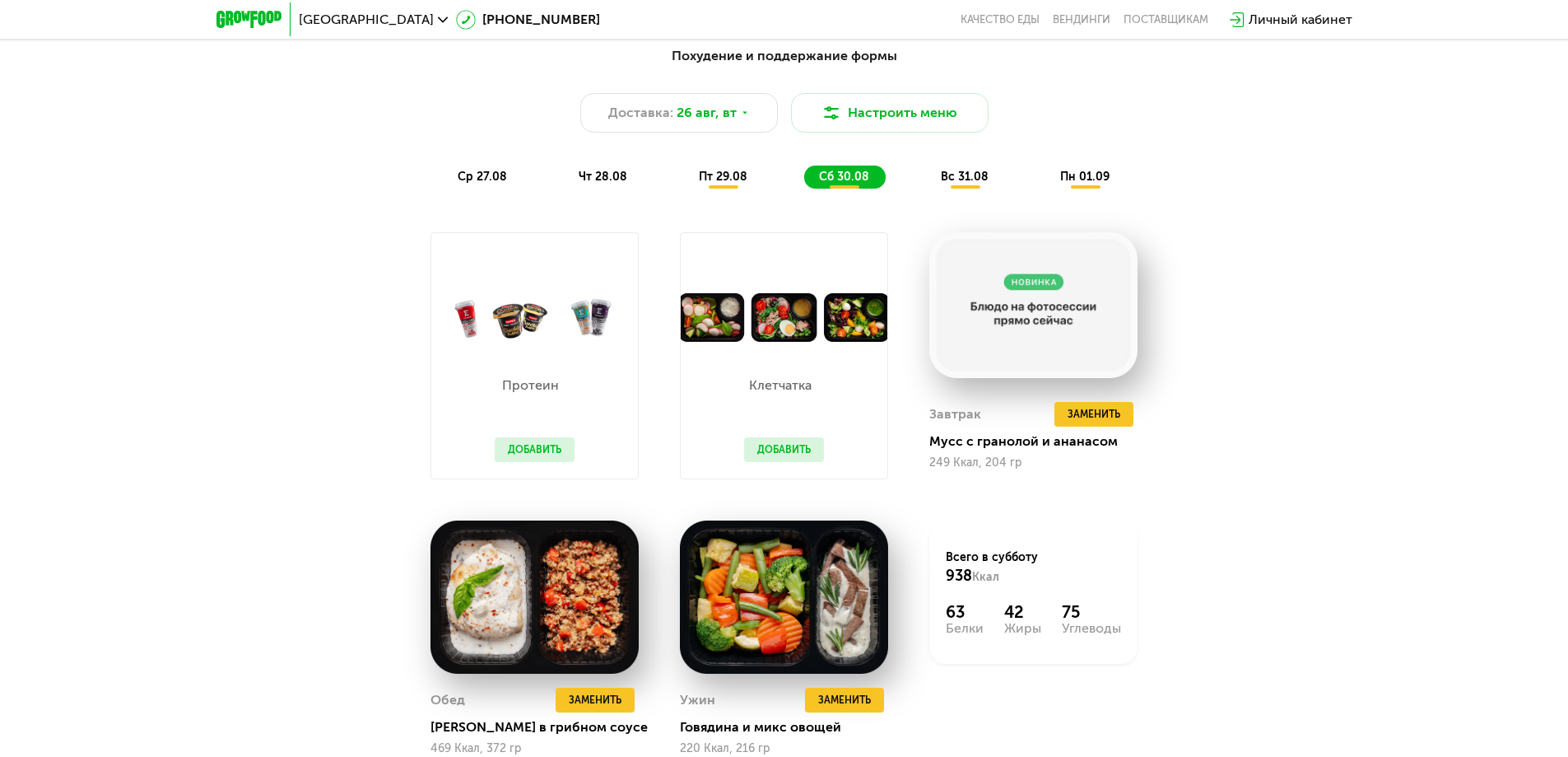
click at [1045, 171] on div "вс 31.08" at bounding box center [1085, 177] width 81 height 23
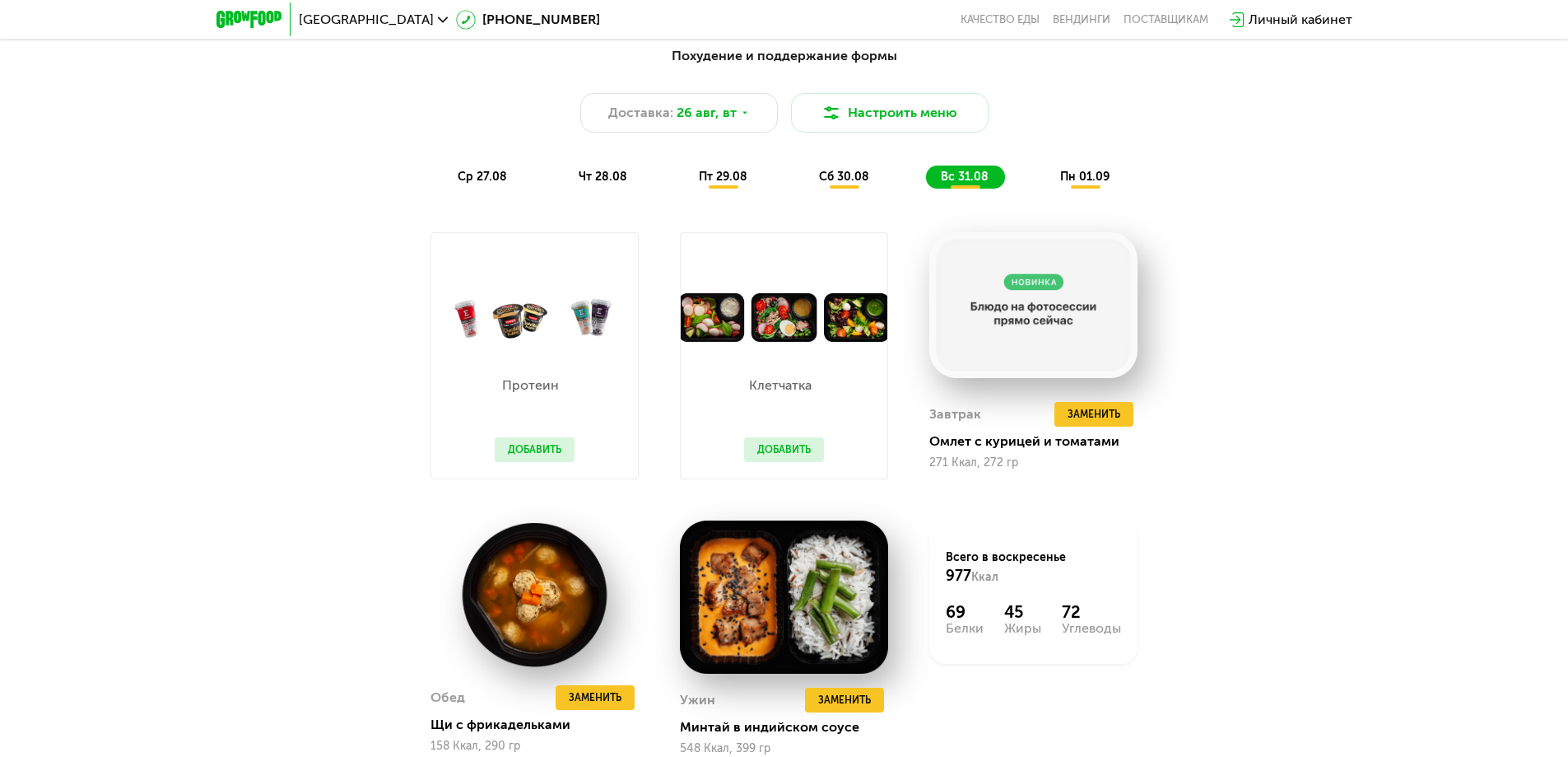
click at [1224, 660] on div "Похудение и поддержание формы Доставка: 26 авг, вт Настроить меню ср 27.08 чт 2…" at bounding box center [784, 429] width 1014 height 788
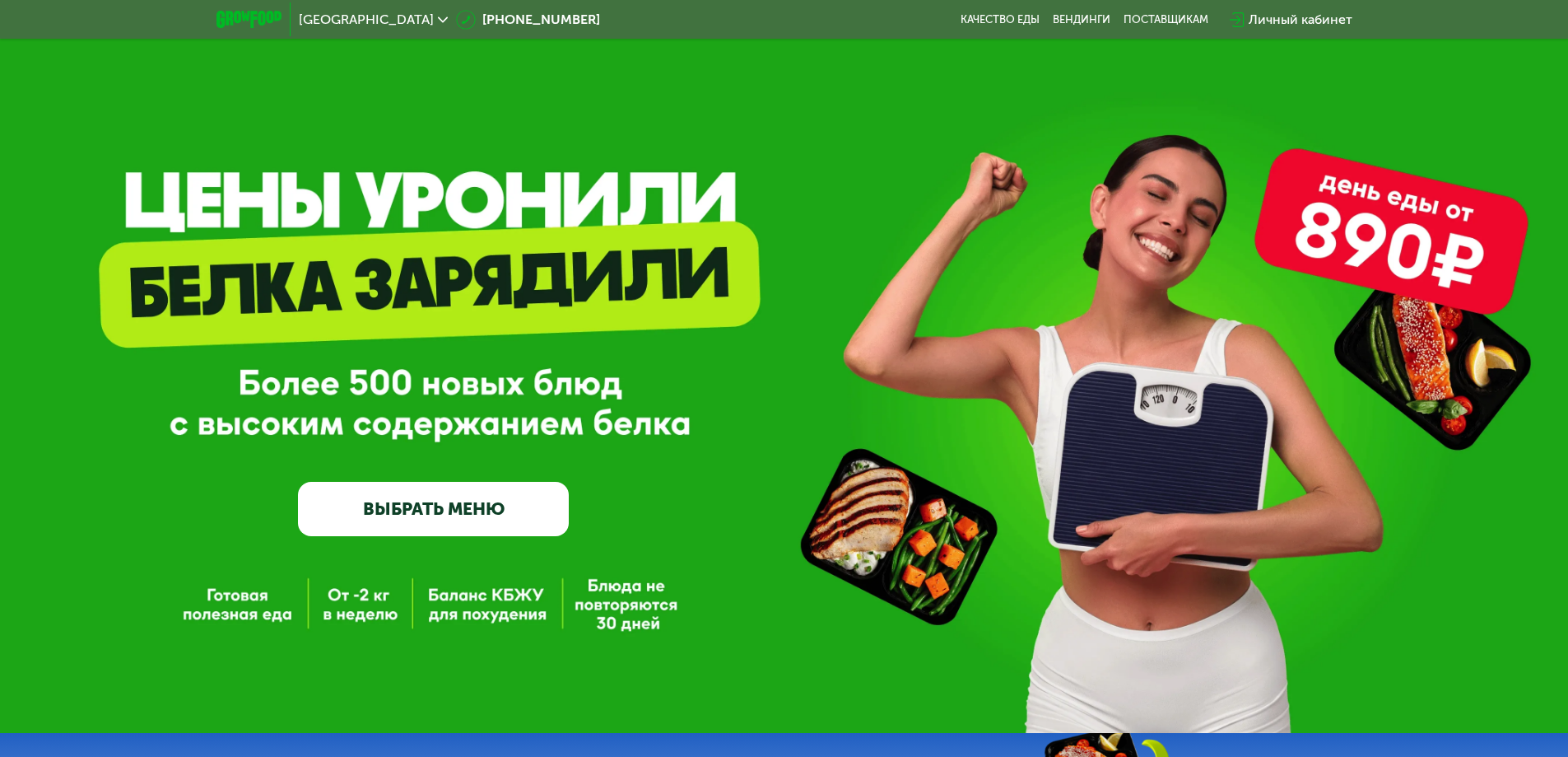
scroll to position [0, 0]
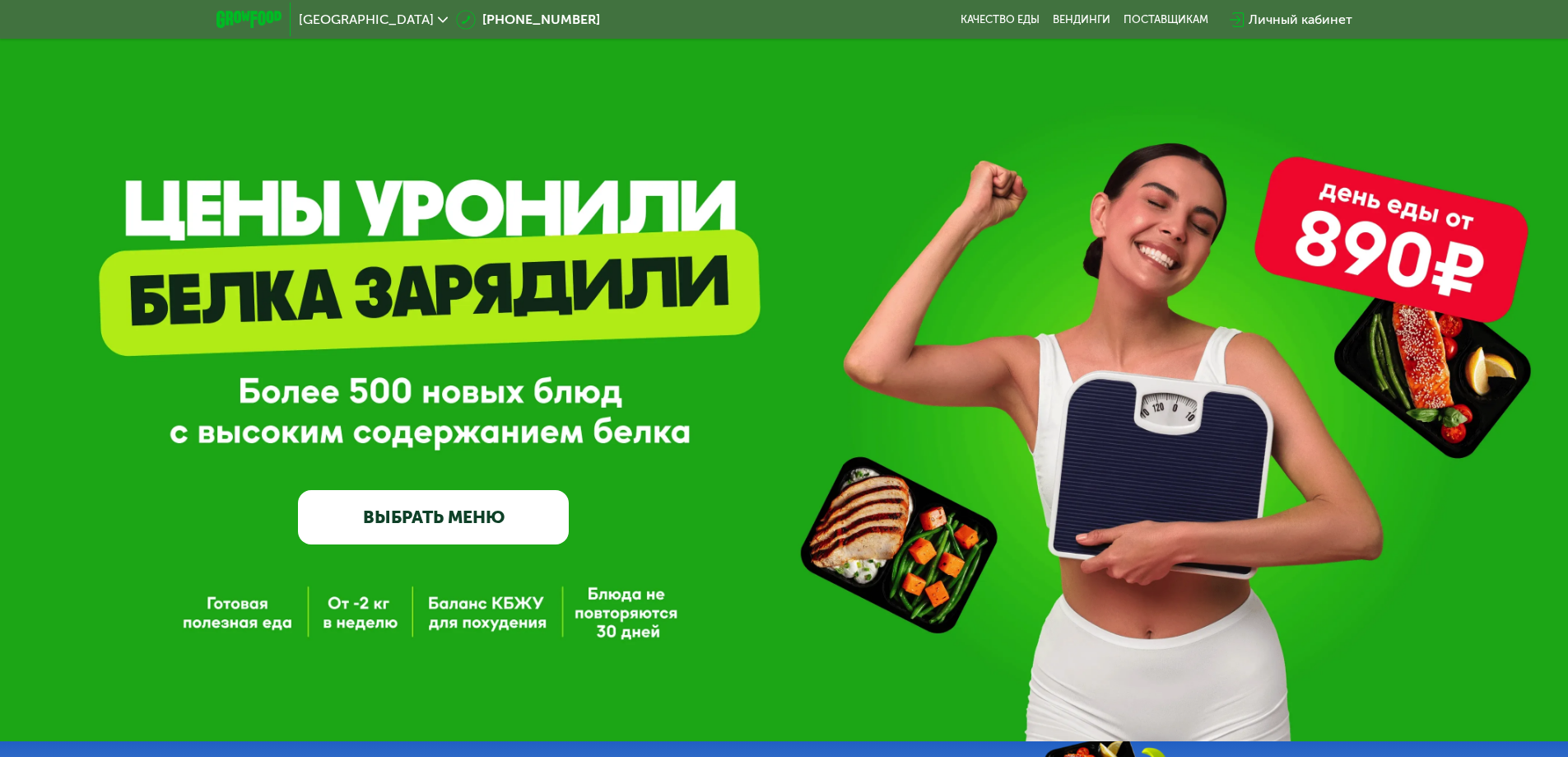
click at [241, 8] on div at bounding box center [248, 20] width 82 height 34
click at [258, 33] on div at bounding box center [248, 20] width 82 height 34
click at [257, 18] on img at bounding box center [248, 19] width 65 height 17
